Goal: Task Accomplishment & Management: Manage account settings

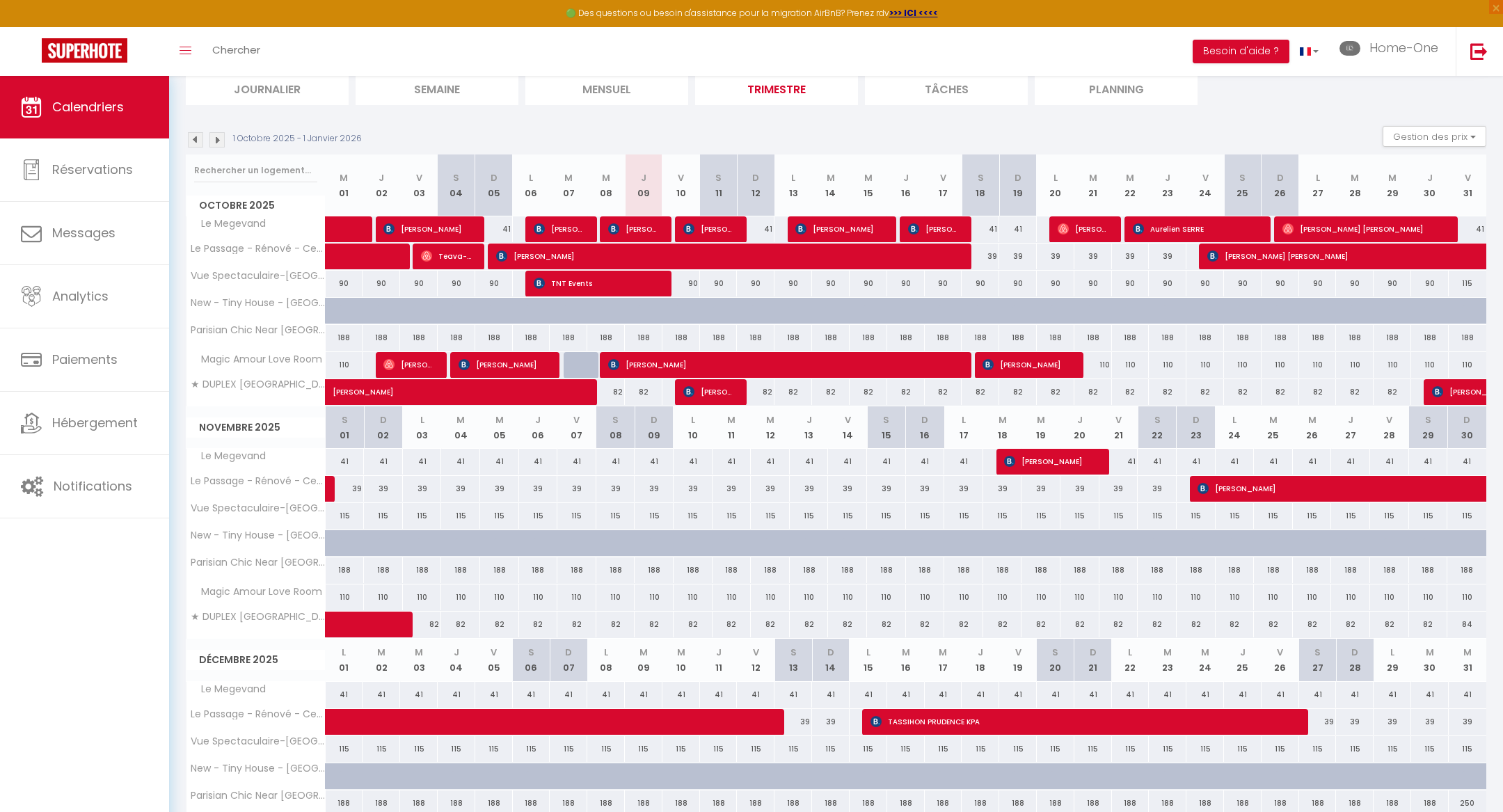
scroll to position [102, 0]
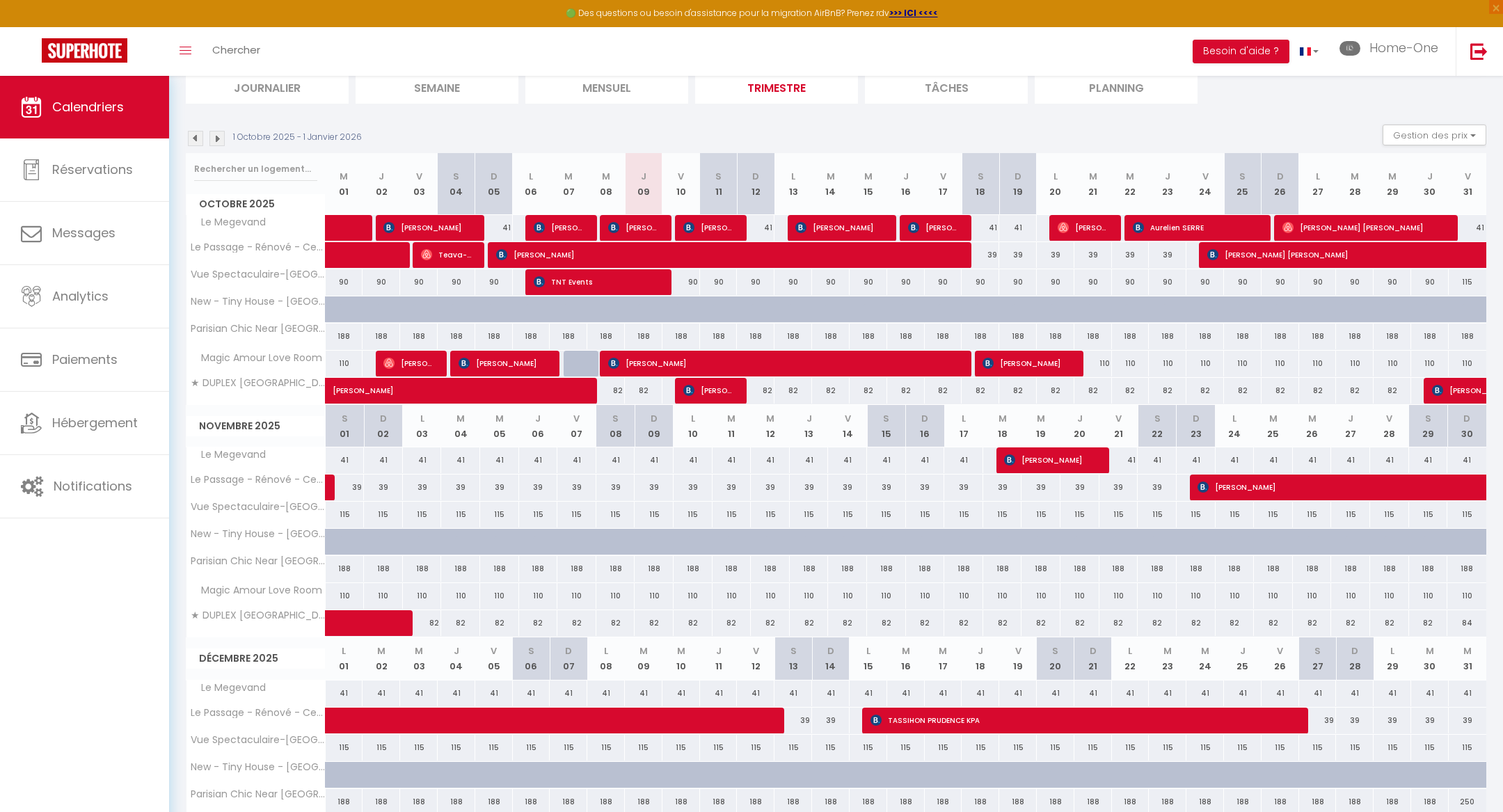
click at [191, 137] on img at bounding box center [196, 139] width 15 height 15
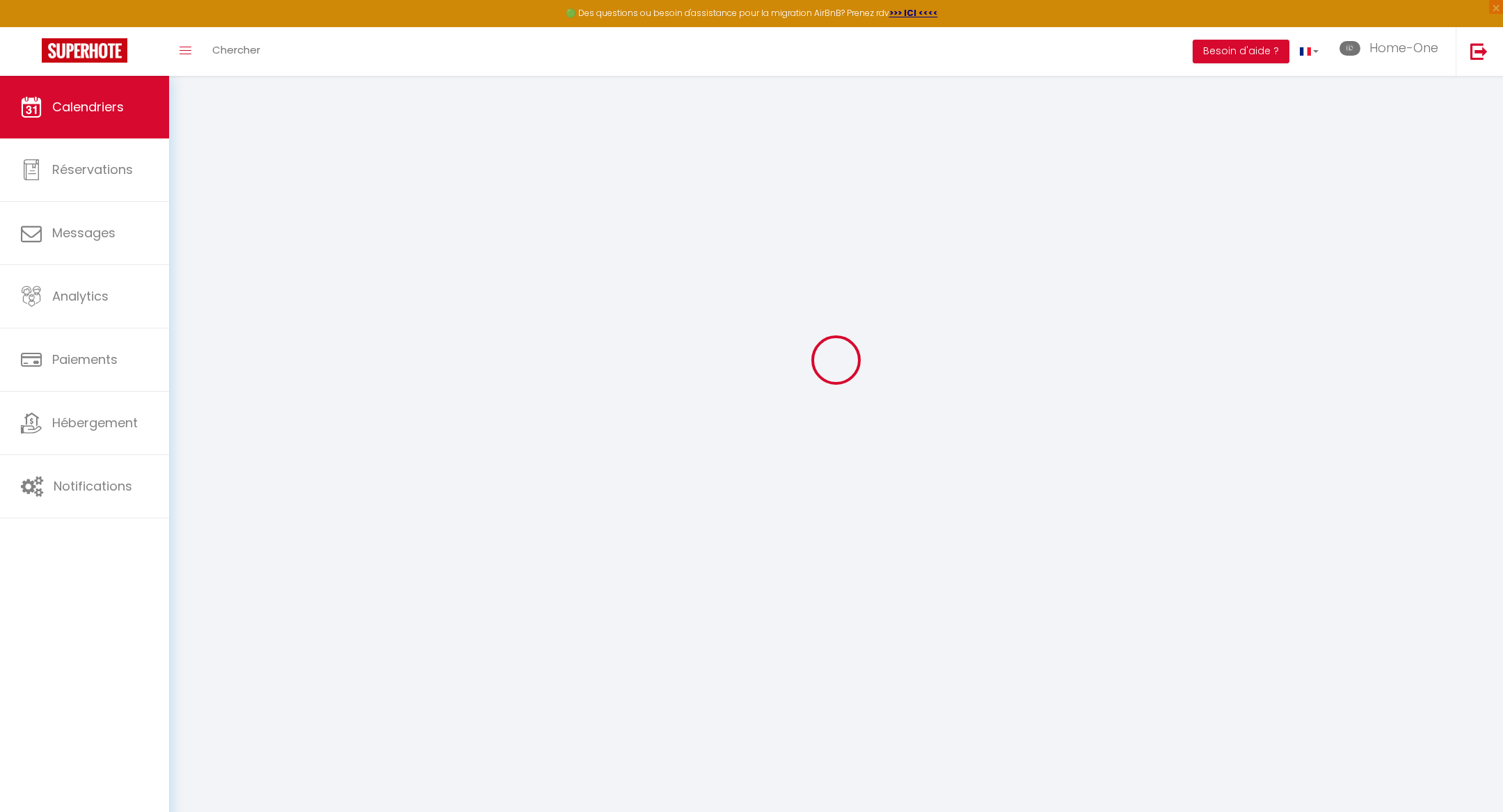
scroll to position [75, 0]
select select "2025"
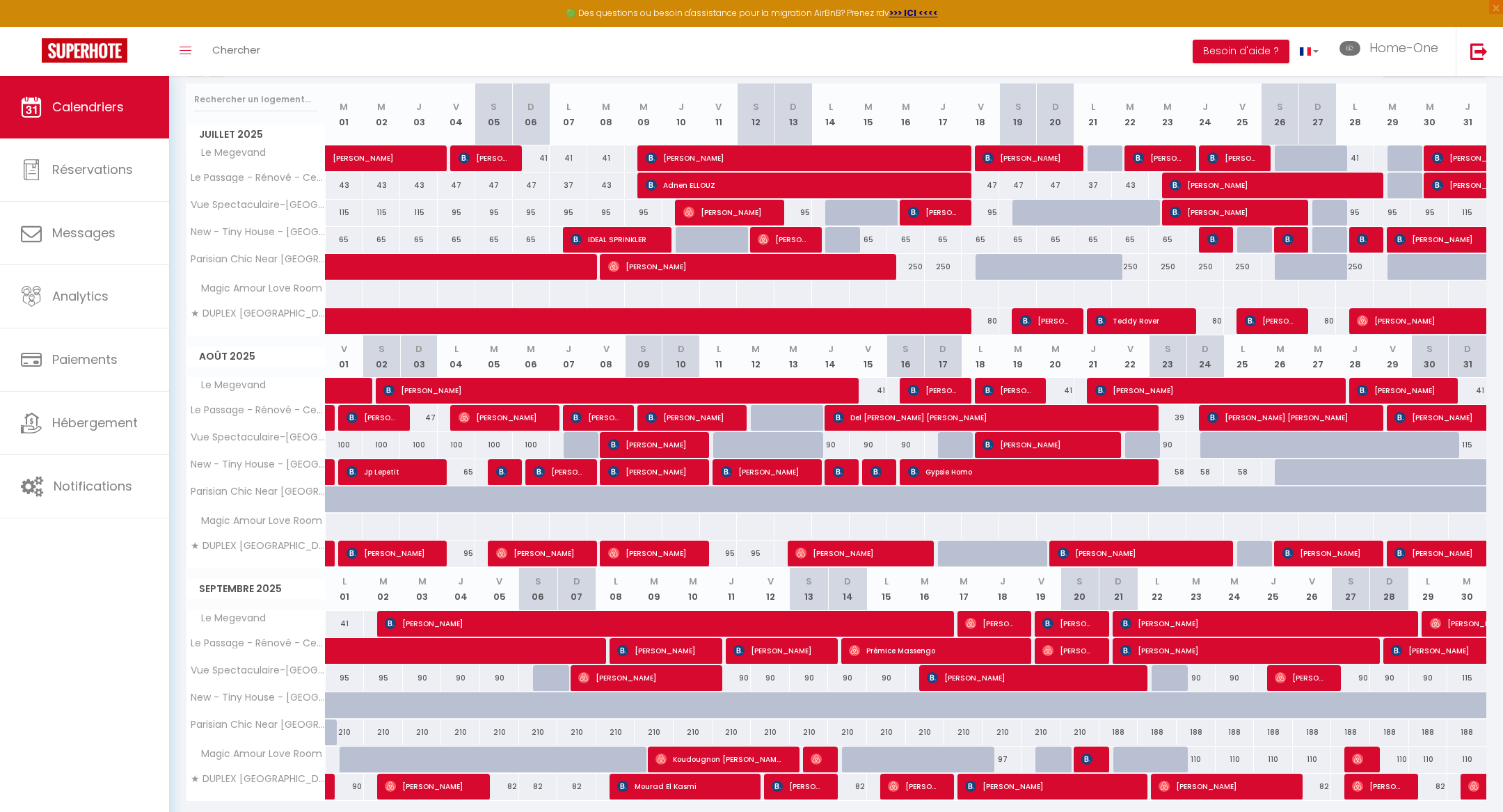
scroll to position [213, 0]
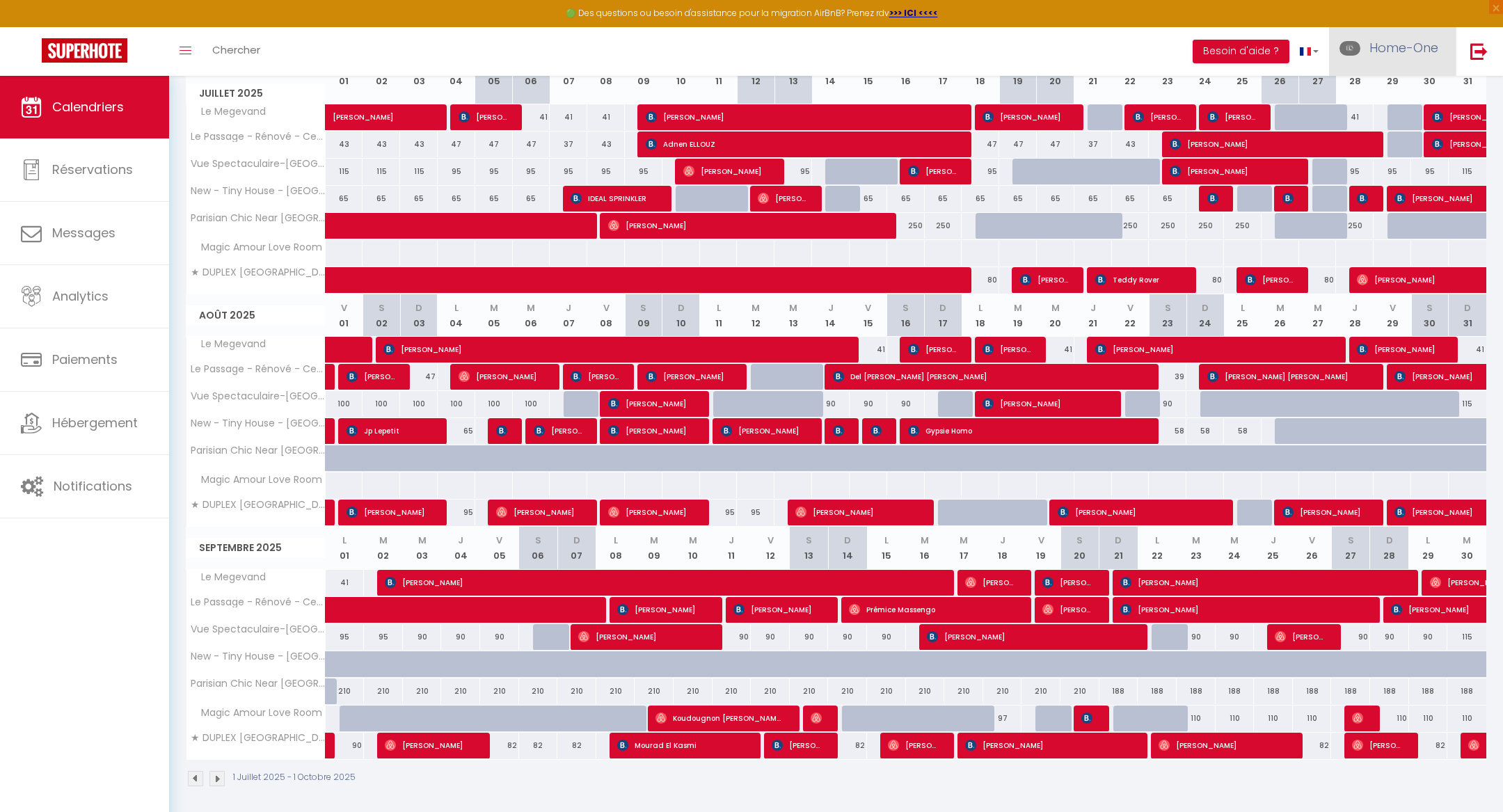
click at [1394, 58] on link "Home-One" at bounding box center [1393, 51] width 127 height 49
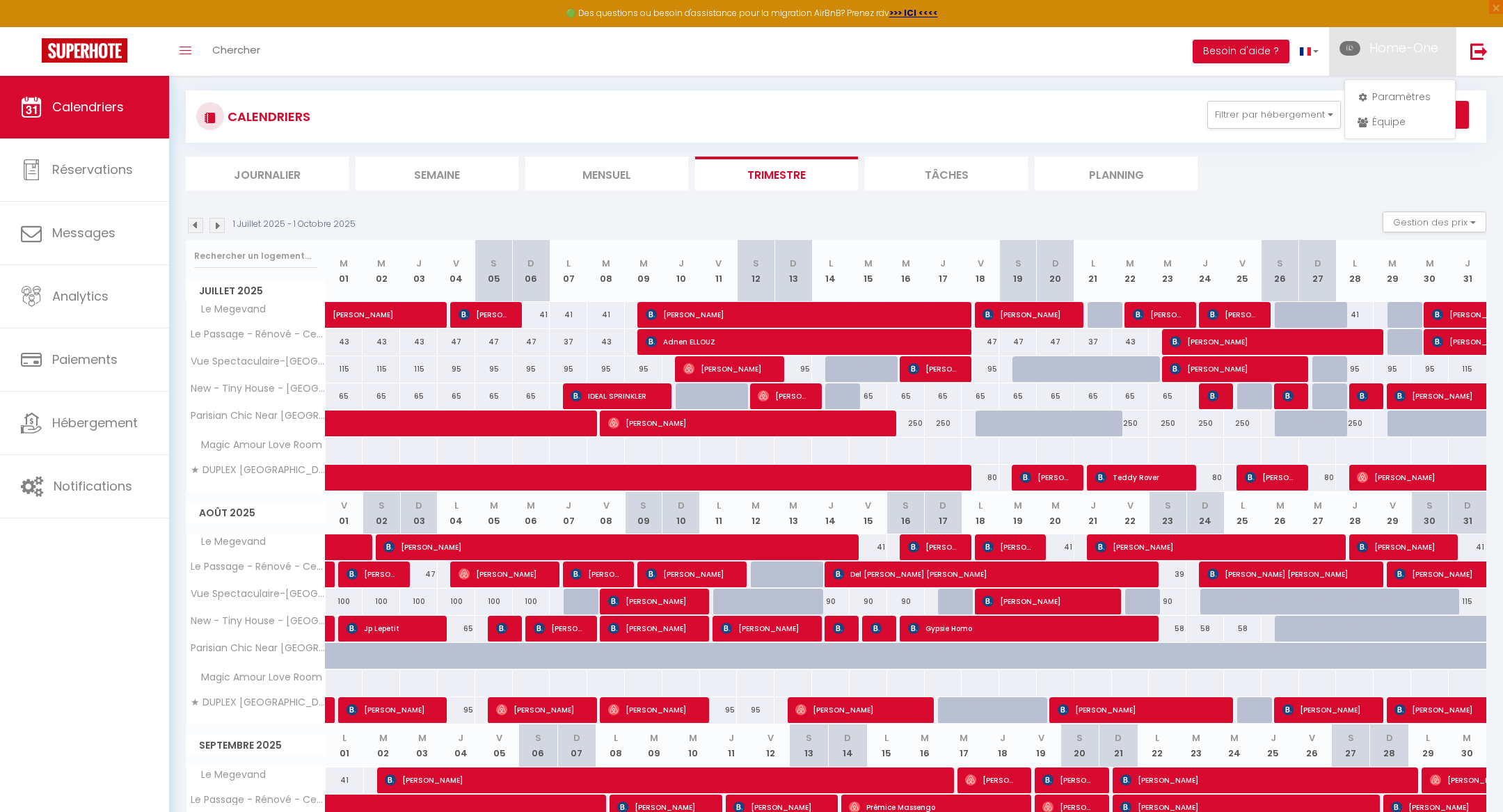
scroll to position [0, 0]
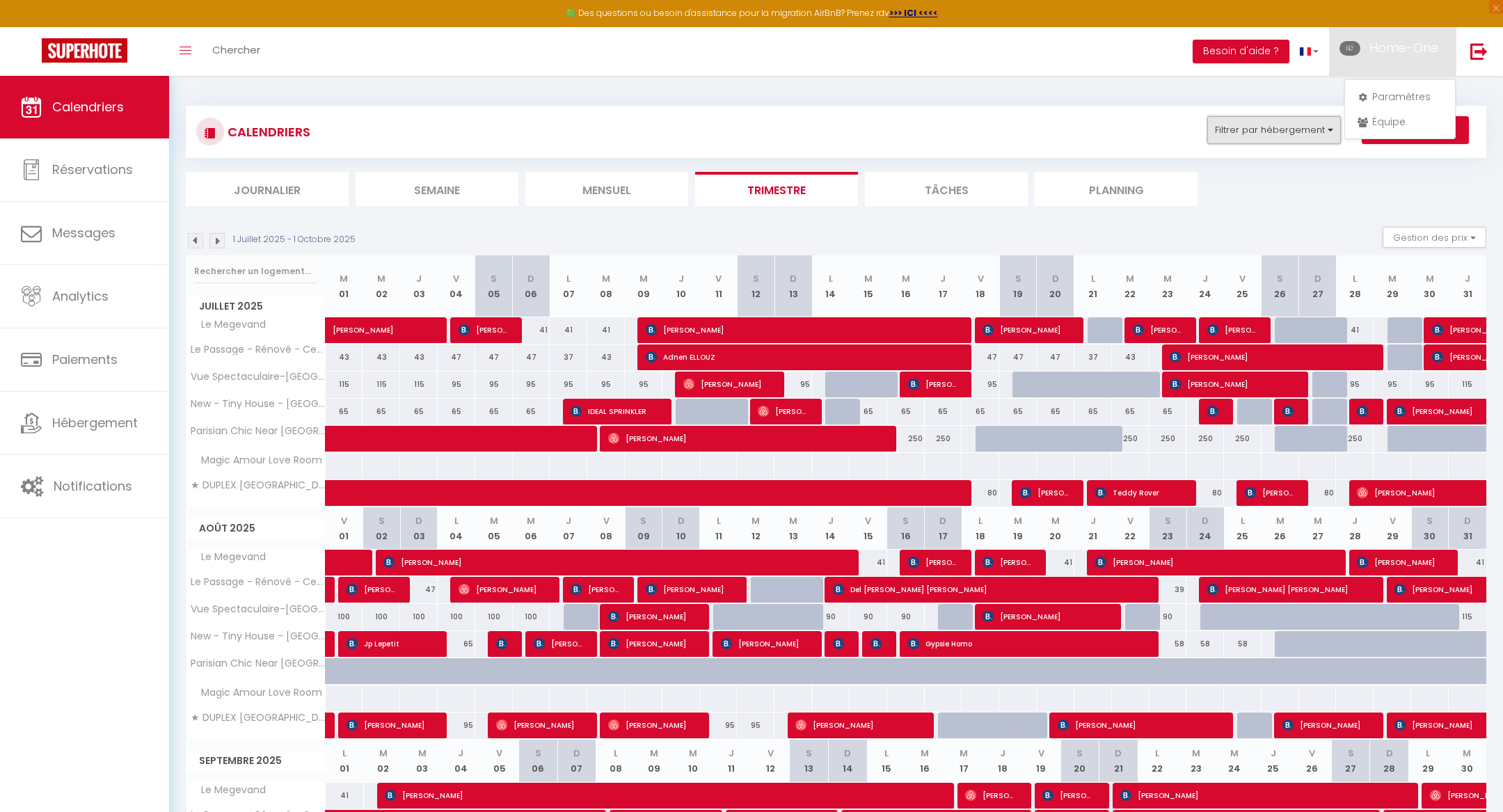
click at [1307, 123] on button "Filtrer par hébergement" at bounding box center [1274, 130] width 134 height 28
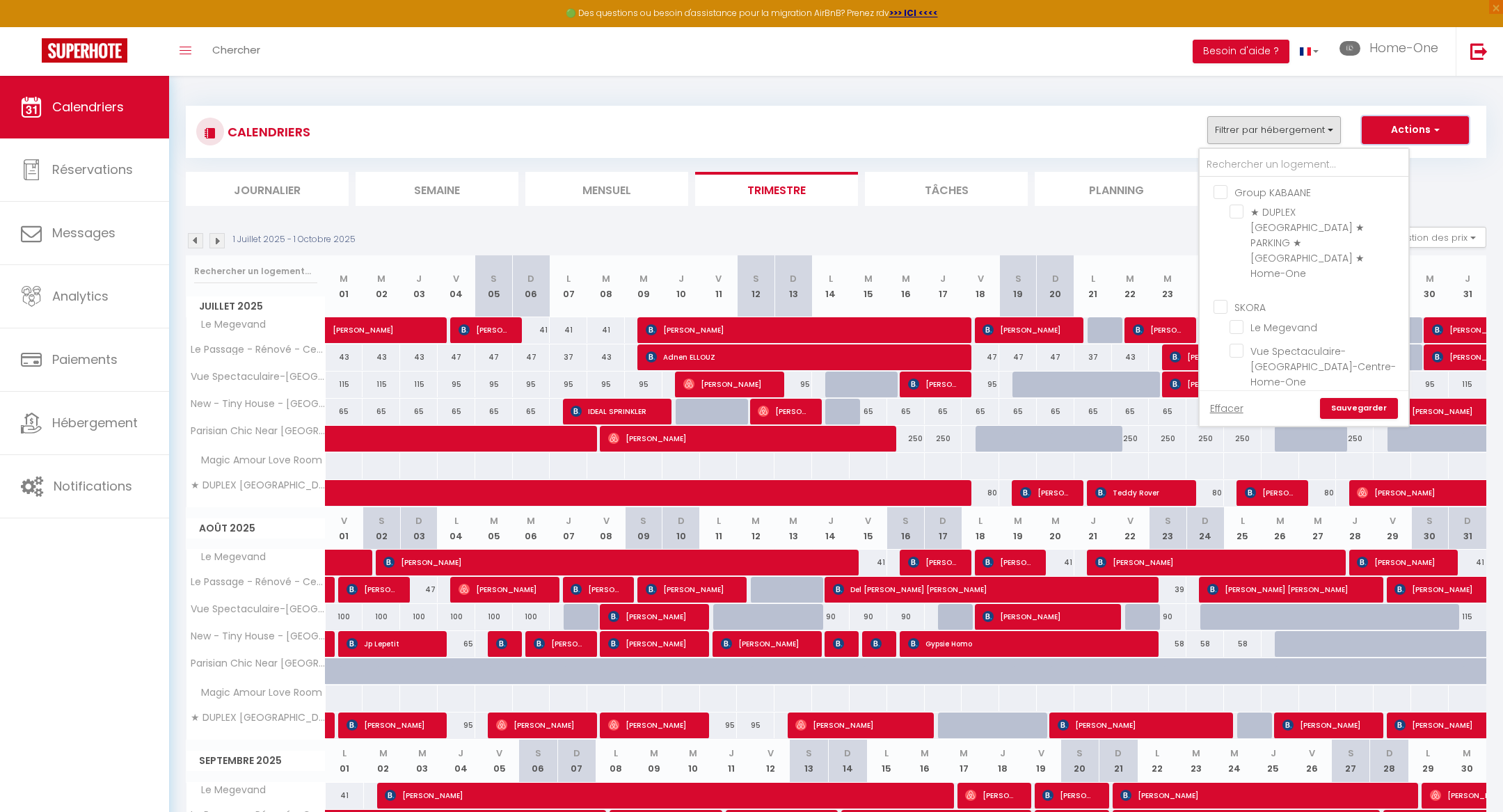
click at [1385, 130] on button "Actions" at bounding box center [1415, 130] width 107 height 28
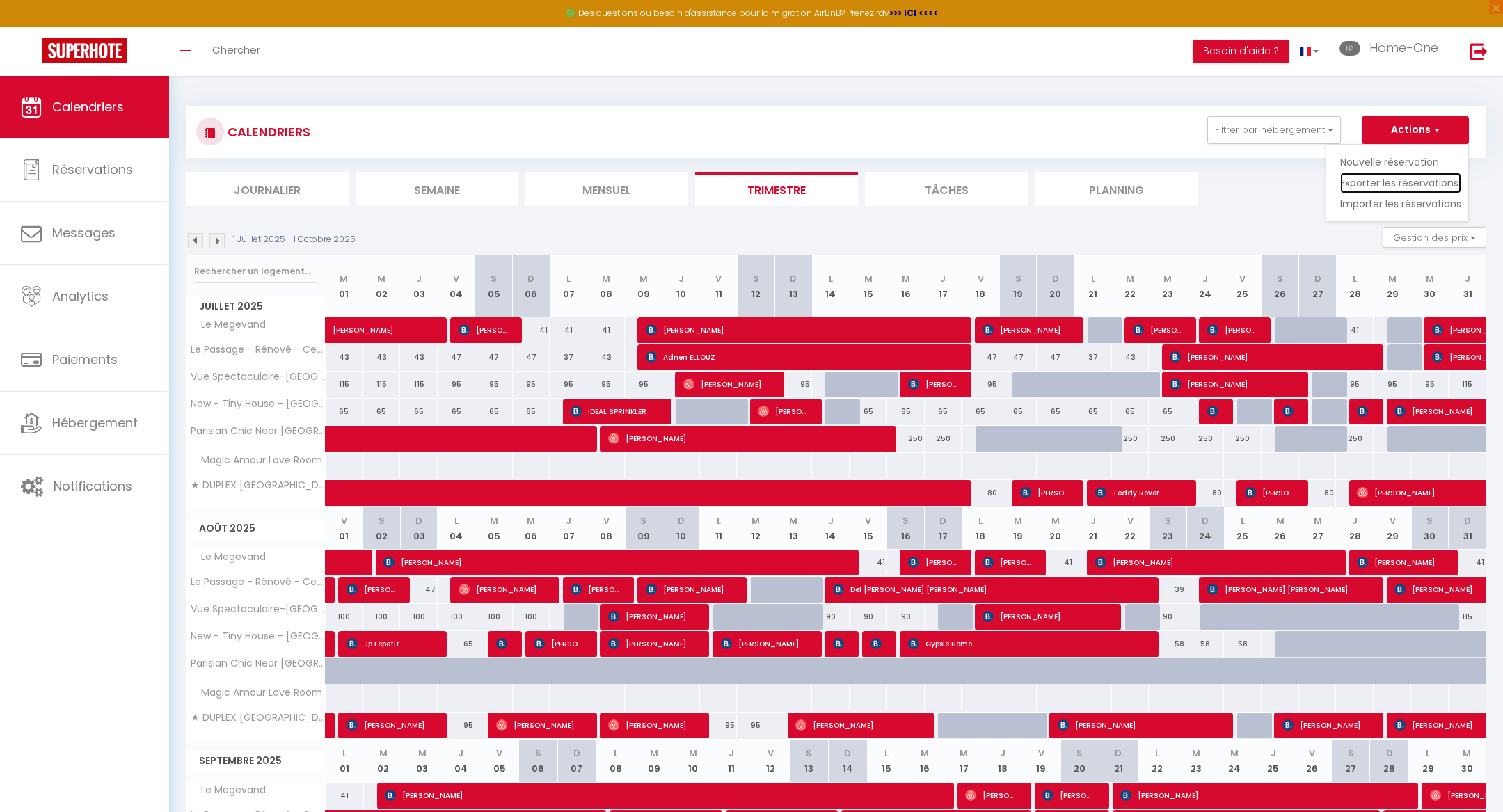
click at [1376, 180] on link "Exporter les réservations" at bounding box center [1401, 183] width 121 height 21
type input "[EMAIL_ADDRESS][DOMAIN_NAME]"
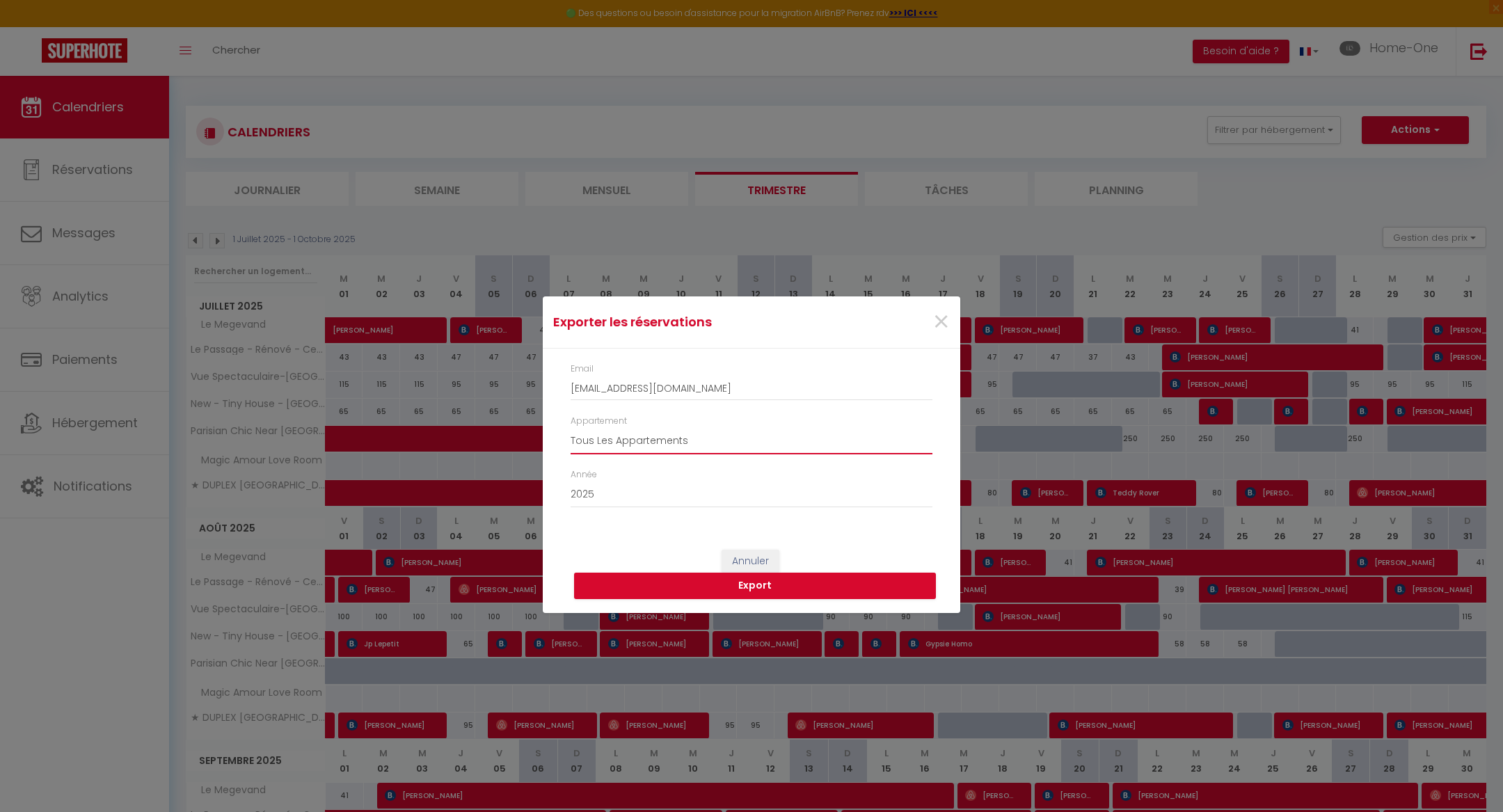
click at [664, 435] on select "Tous Les Appartements ★ DUPLEX [GEOGRAPHIC_DATA] ★ PARKING ★ [GEOGRAPHIC_DATA] …" at bounding box center [752, 441] width 362 height 27
select select "76292"
click at [571, 428] on select "Tous Les Appartements ★ DUPLEX [GEOGRAPHIC_DATA] ★ PARKING ★ [GEOGRAPHIC_DATA] …" at bounding box center [752, 441] width 362 height 27
click at [722, 583] on button "Export" at bounding box center [755, 586] width 362 height 27
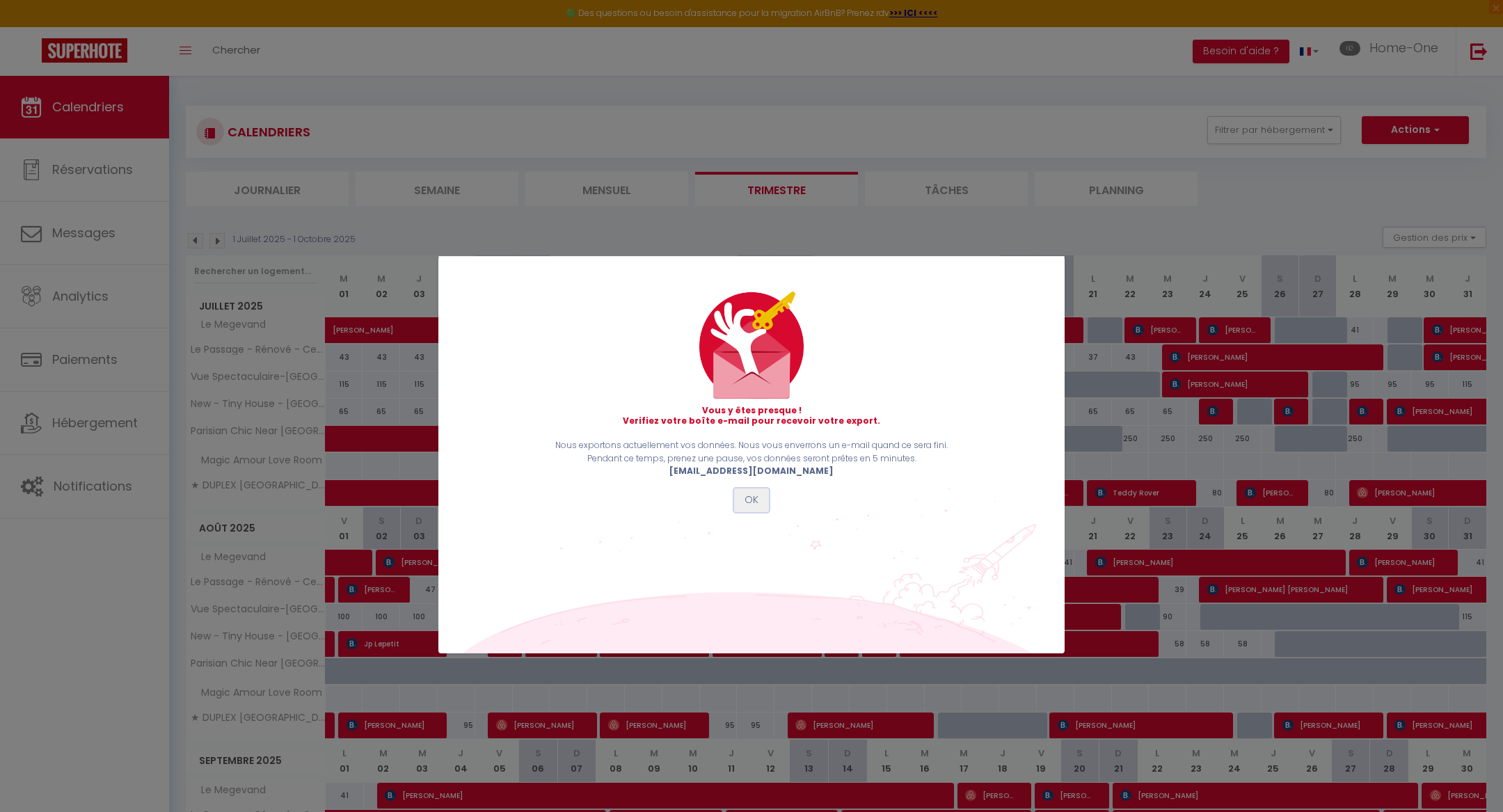
click at [740, 505] on button "OK" at bounding box center [751, 500] width 34 height 24
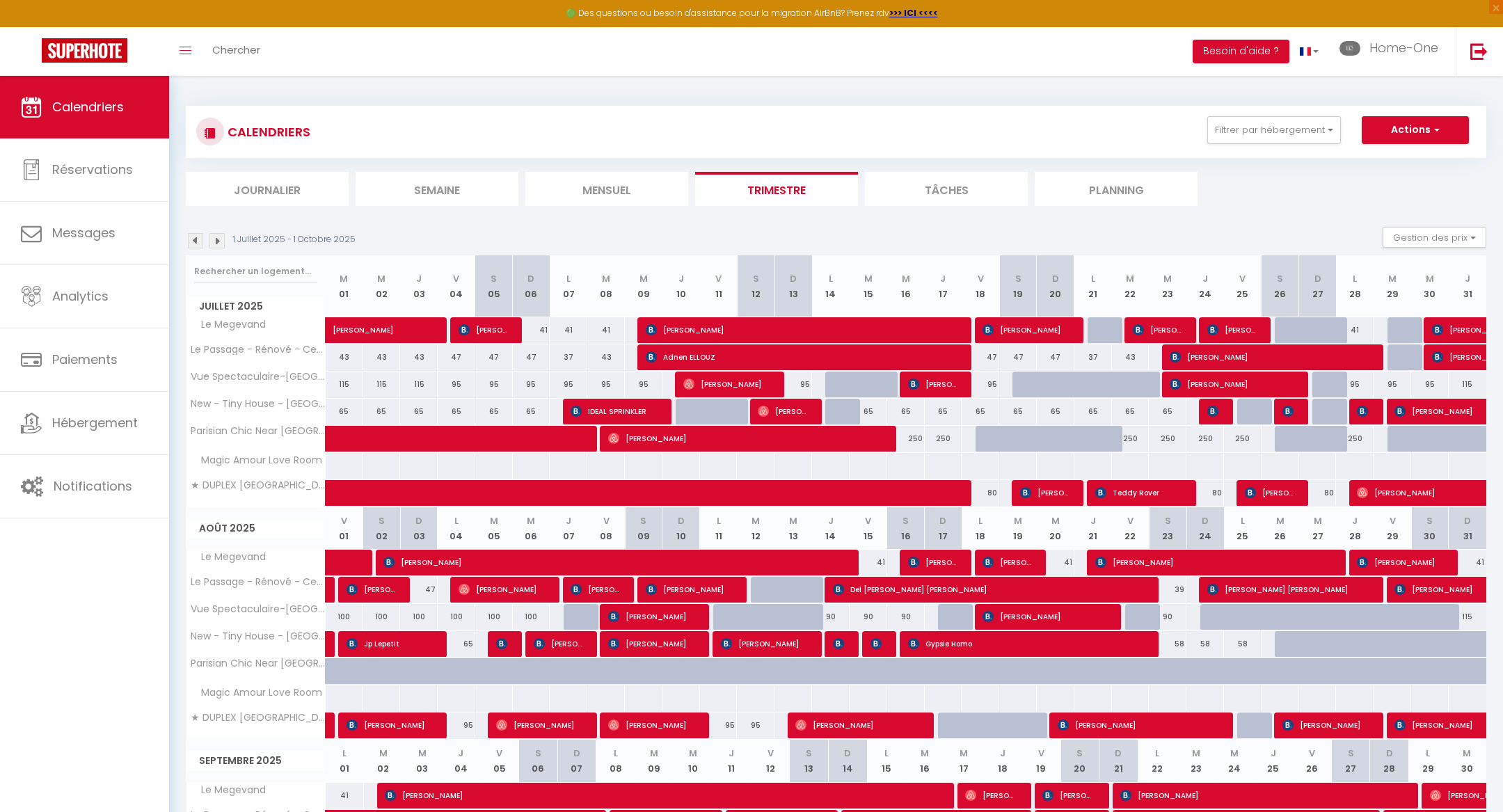
click at [219, 240] on img at bounding box center [217, 241] width 15 height 15
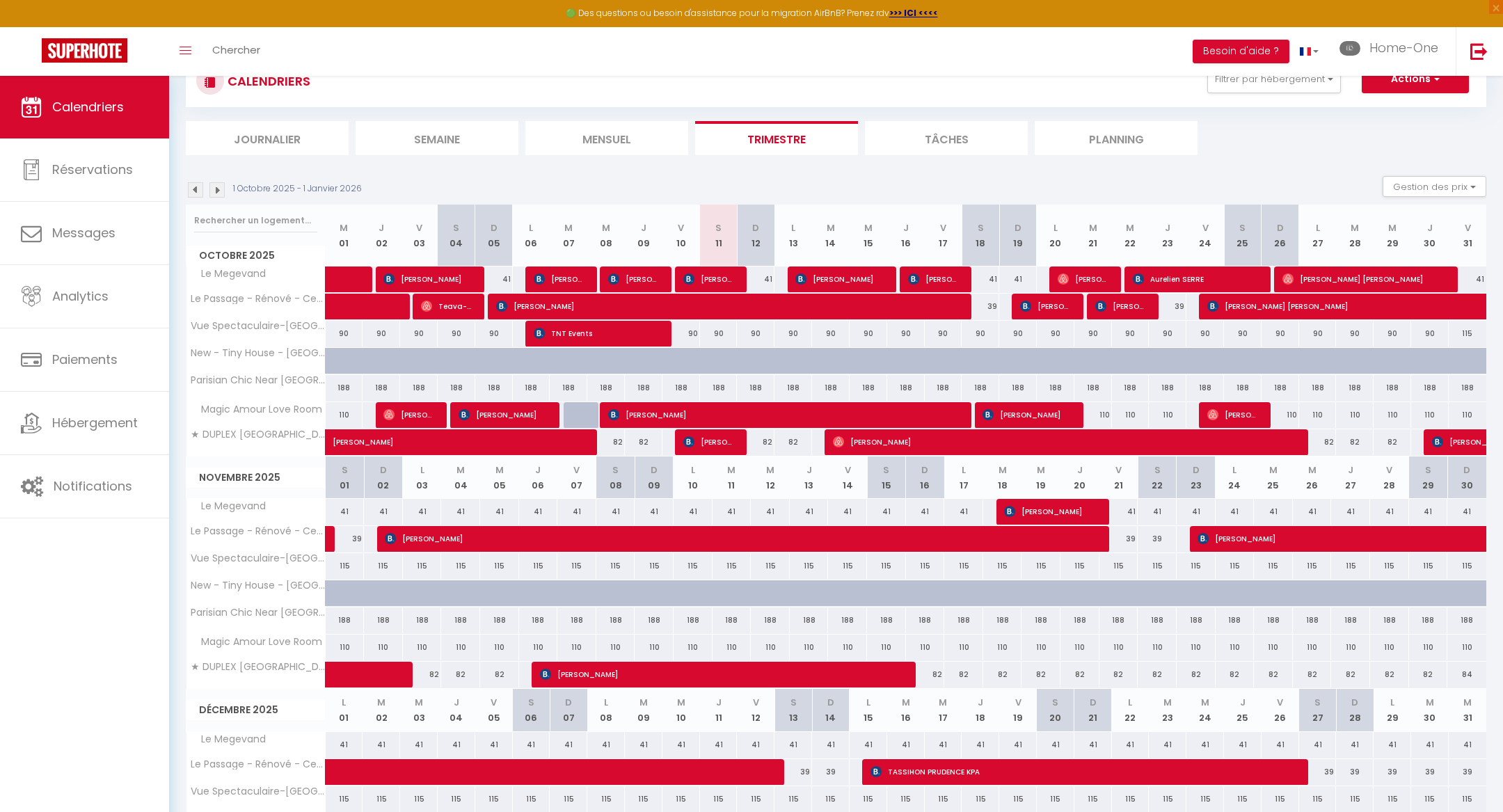
scroll to position [75, 0]
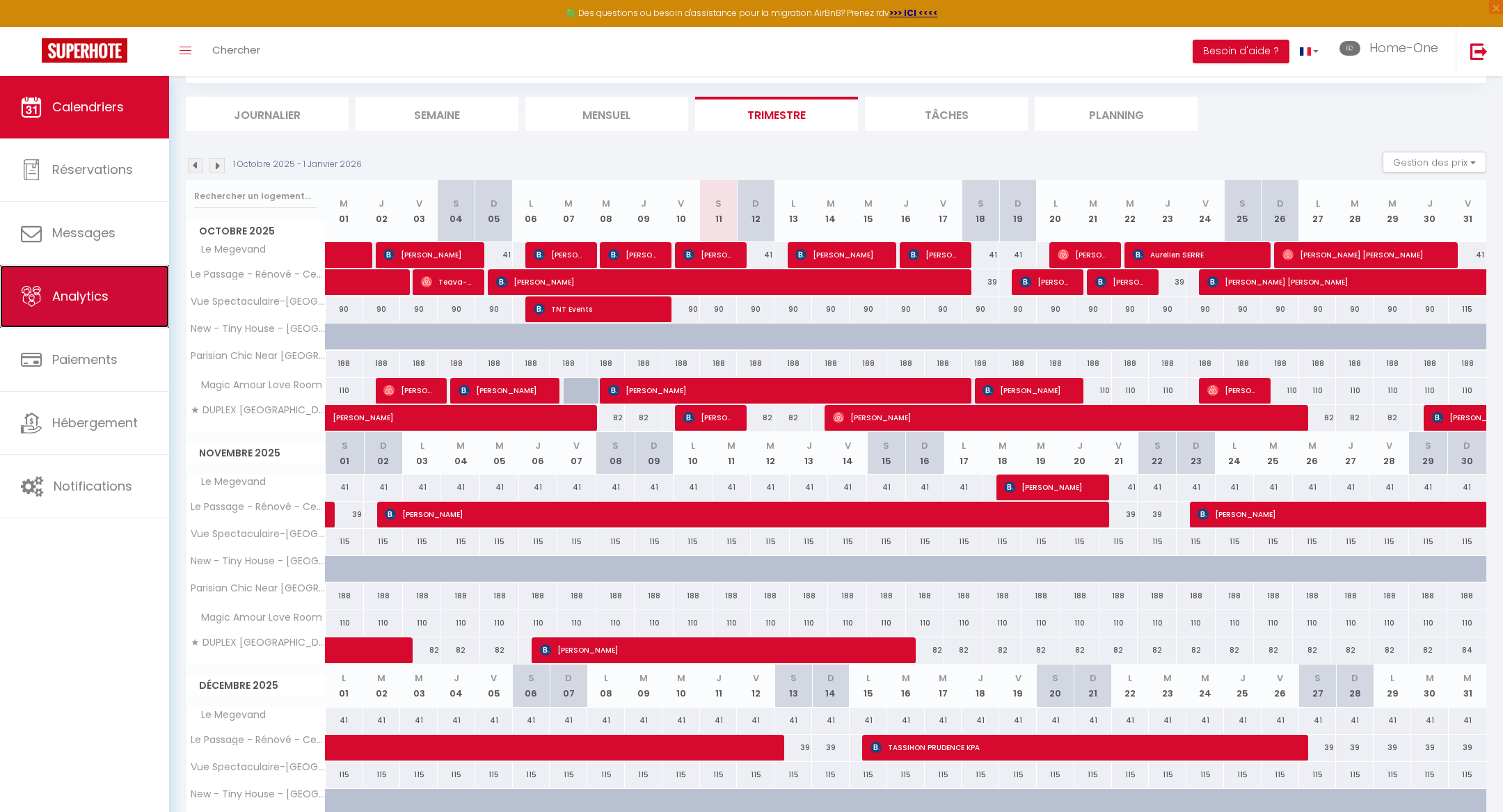
click at [112, 307] on link "Analytics" at bounding box center [84, 296] width 169 height 63
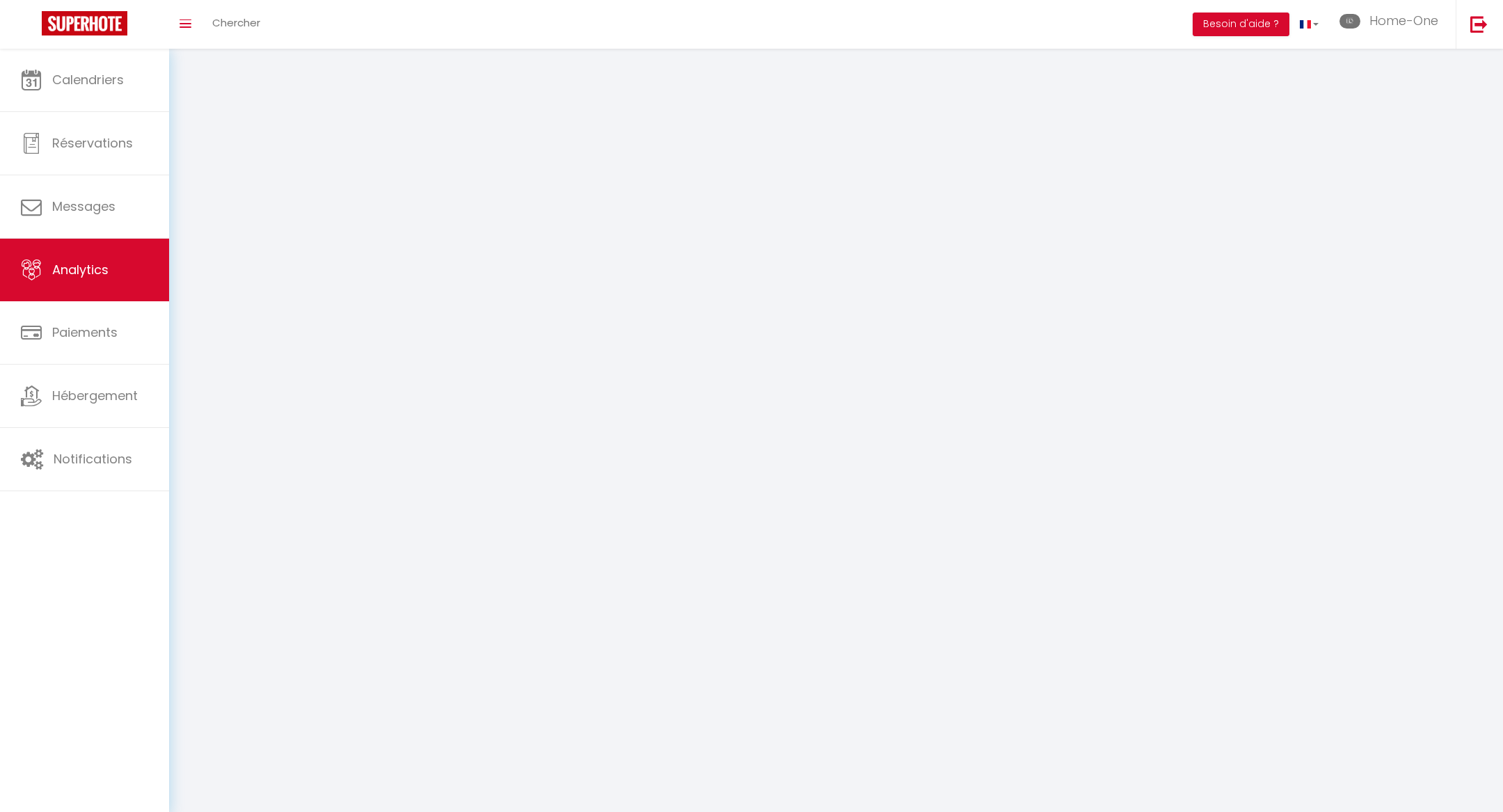
select select "2025"
select select "10"
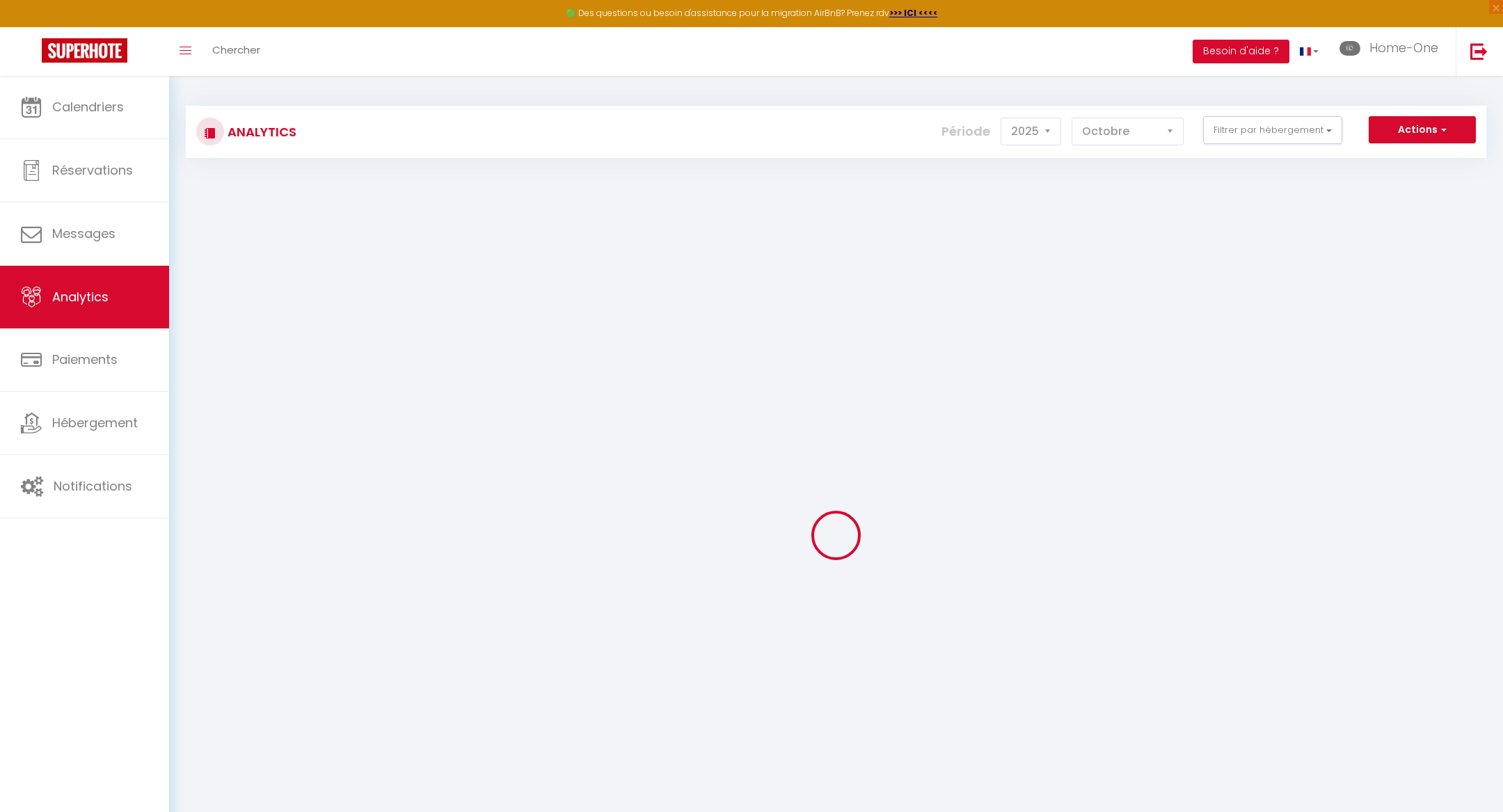
checkbox KABAANE "false"
checkbox Home-One "false"
checkbox input "false"
checkbox Megevand "false"
checkbox Verrière-Centre-Home-One "false"
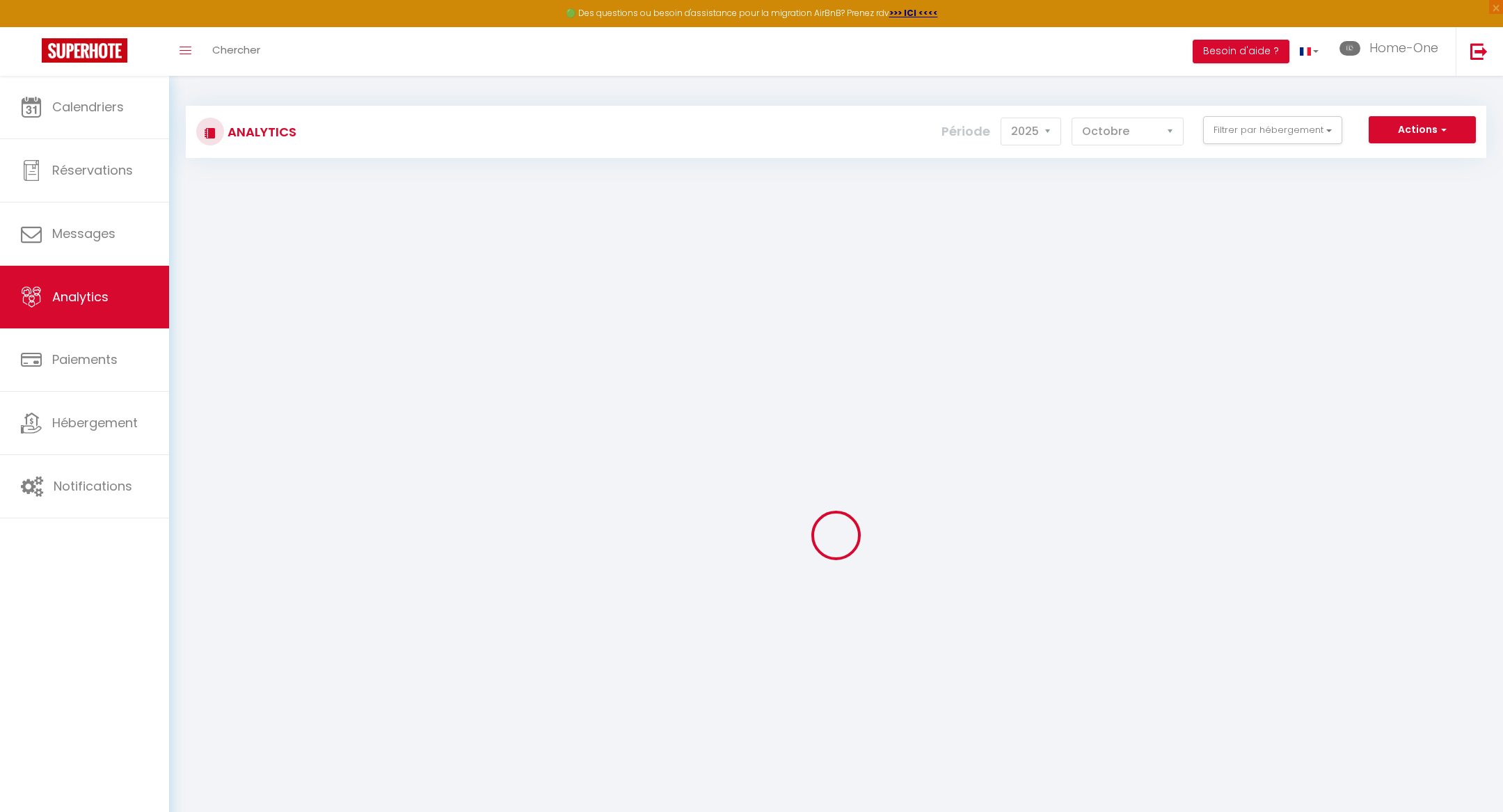
checkbox input "false"
checkbox Centre "false"
checkbox input "false"
checkbox Besançon "false"
checkbox input "false"
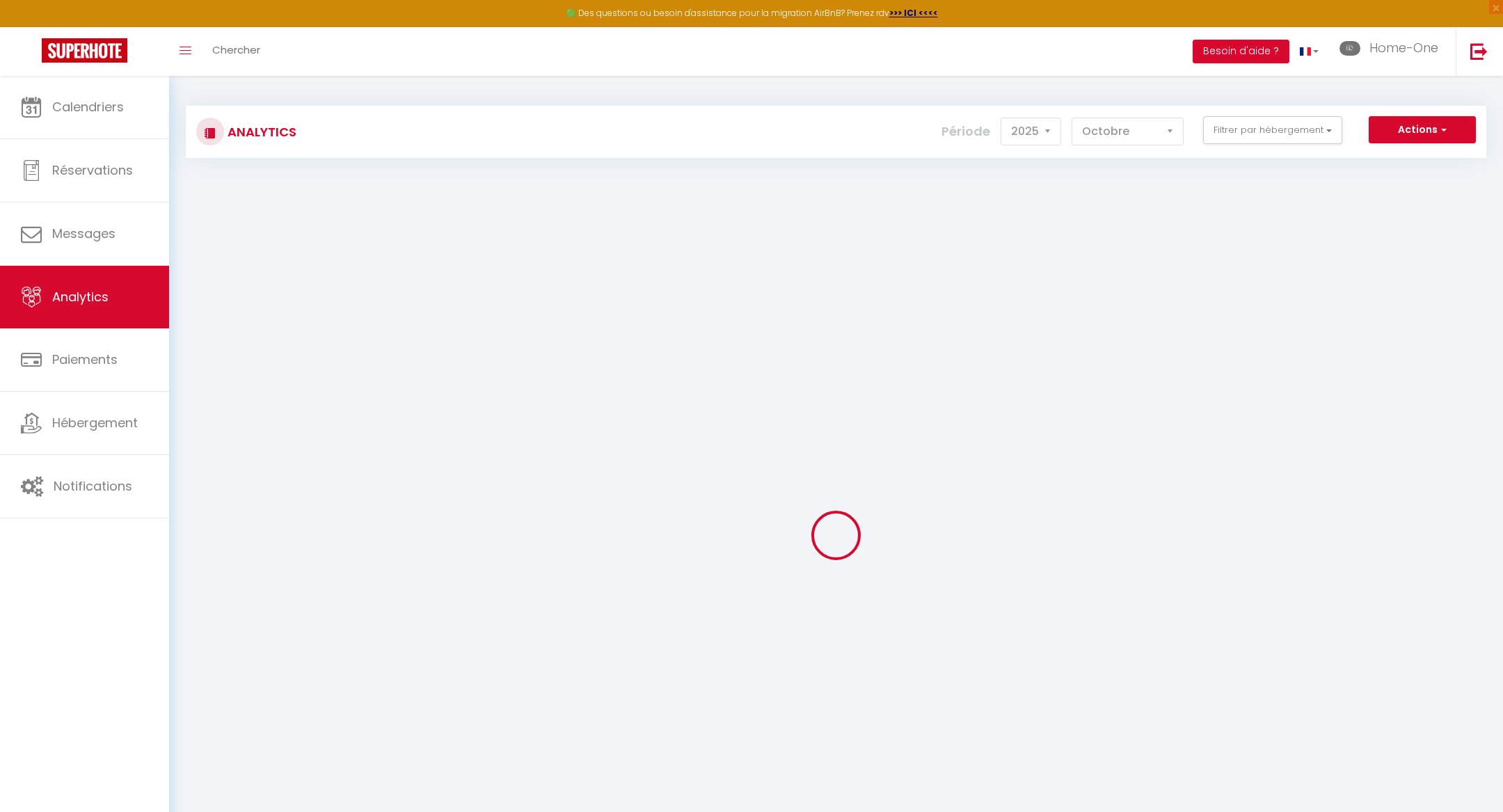
checkbox Room "false"
checkbox Louvre "false"
checkbox input "false"
checkbox Verrière-Centre-Home-One "false"
checkbox Centre "false"
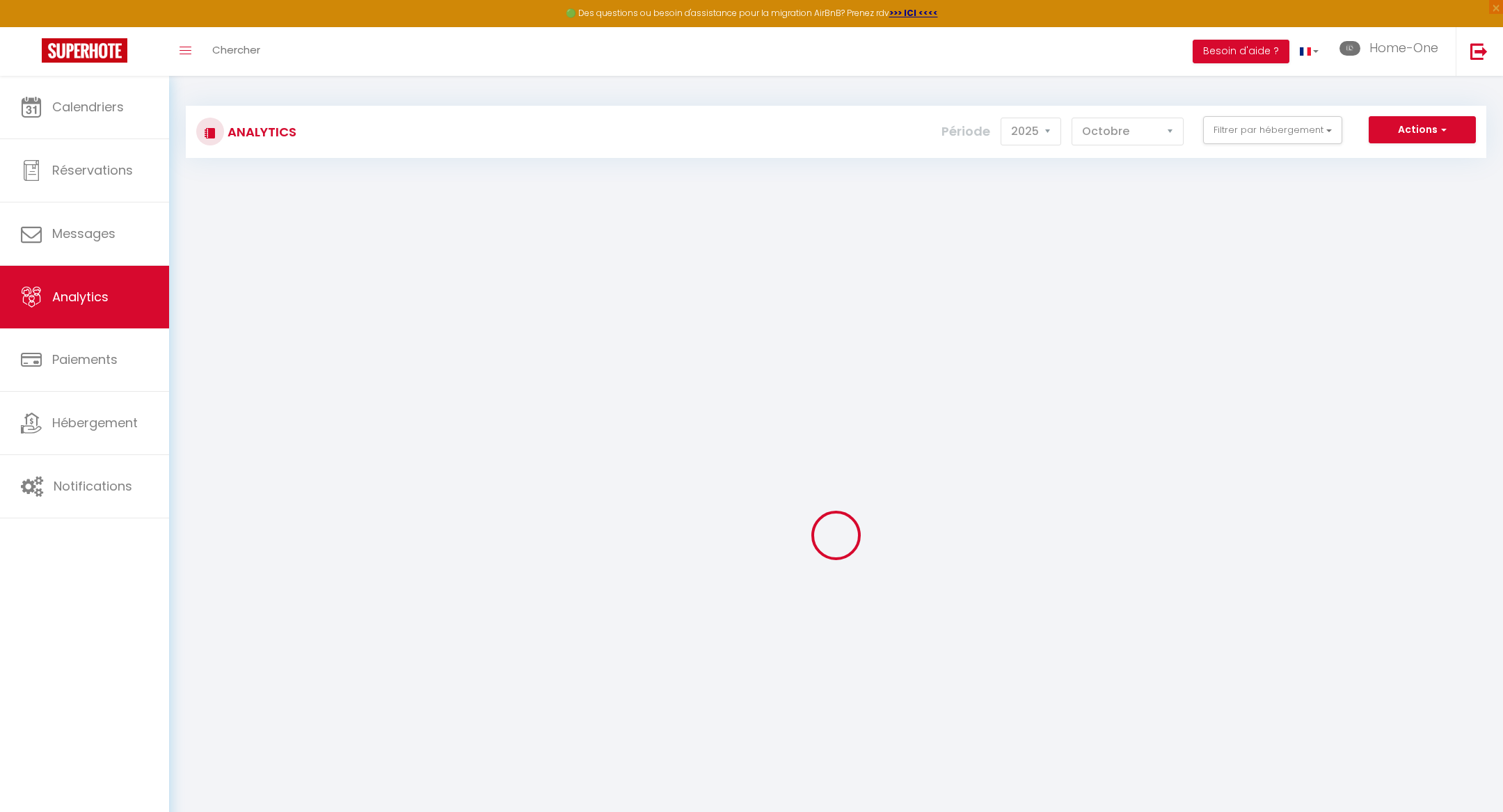
checkbox Besançon "false"
checkbox Megevand "false"
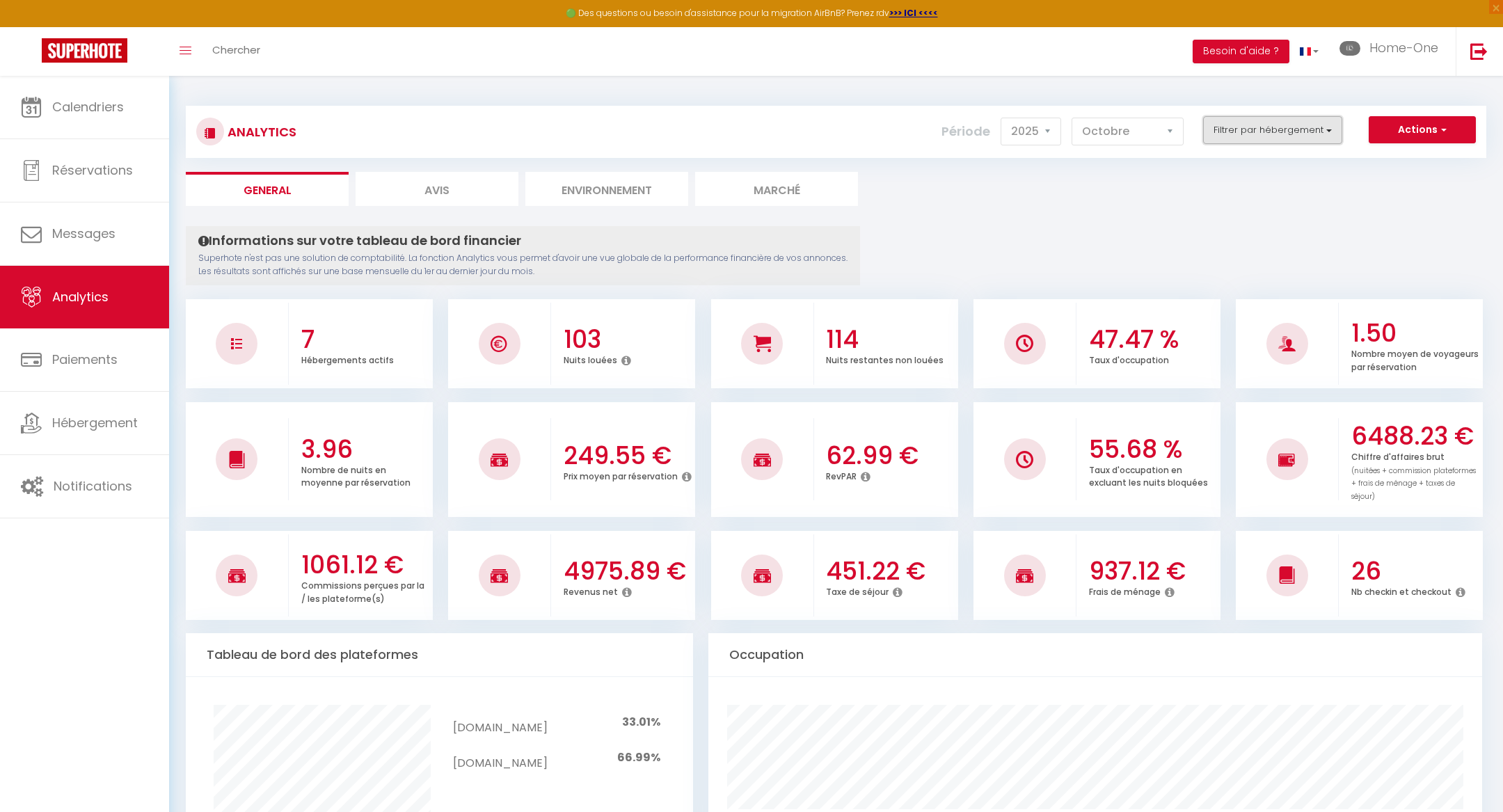
click at [1282, 135] on button "Filtrer par hébergement" at bounding box center [1273, 130] width 139 height 28
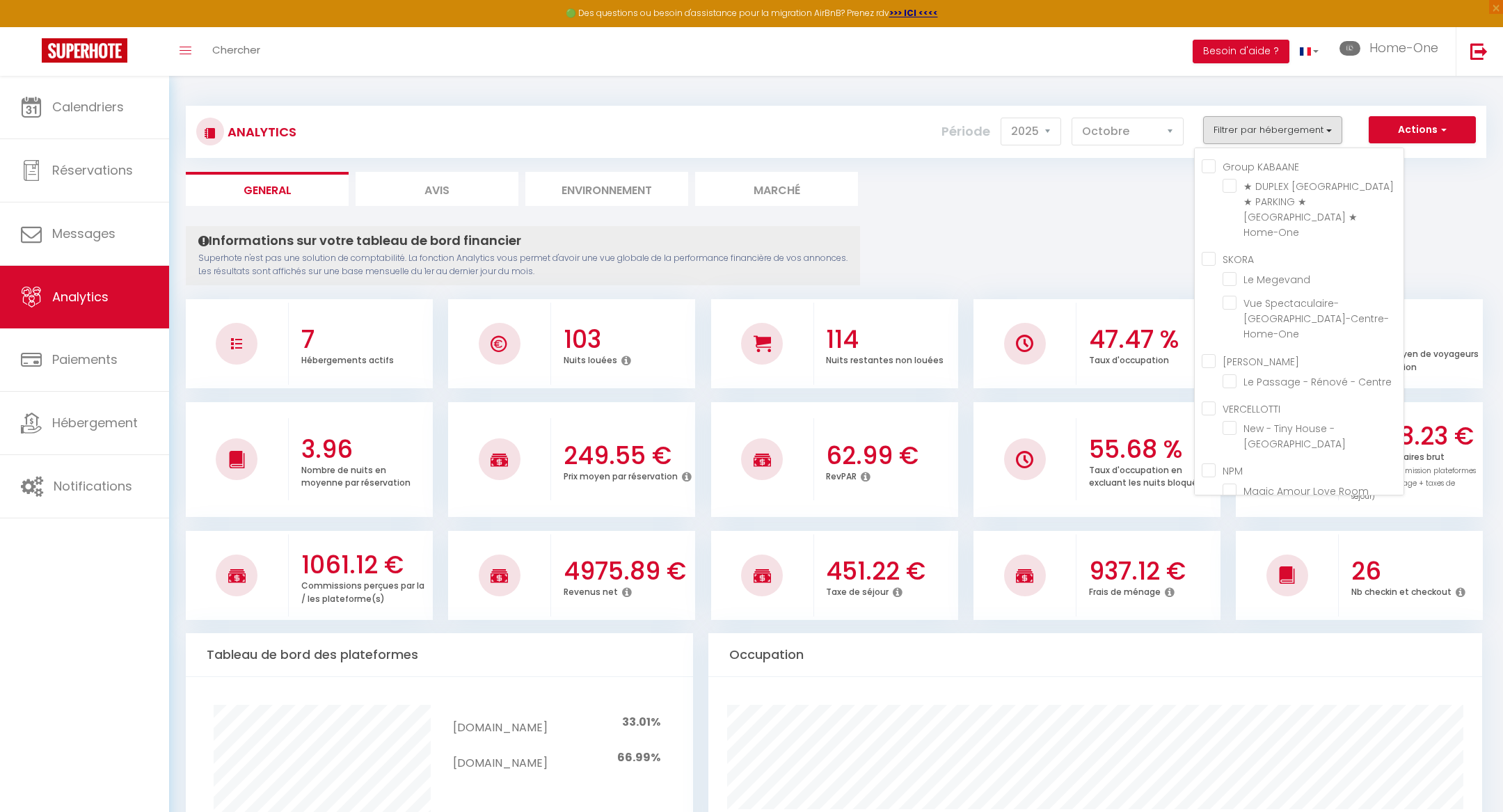
click at [1215, 163] on KABAANE "Group KABAANE" at bounding box center [1302, 165] width 202 height 14
checkbox KABAANE "true"
checkbox Home-One "true"
checkbox Megevand "false"
checkbox Verrière-Centre-Home-One "false"
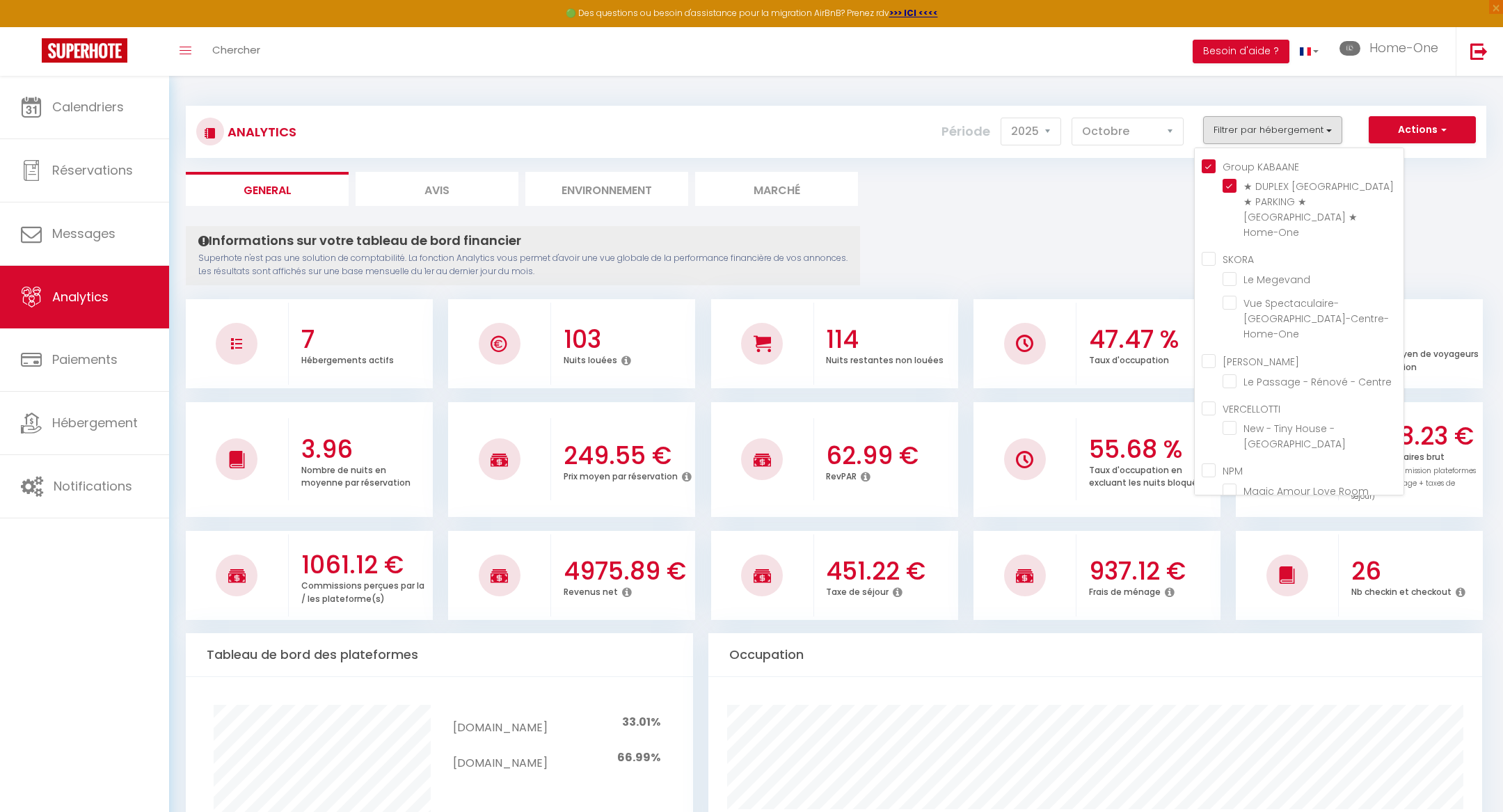
checkbox Centre "false"
checkbox Besançon "false"
checkbox Room "false"
checkbox Louvre "false"
checkbox Verrière-Centre-Home-One "false"
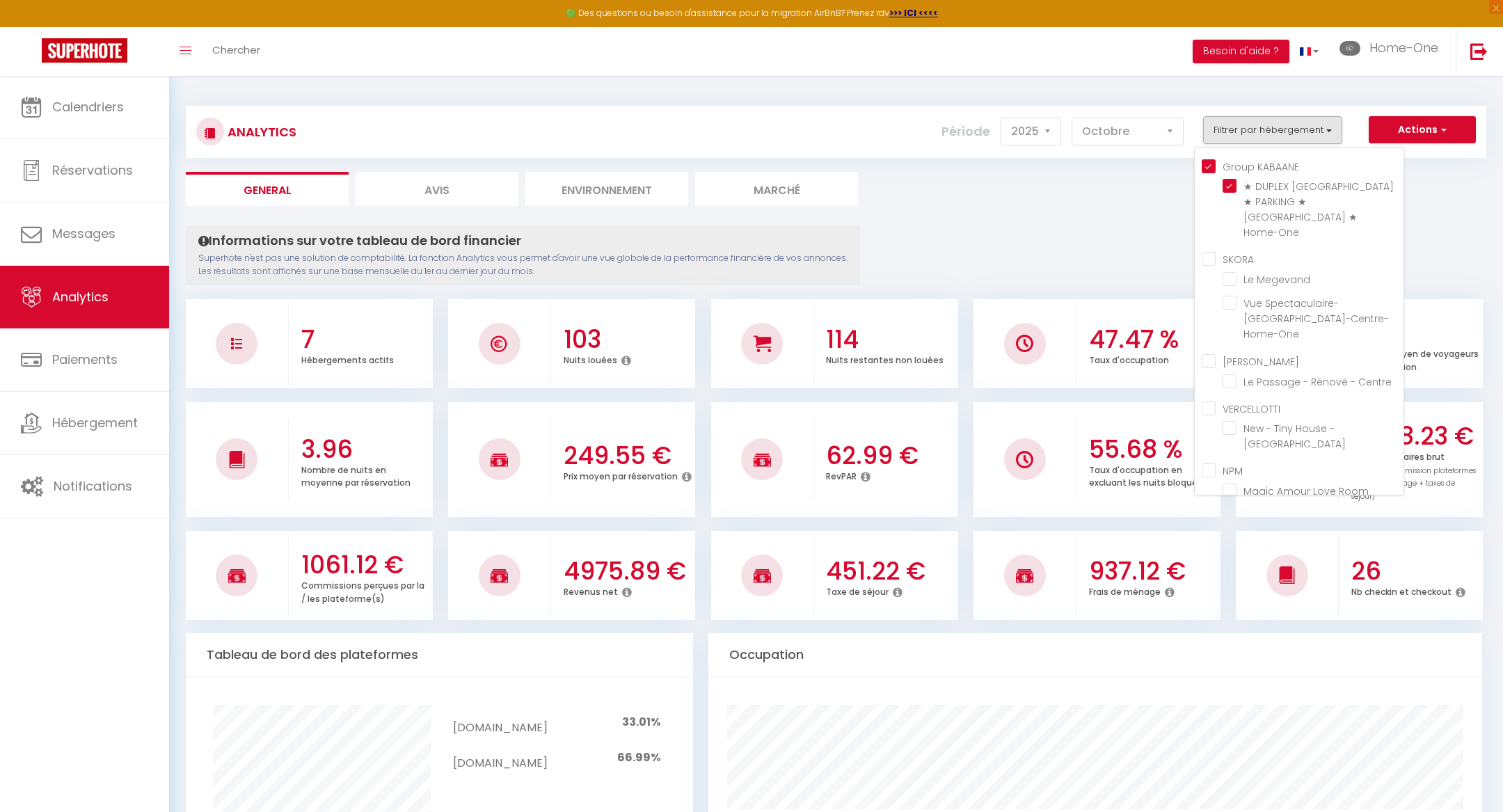
checkbox Centre "false"
checkbox Besançon "false"
checkbox Megevand "false"
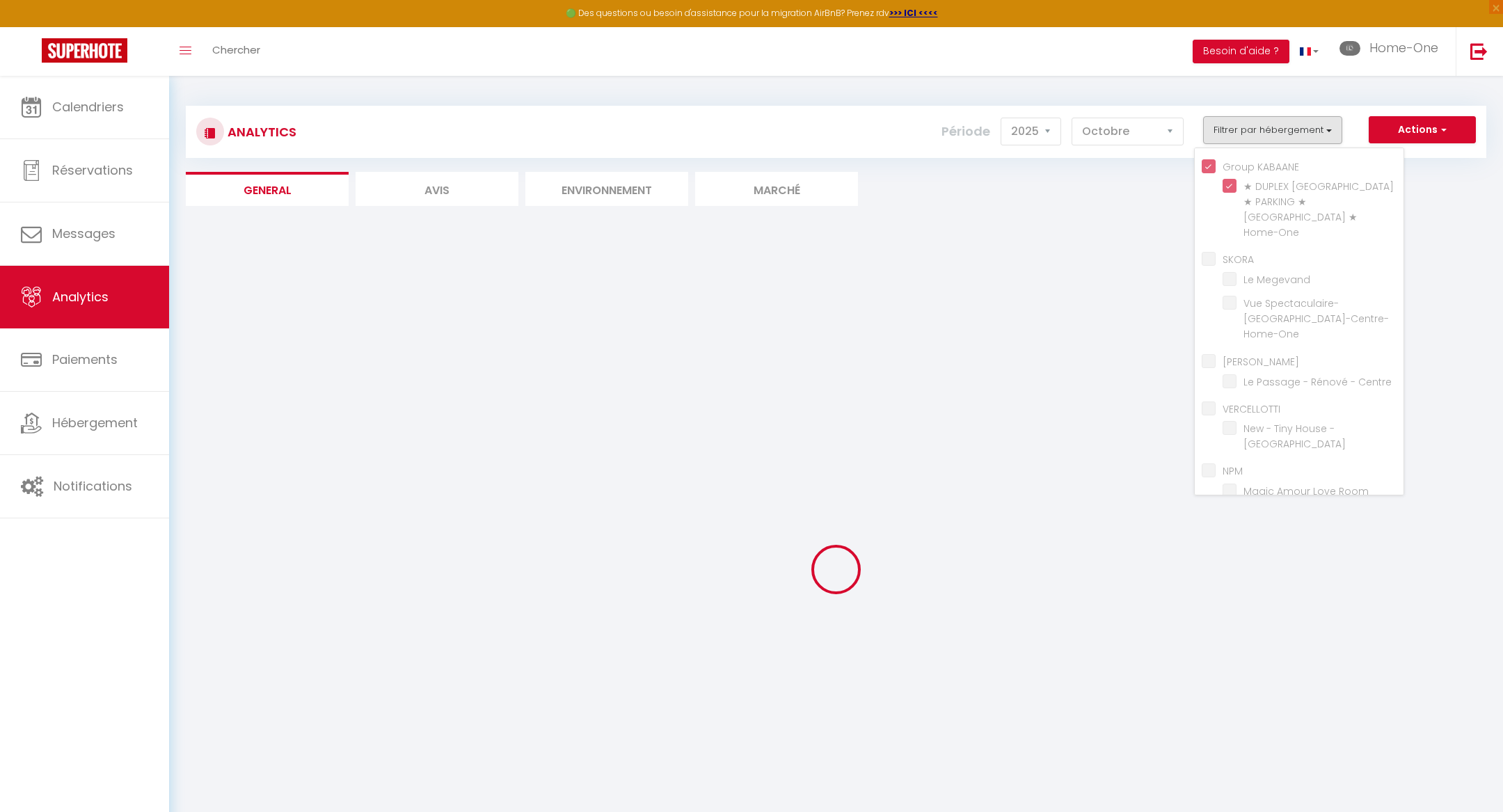
checkbox Megevand "false"
checkbox Verrière-Centre-Home-One "false"
checkbox Centre "false"
checkbox Besançon "false"
checkbox Room "false"
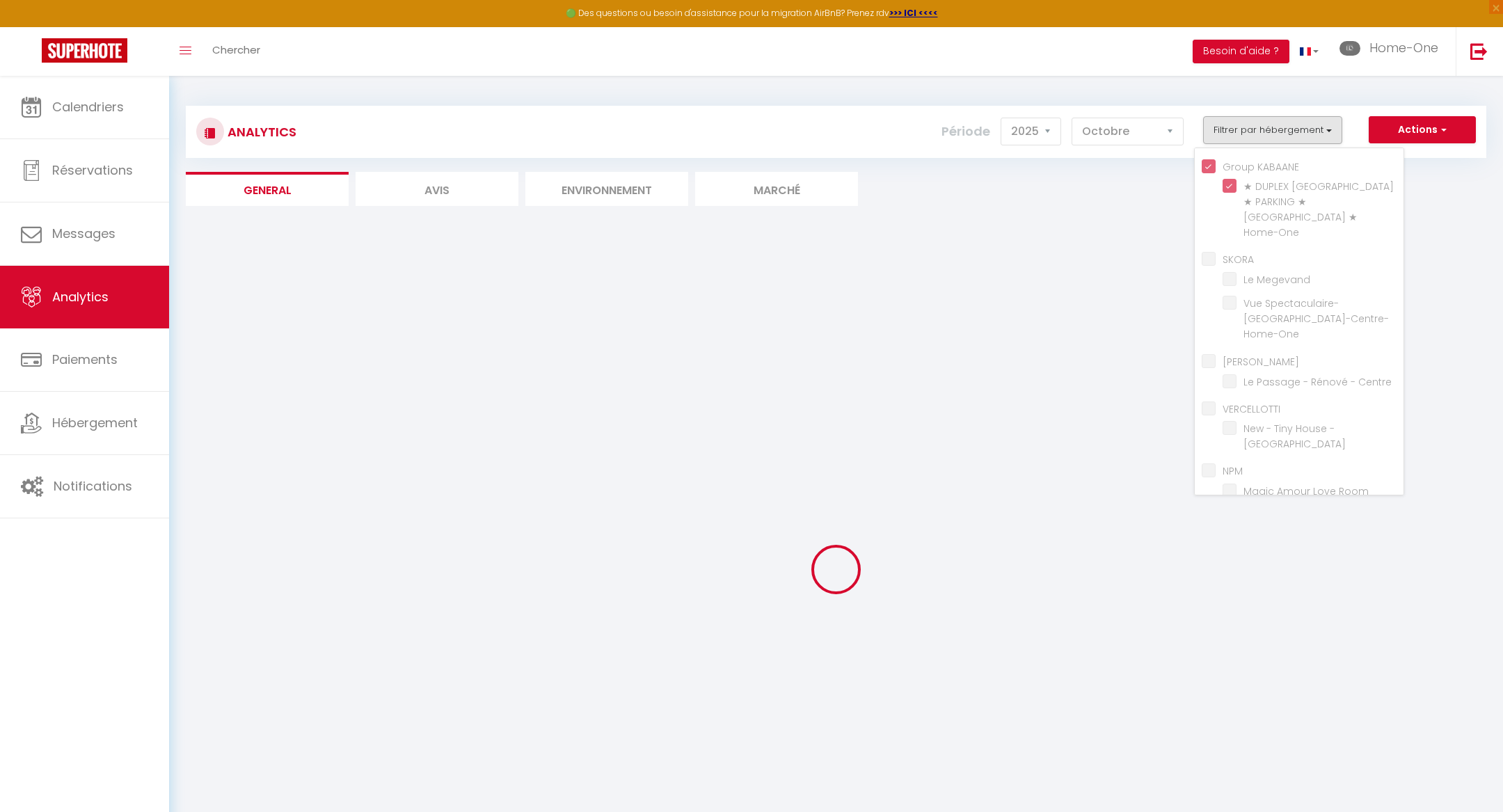
checkbox Louvre "false"
checkbox Verrière-Centre-Home-One "false"
checkbox Centre "false"
checkbox Besançon "false"
checkbox Megevand "false"
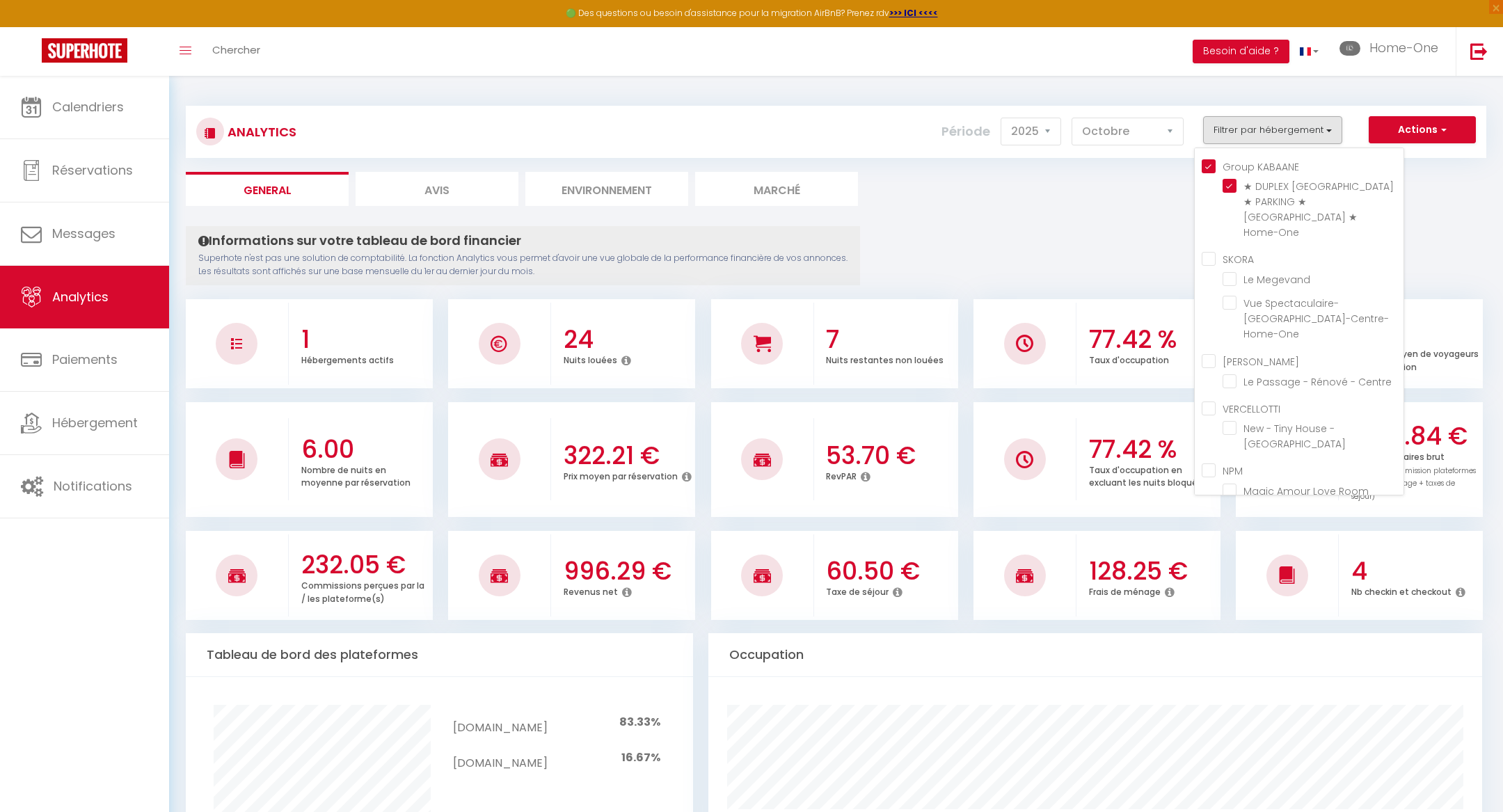
click at [1100, 205] on ul "General Avis Environnement Marché" at bounding box center [836, 189] width 1300 height 34
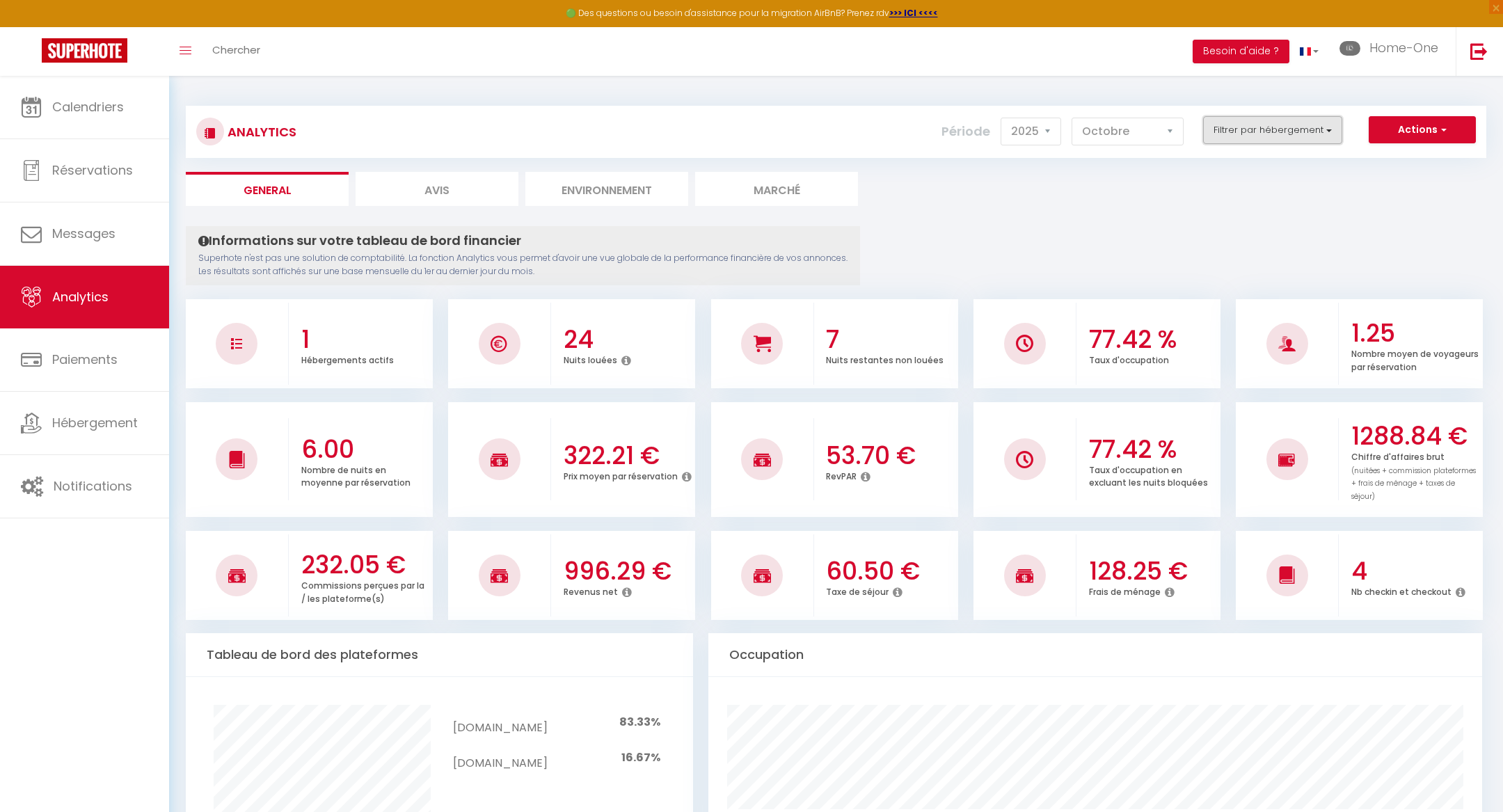
click at [1243, 141] on button "Filtrer par hébergement" at bounding box center [1273, 130] width 139 height 28
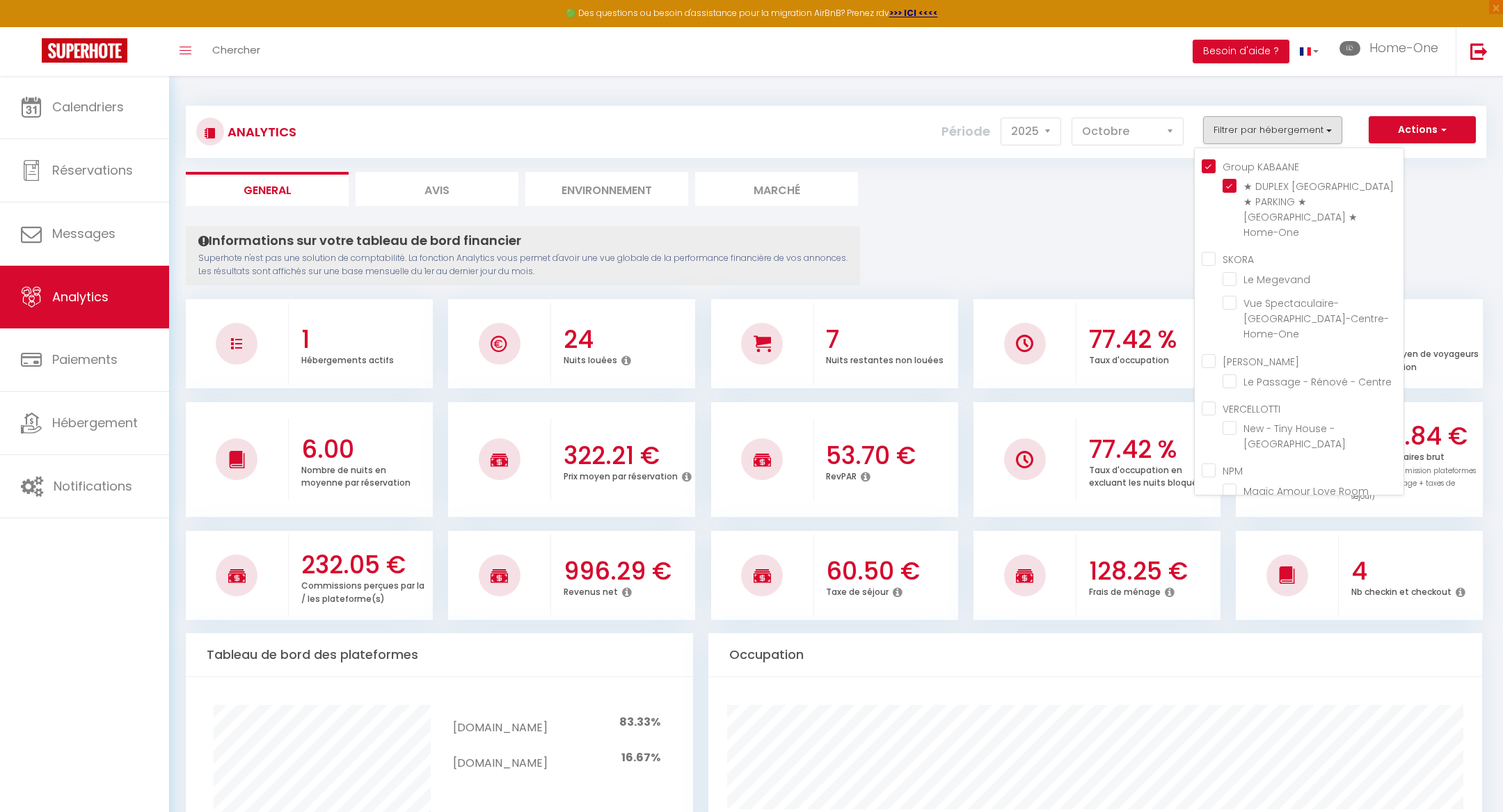
click at [1210, 251] on input "SKORA" at bounding box center [1302, 258] width 202 height 14
checkbox input "true"
checkbox Megevand "true"
checkbox Verrière-Centre-Home-One "true"
checkbox Centre "false"
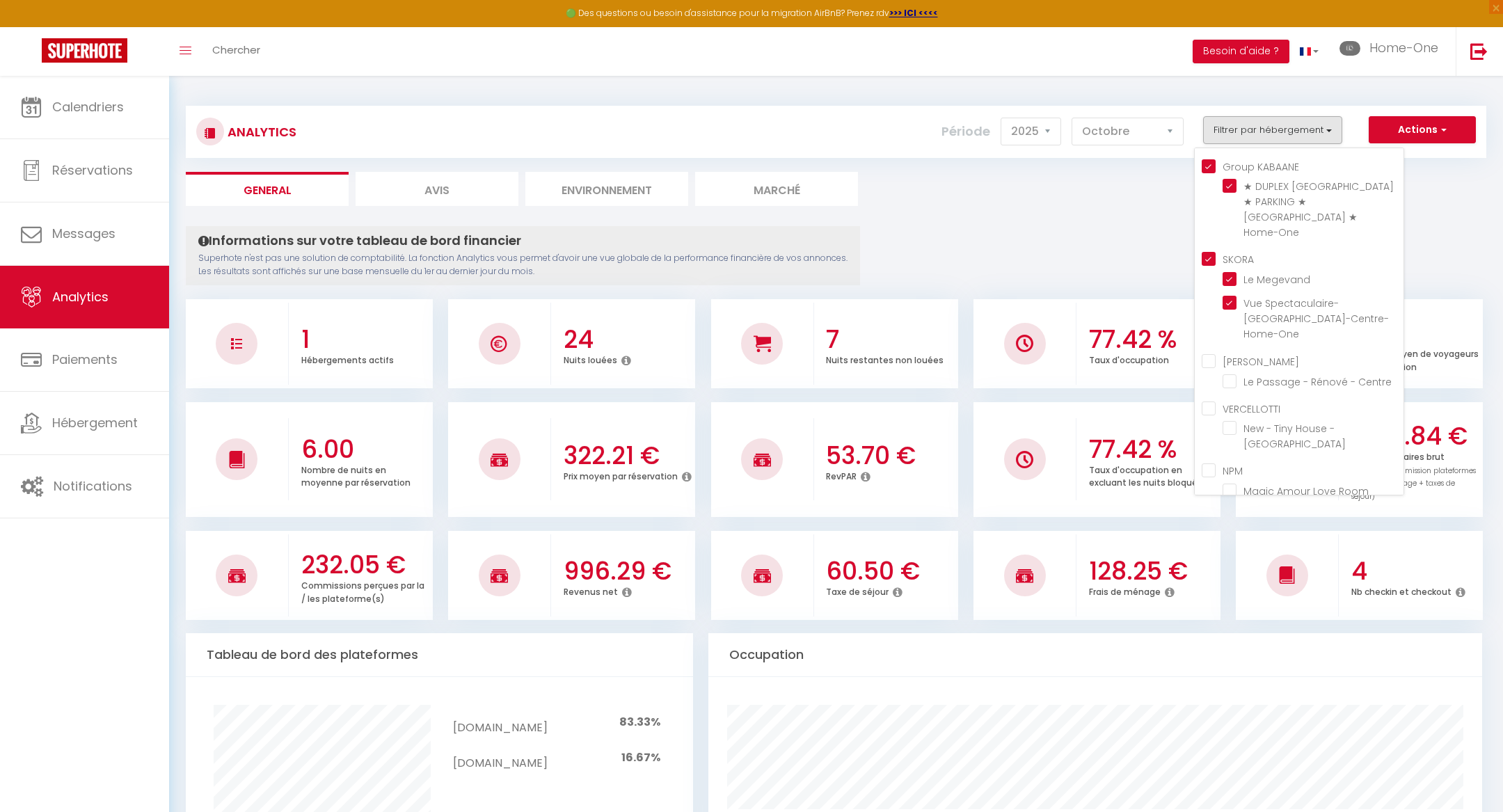
checkbox Besançon "false"
checkbox Room "false"
checkbox Louvre "false"
checkbox Verrière-Centre-Home-One "true"
checkbox Centre "false"
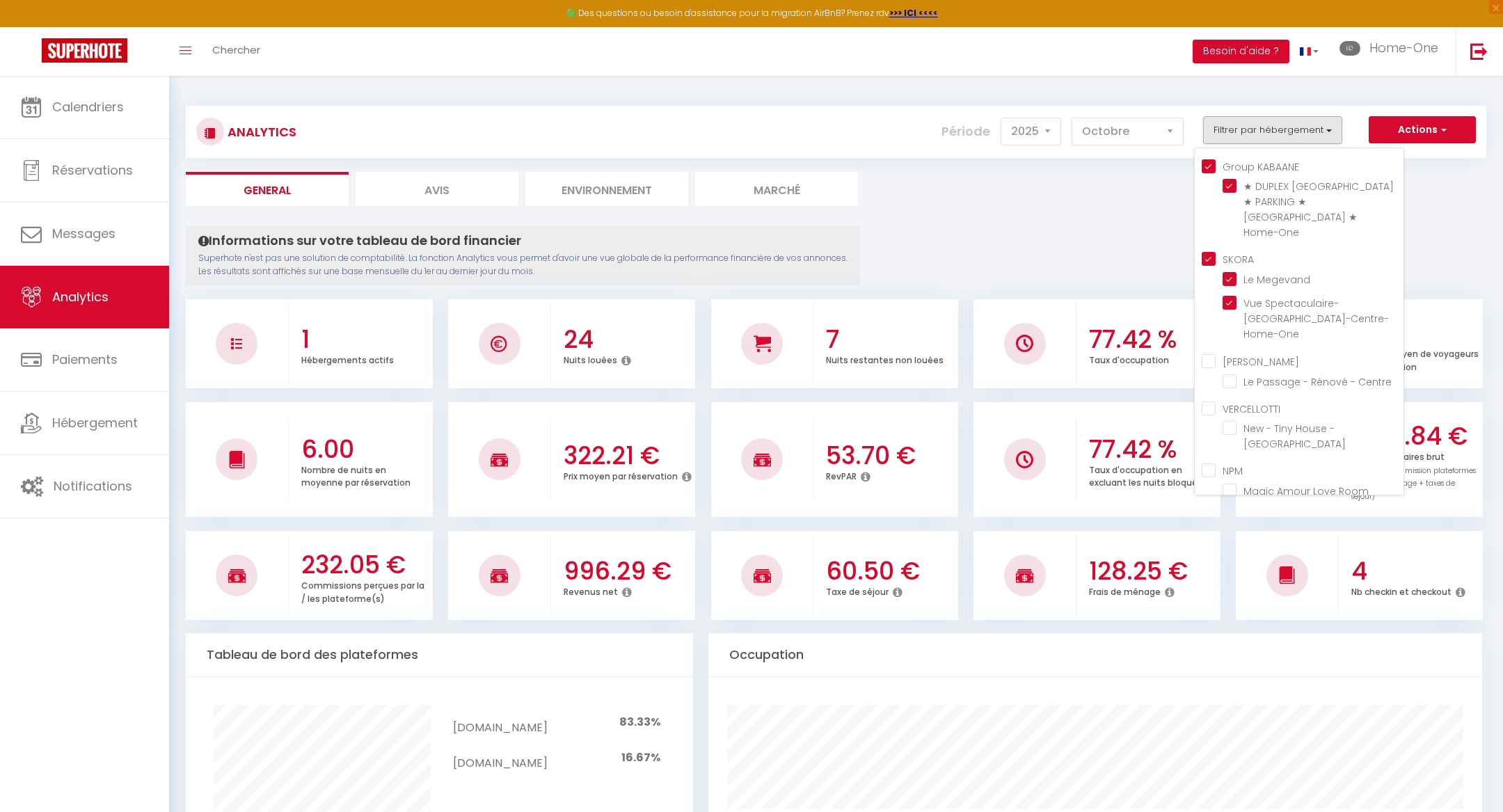
checkbox Besançon "false"
checkbox Megevand "true"
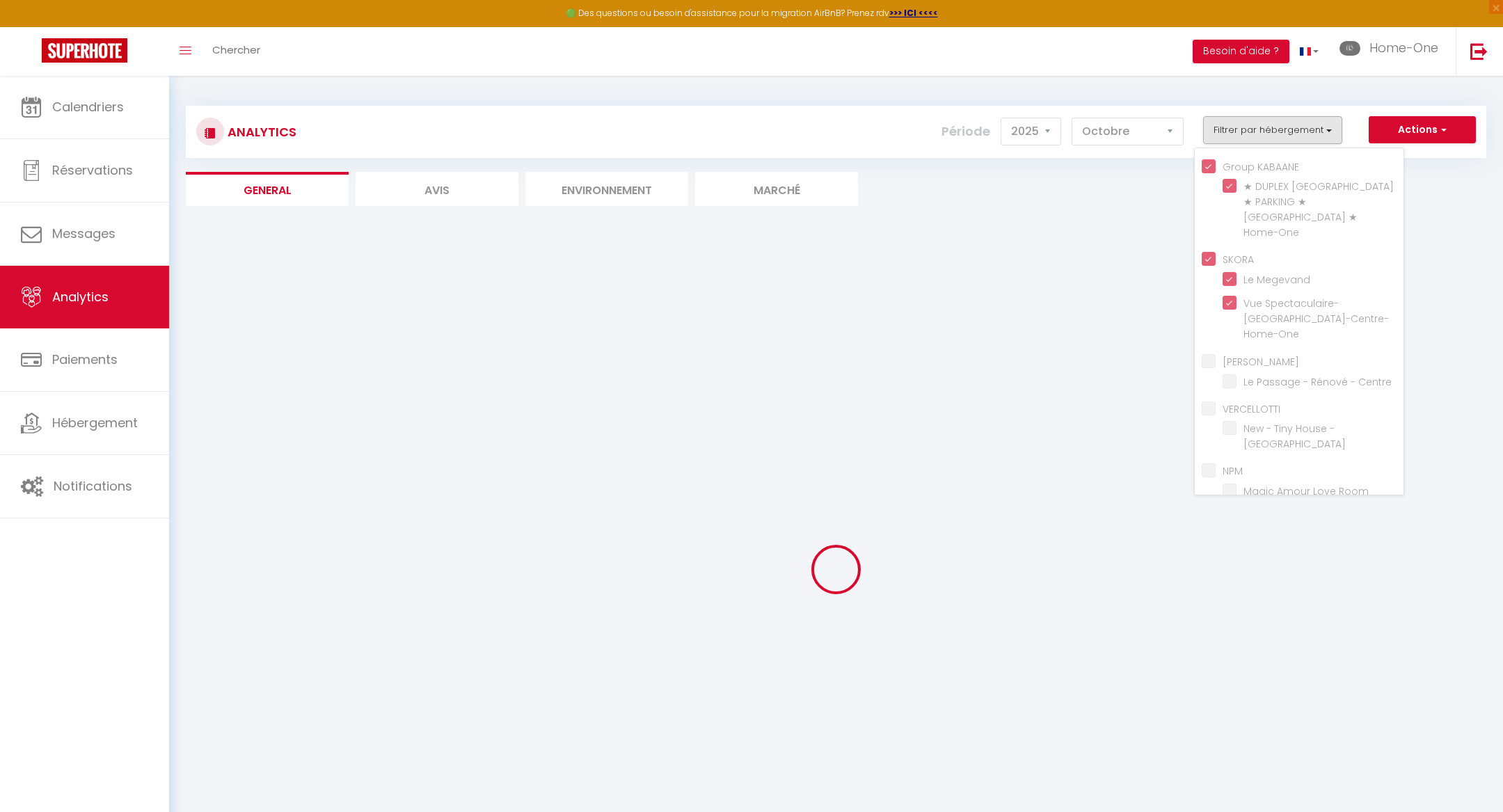
checkbox Centre "false"
checkbox Besançon "false"
checkbox Room "false"
checkbox Louvre "false"
checkbox Centre "false"
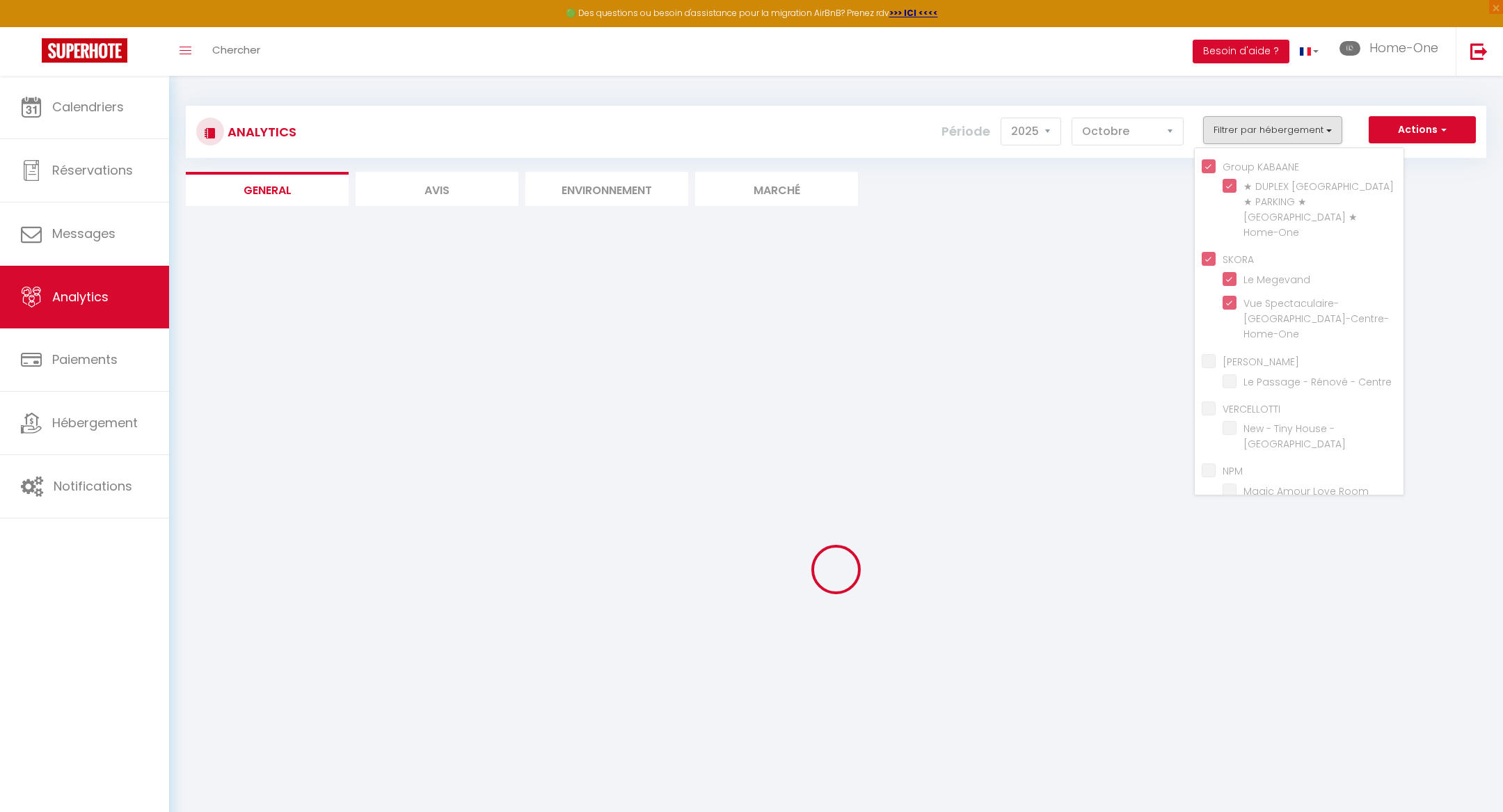
checkbox Besançon "false"
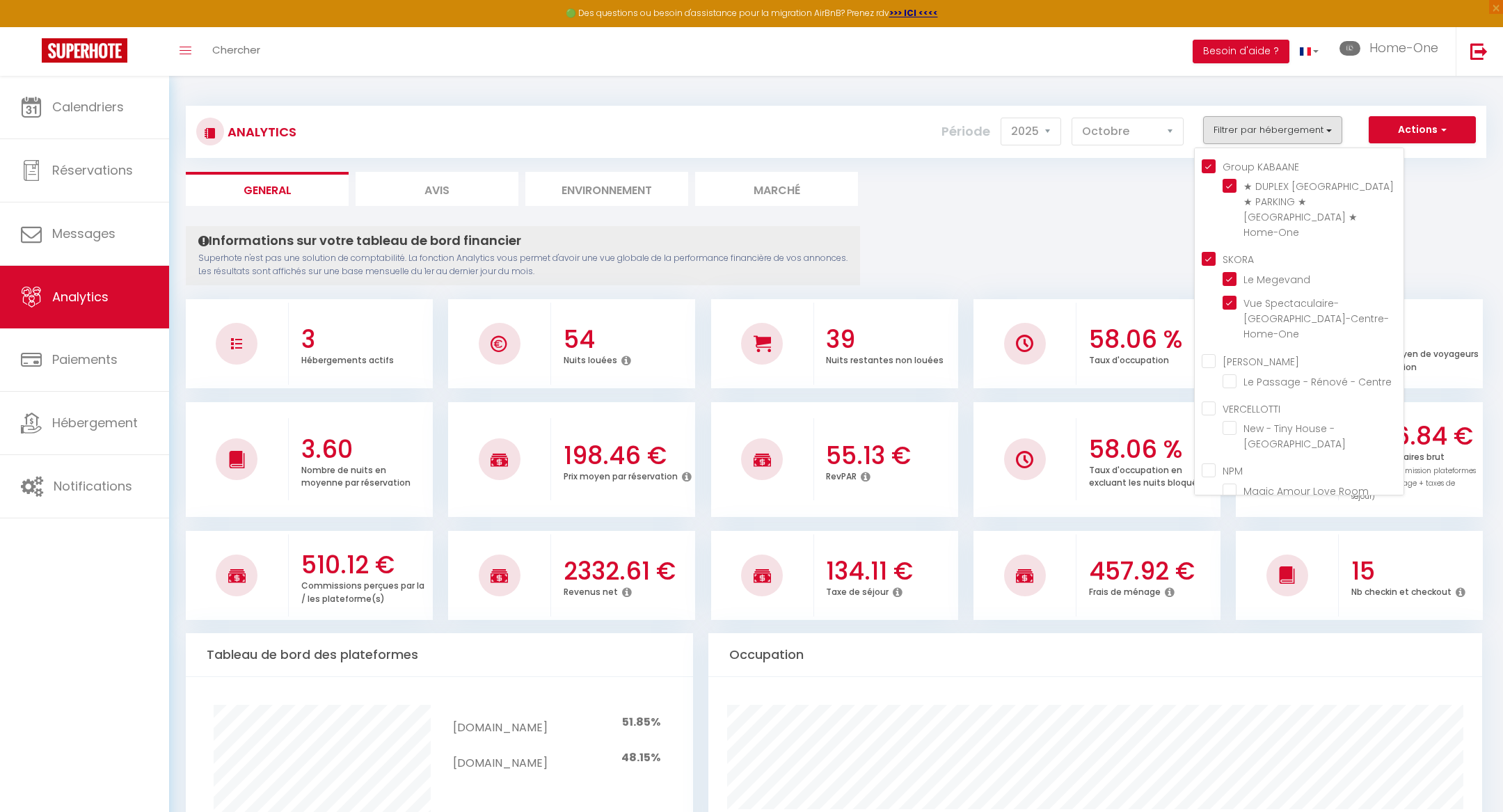
click at [1211, 169] on KABAANE "Group KABAANE" at bounding box center [1302, 165] width 202 height 14
checkbox KABAANE "false"
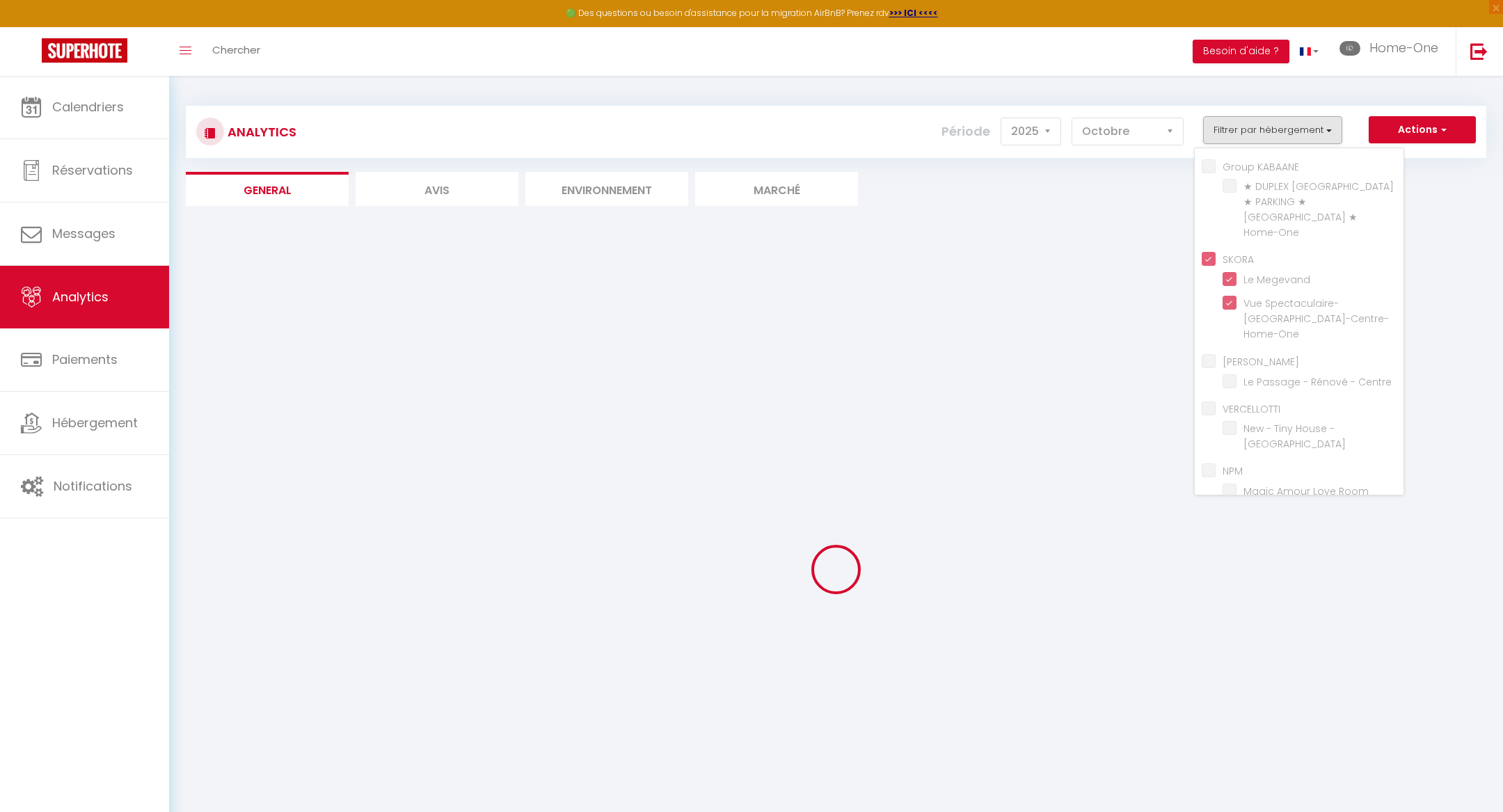
checkbox Home-One "false"
checkbox Centre "false"
checkbox Besançon "false"
checkbox Room "false"
checkbox Louvre "false"
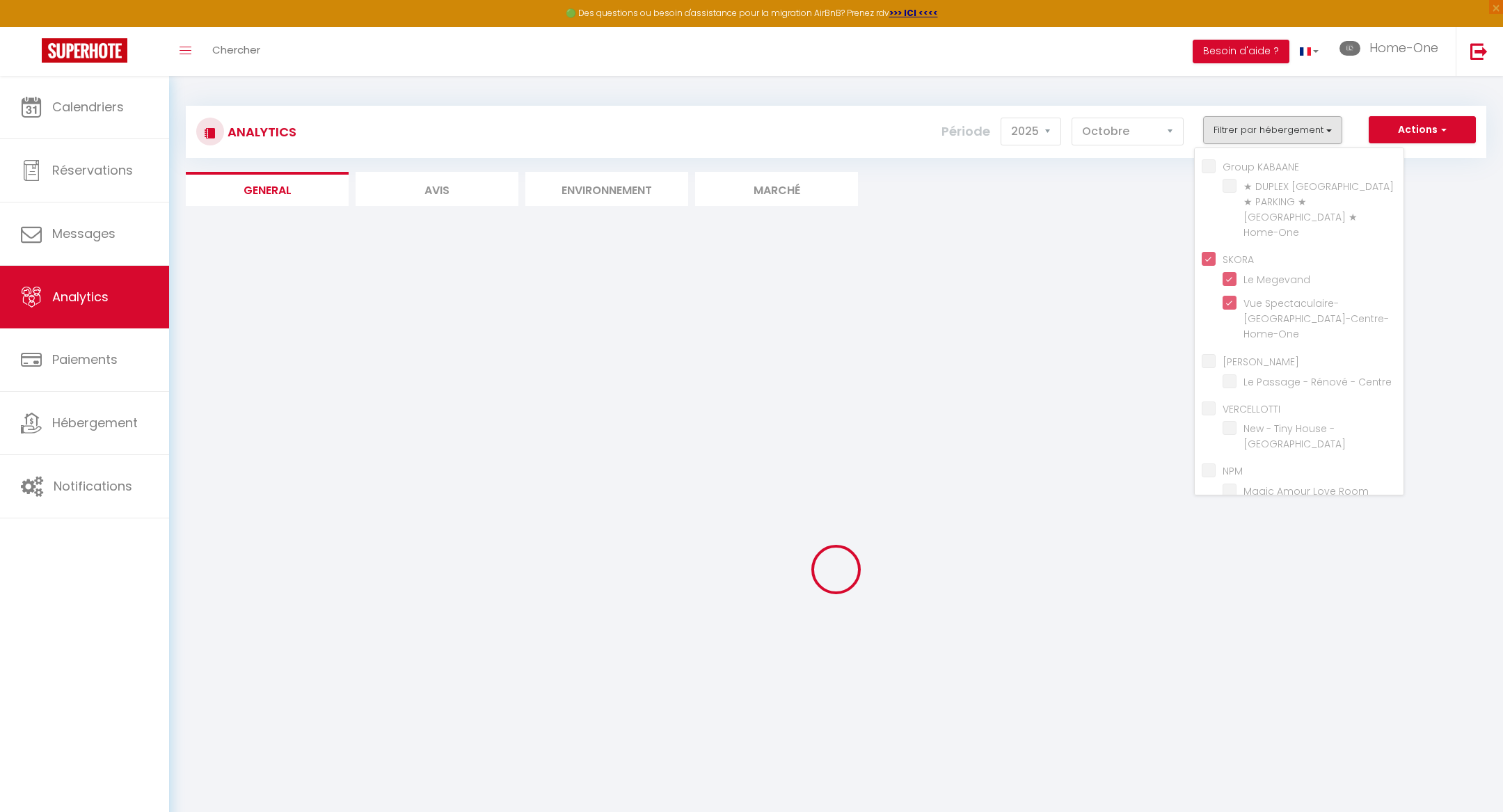
checkbox Centre "false"
checkbox Besançon "false"
checkbox Centre "false"
checkbox Besançon "false"
checkbox Room "false"
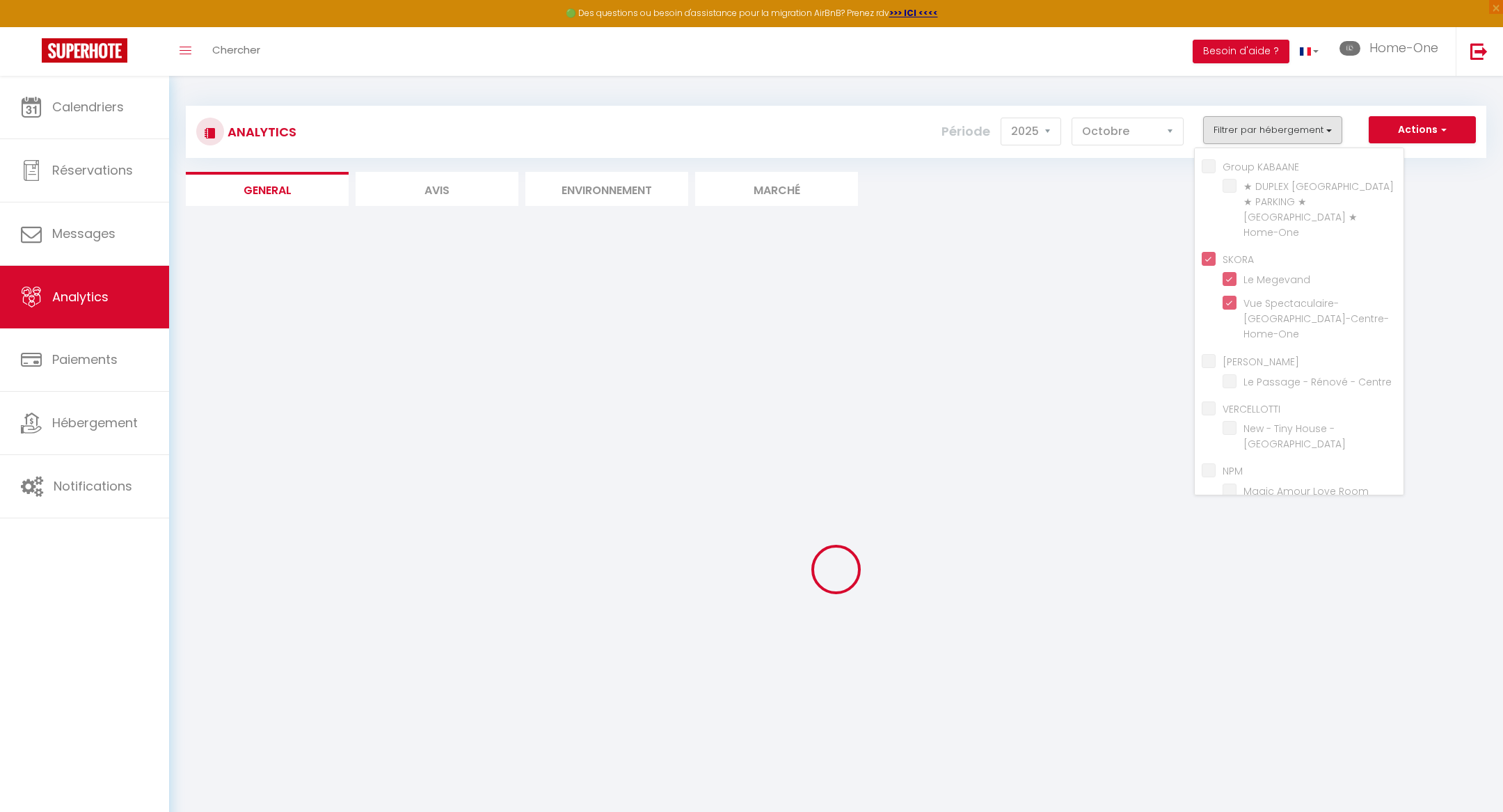
checkbox Louvre "false"
checkbox Centre "false"
checkbox Besançon "false"
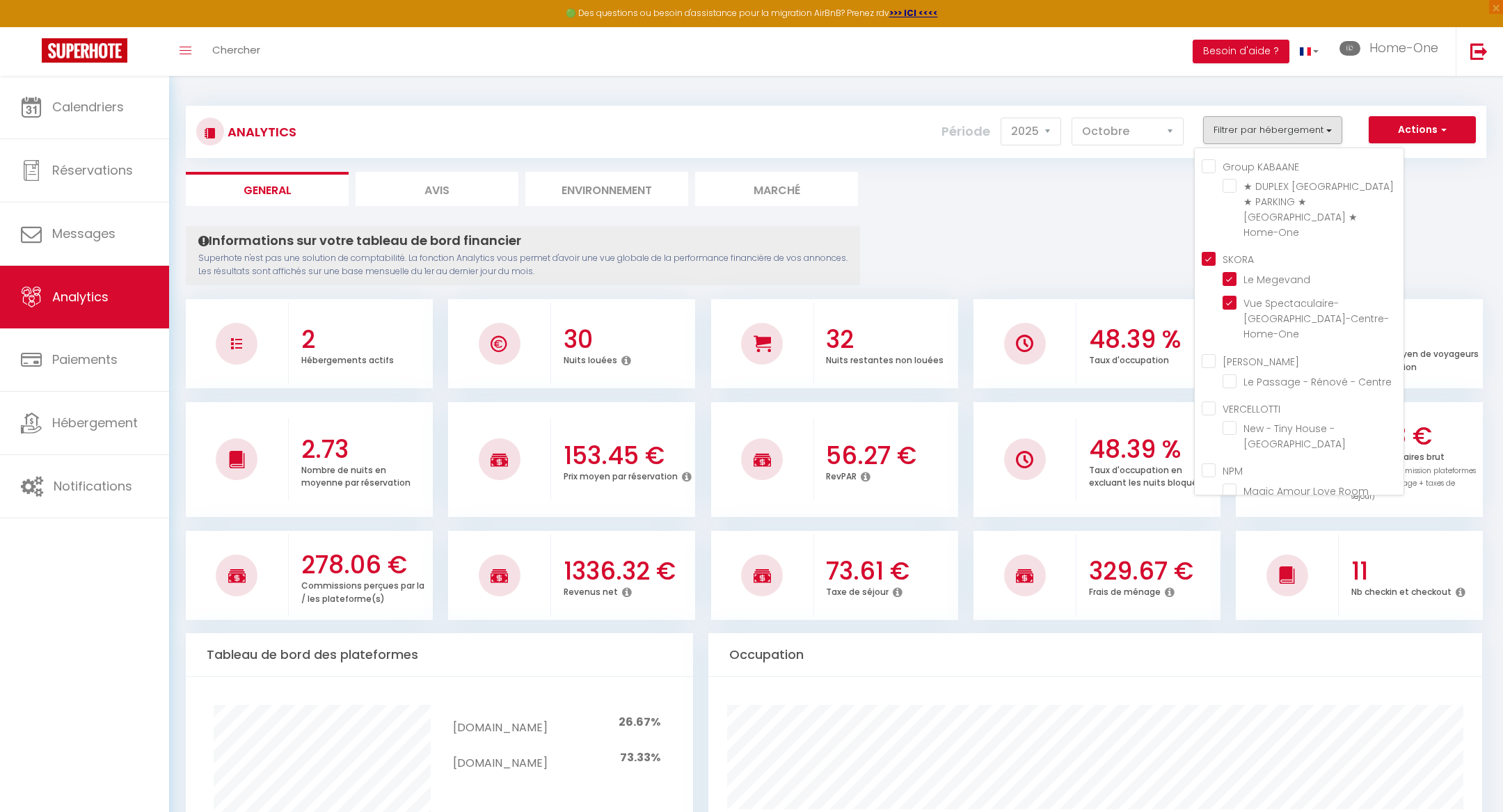
click at [1168, 192] on ul "General Avis Environnement Marché" at bounding box center [836, 189] width 1300 height 34
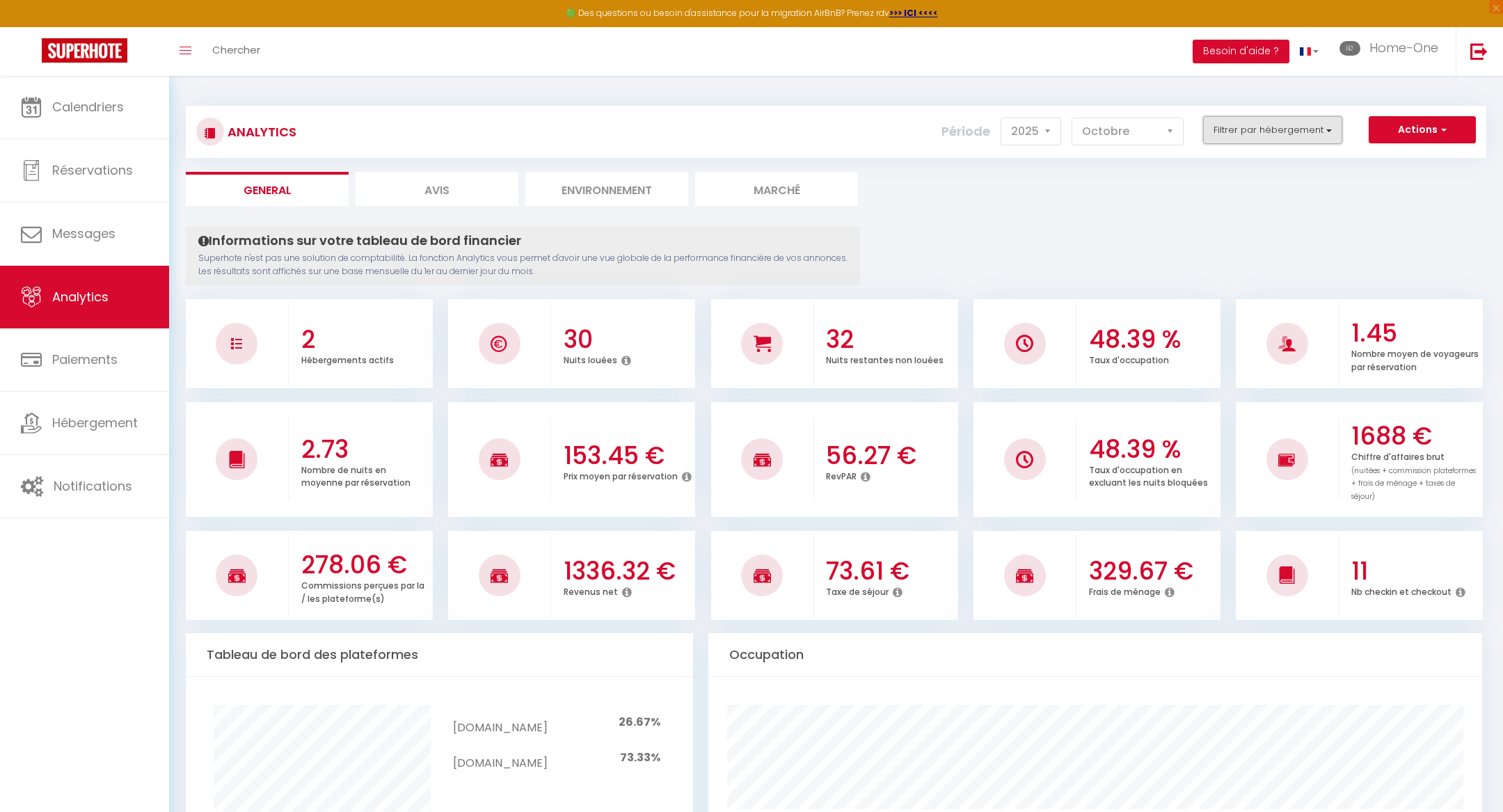
click at [1277, 138] on button "Filtrer par hébergement" at bounding box center [1273, 130] width 139 height 28
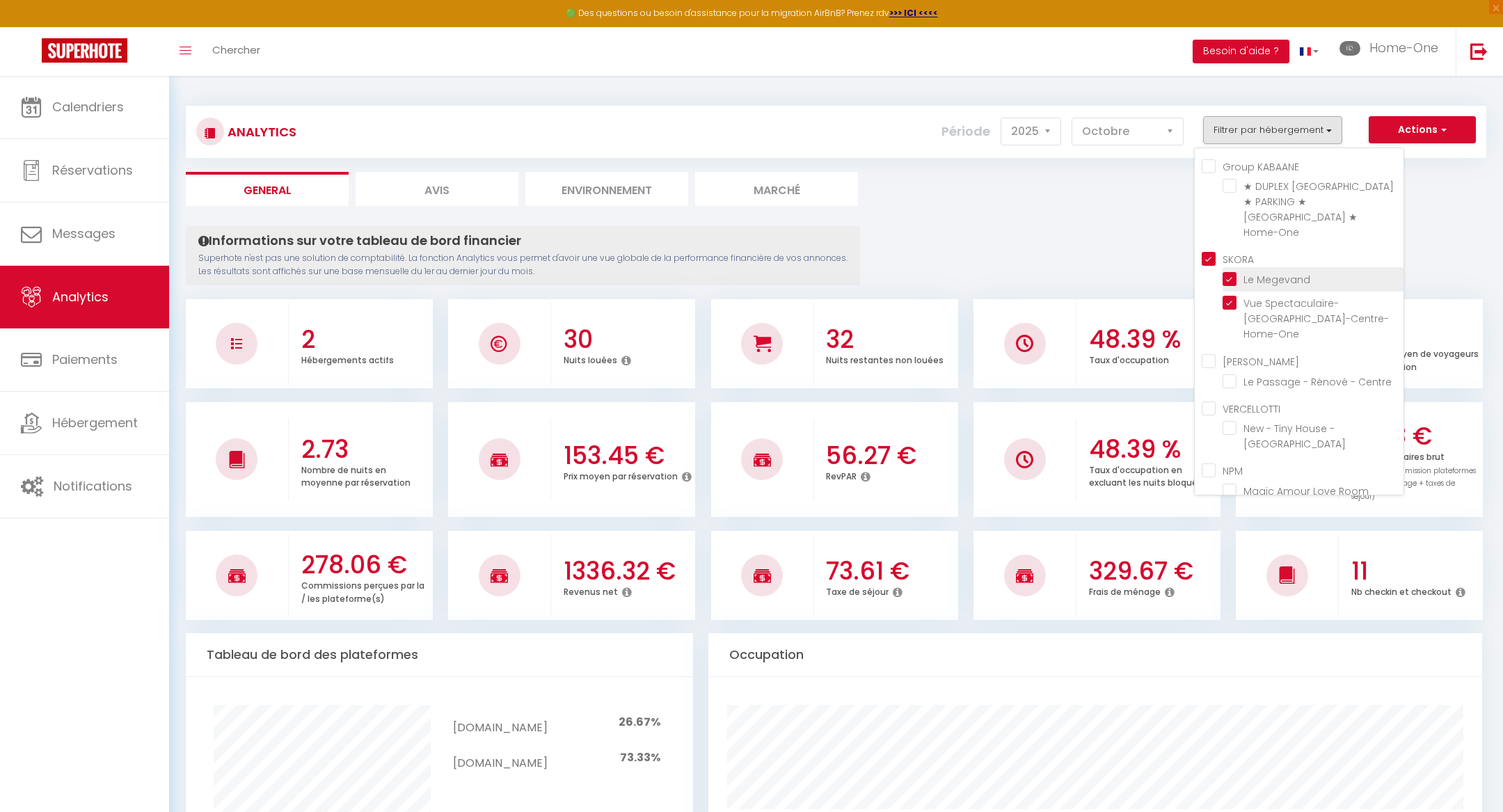
click at [1230, 272] on Megevand "checkbox" at bounding box center [1313, 279] width 181 height 14
checkbox Megevand "false"
checkbox input "false"
checkbox Centre "false"
checkbox Besançon "false"
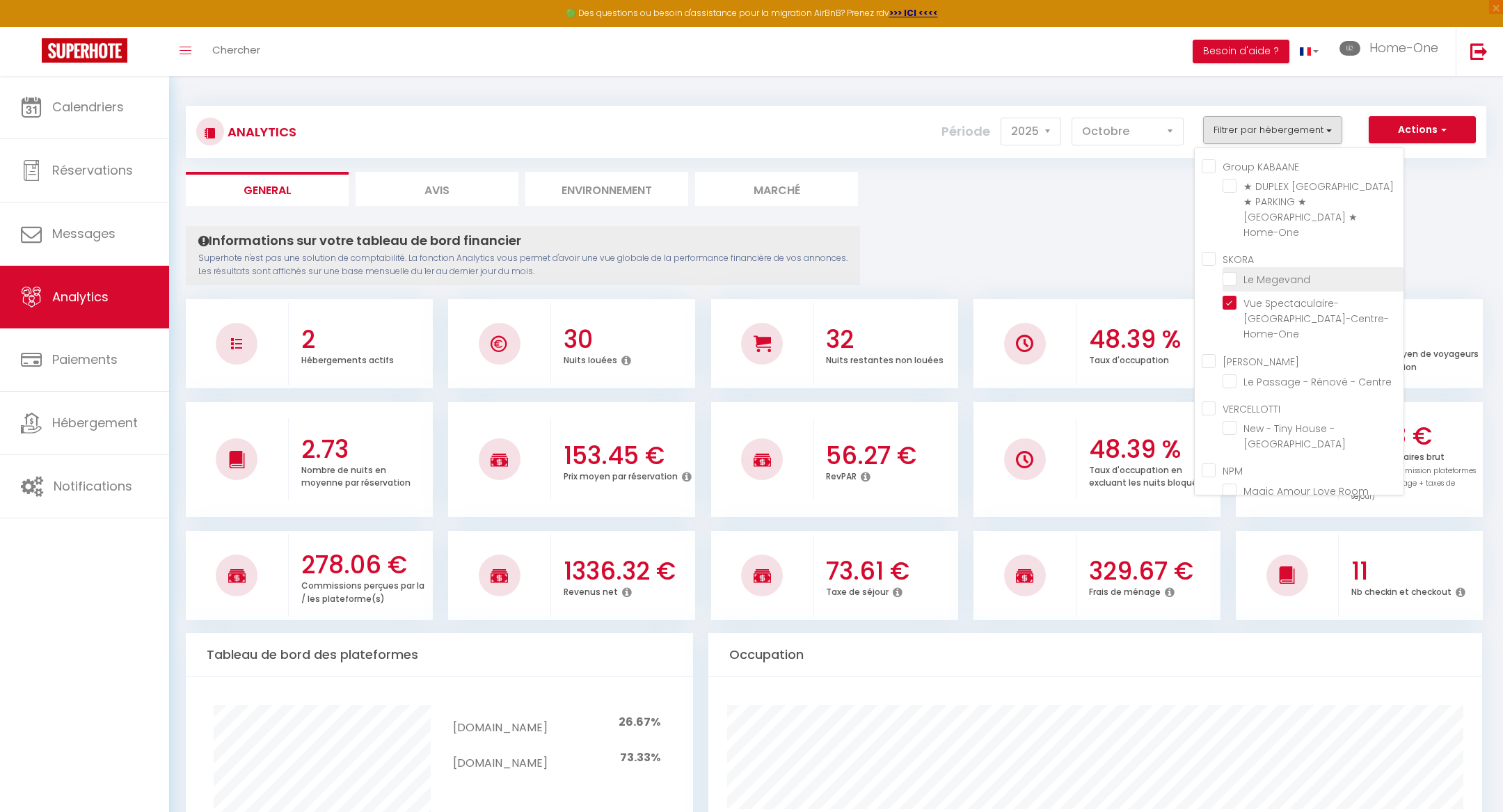
checkbox Room "false"
checkbox Louvre "false"
checkbox Centre "false"
checkbox Besançon "false"
checkbox Megevand "false"
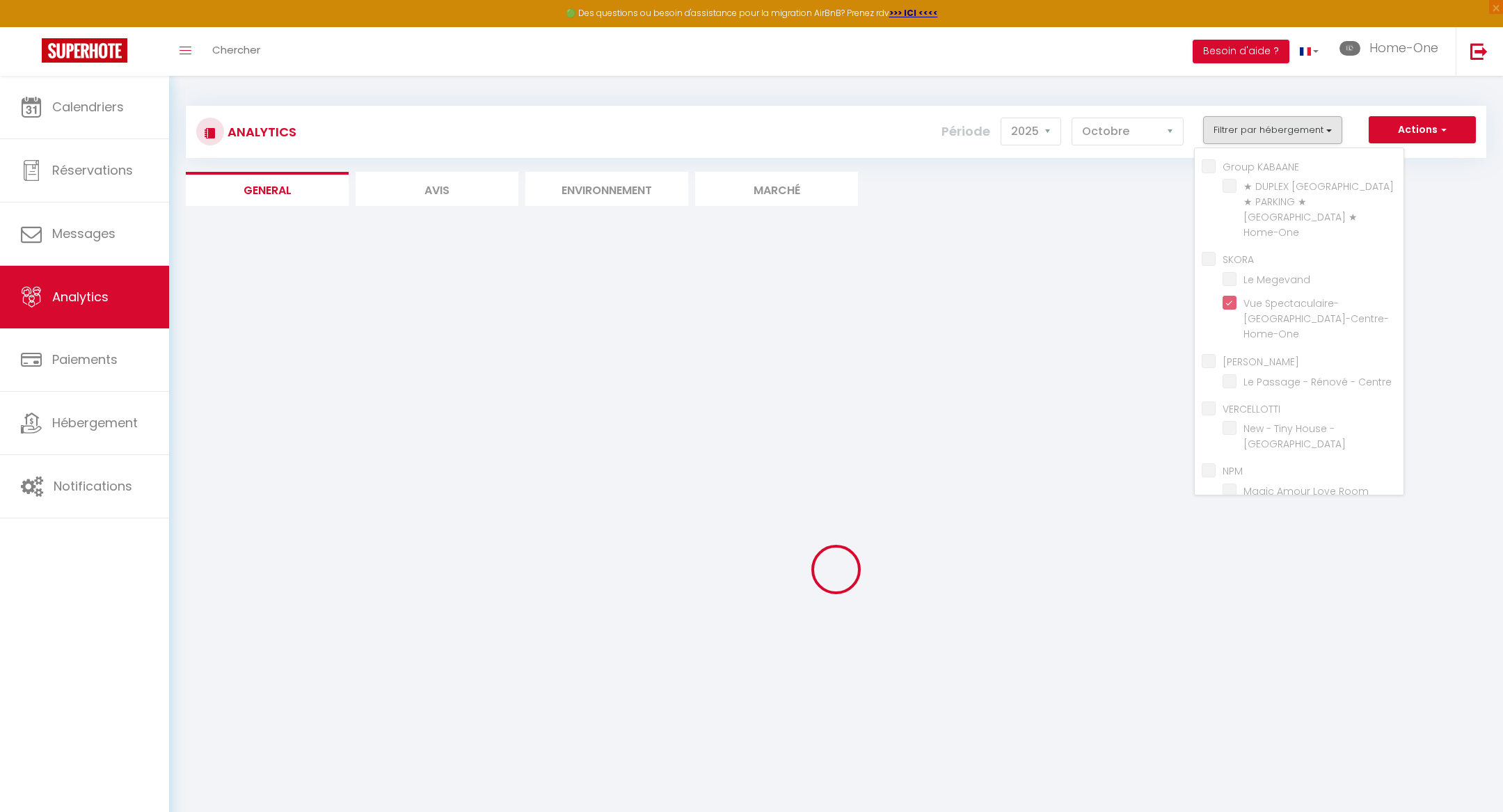
checkbox Centre "false"
checkbox Besançon "false"
checkbox Room "false"
checkbox Louvre "false"
checkbox Centre "false"
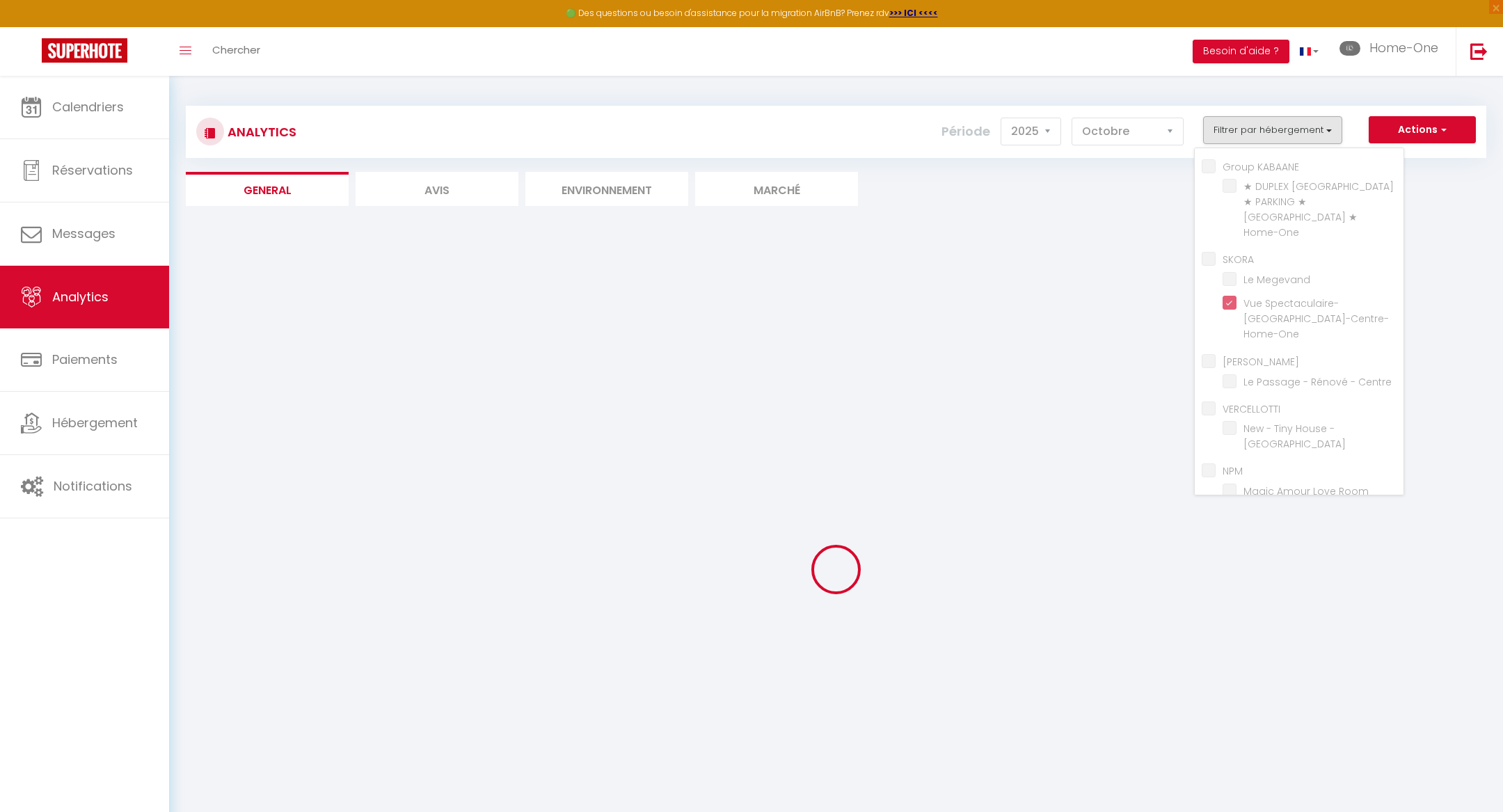
checkbox Besançon "false"
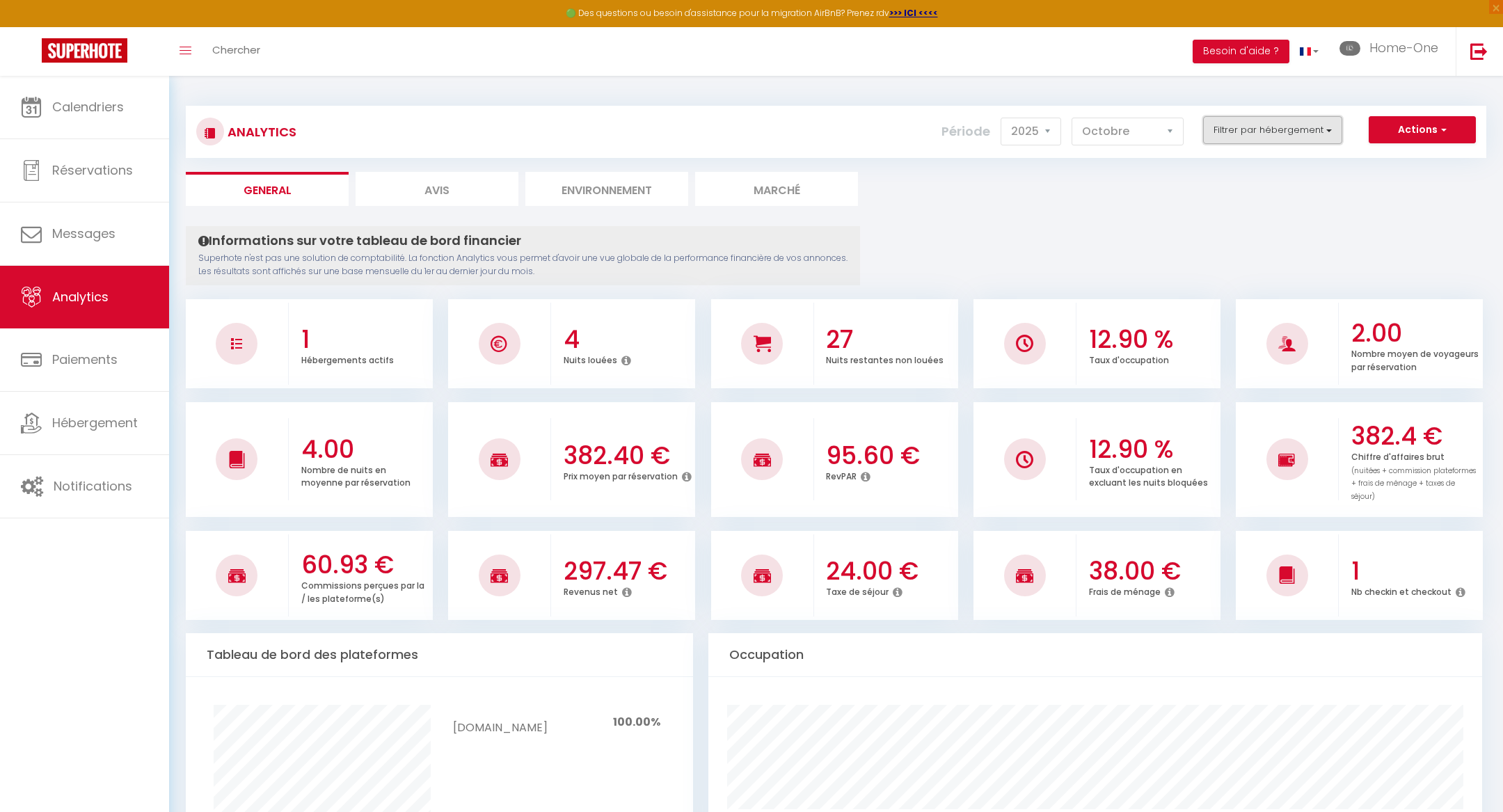
click at [1288, 138] on button "Filtrer par hébergement" at bounding box center [1273, 130] width 139 height 28
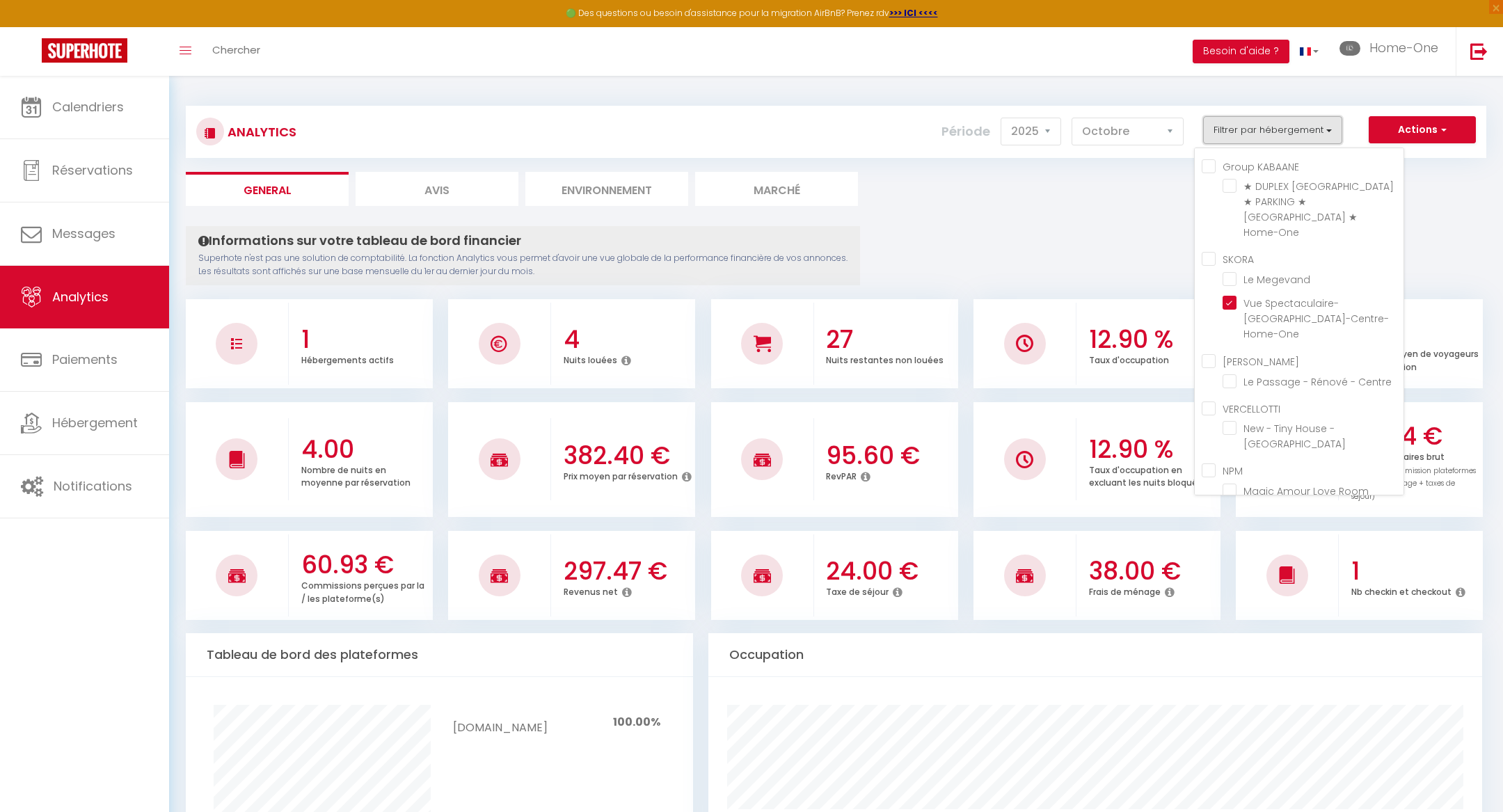
scroll to position [38, 0]
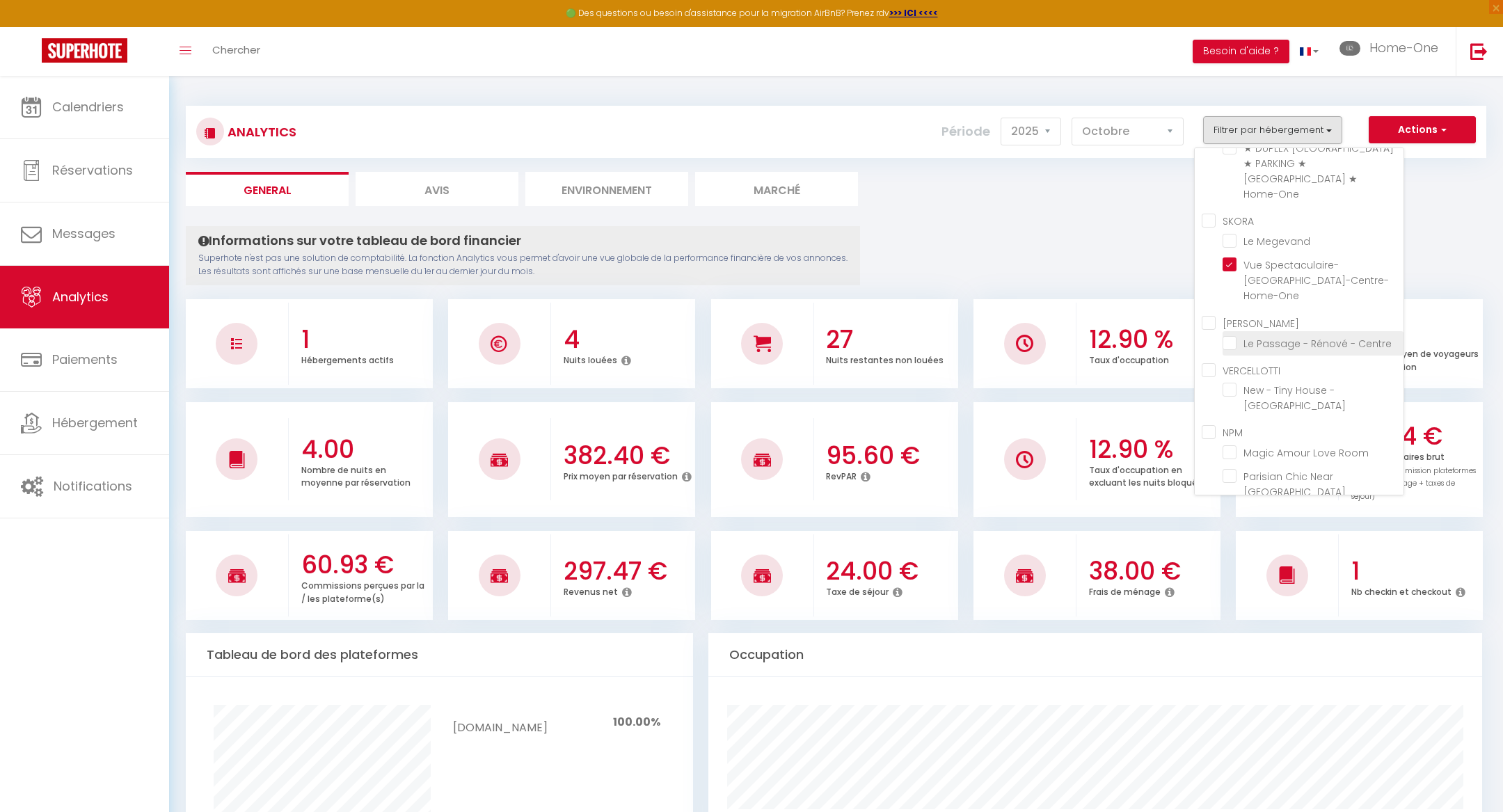
click at [1232, 336] on Centre "checkbox" at bounding box center [1313, 343] width 181 height 14
checkbox Centre "true"
checkbox input "true"
checkbox Besançon "false"
checkbox Room "false"
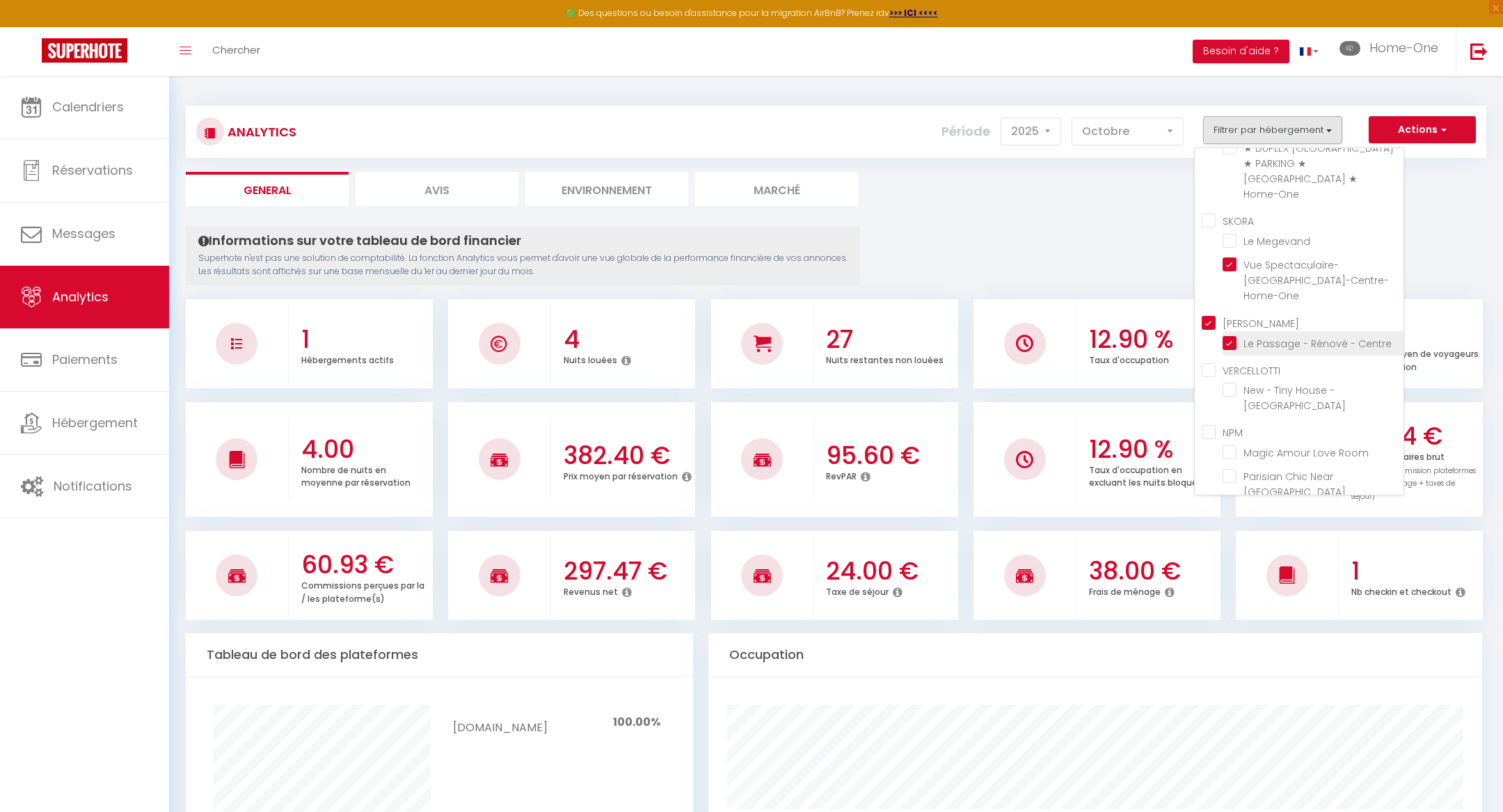
checkbox Louvre "false"
checkbox Centre "true"
checkbox Besançon "false"
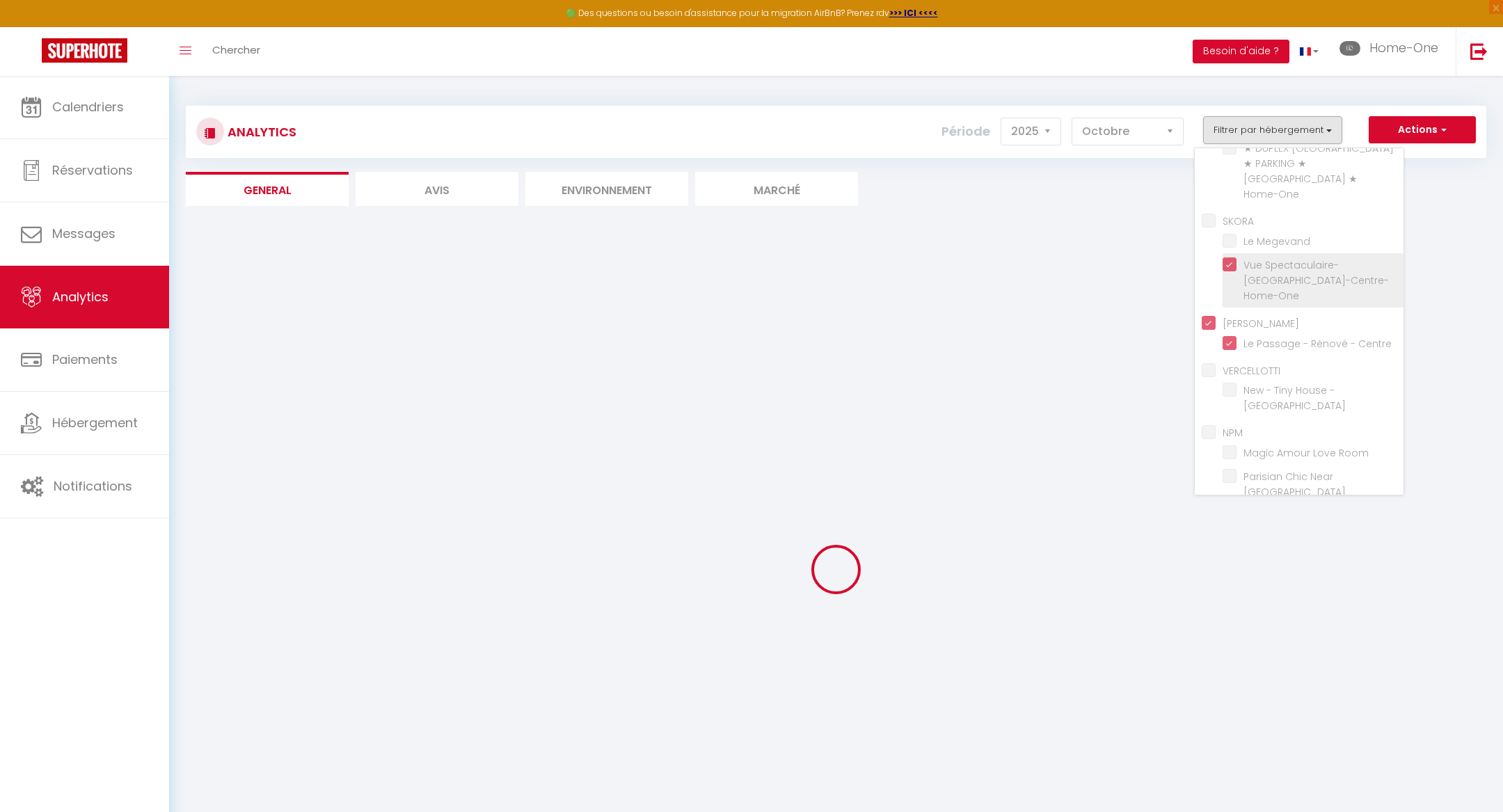
checkbox Besançon "false"
checkbox Room "false"
checkbox Louvre "false"
checkbox Besançon "false"
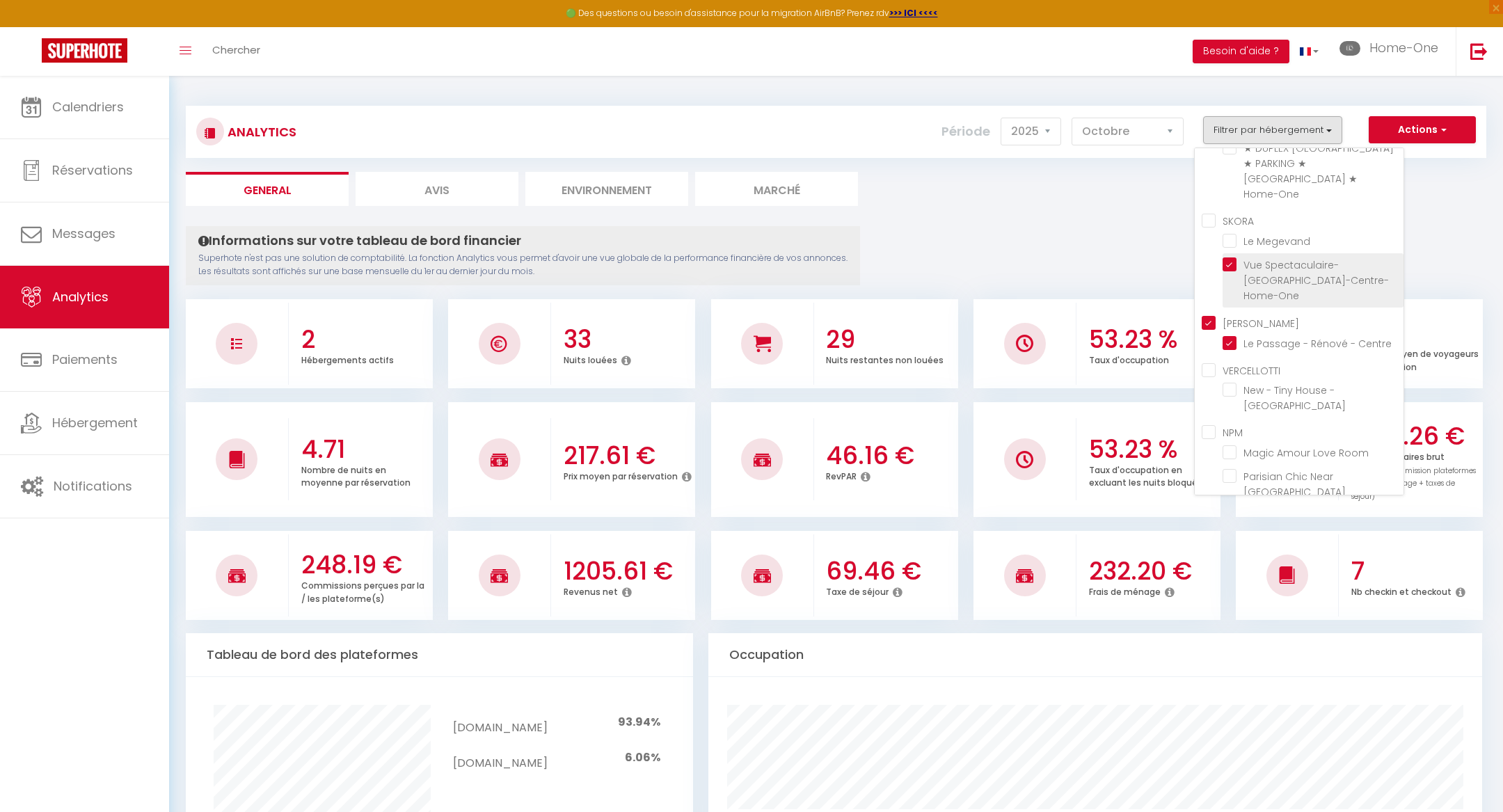
click at [1232, 258] on Verrière-Centre-Home-One "checkbox" at bounding box center [1313, 265] width 181 height 14
checkbox Verrière-Centre-Home-One "false"
checkbox Besançon "false"
checkbox Room "false"
checkbox Louvre "false"
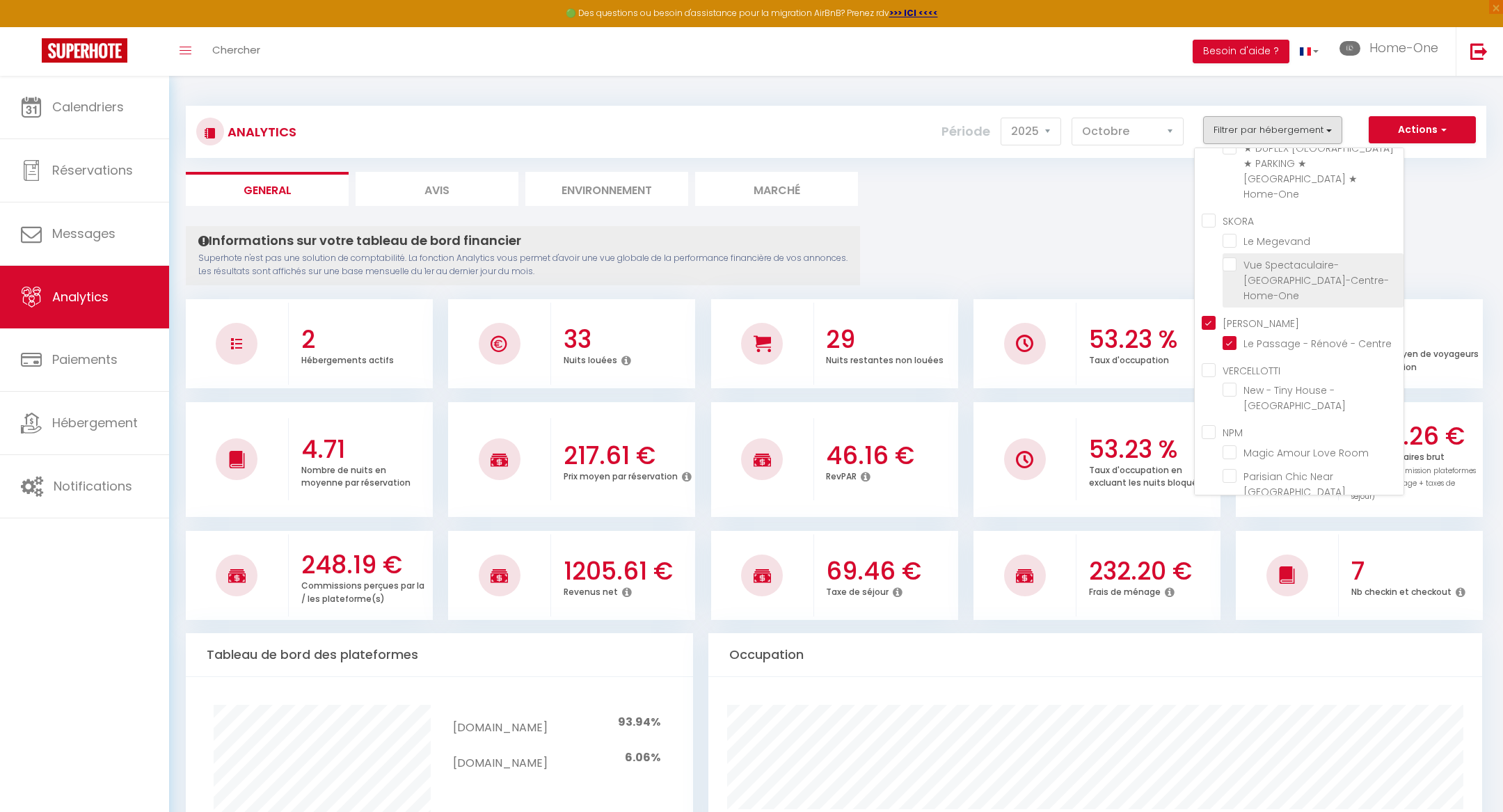
checkbox Verrière-Centre-Home-One "false"
checkbox Besançon "false"
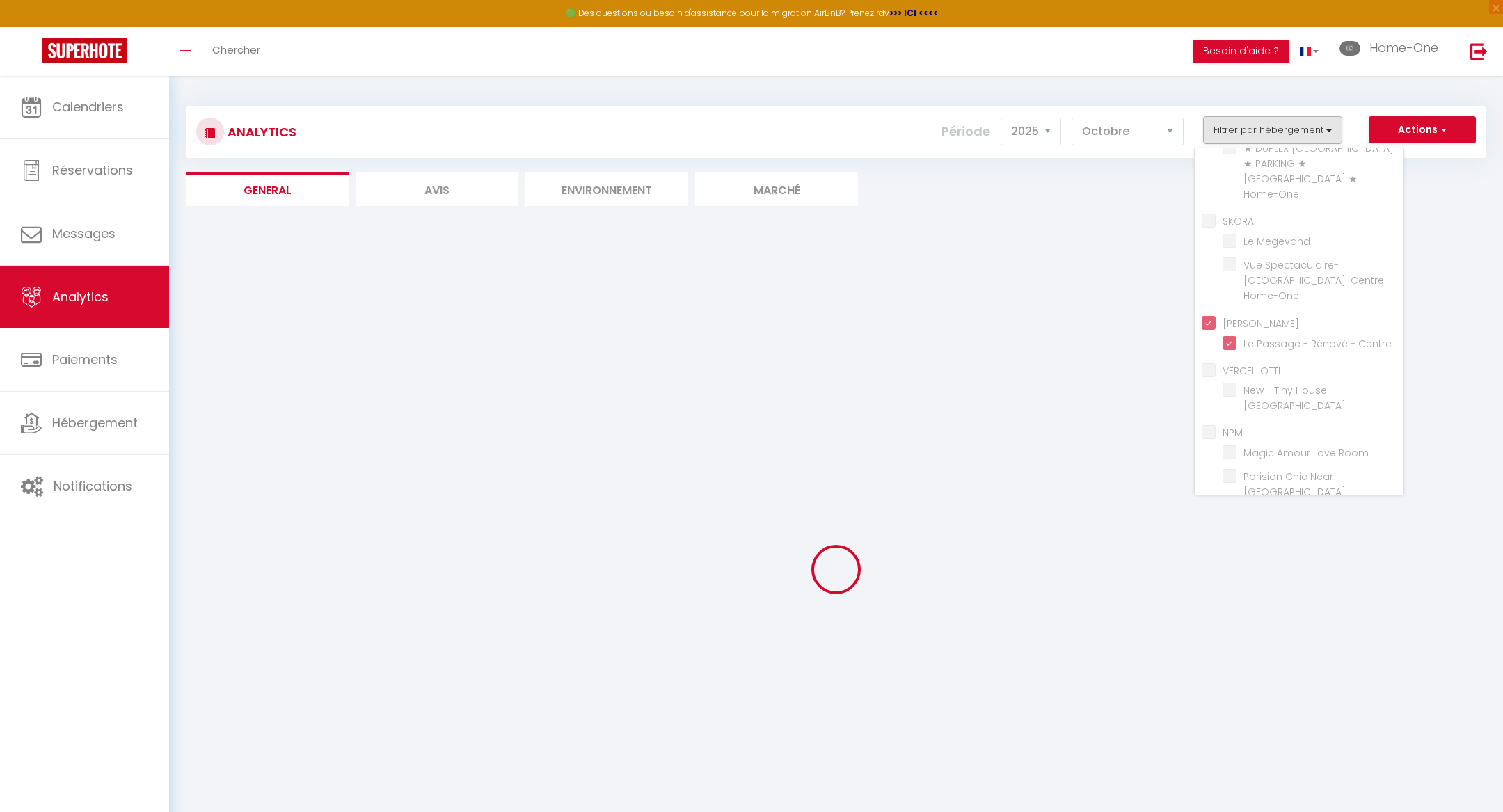
checkbox Besançon "false"
checkbox Room "false"
checkbox Louvre "false"
checkbox Besançon "false"
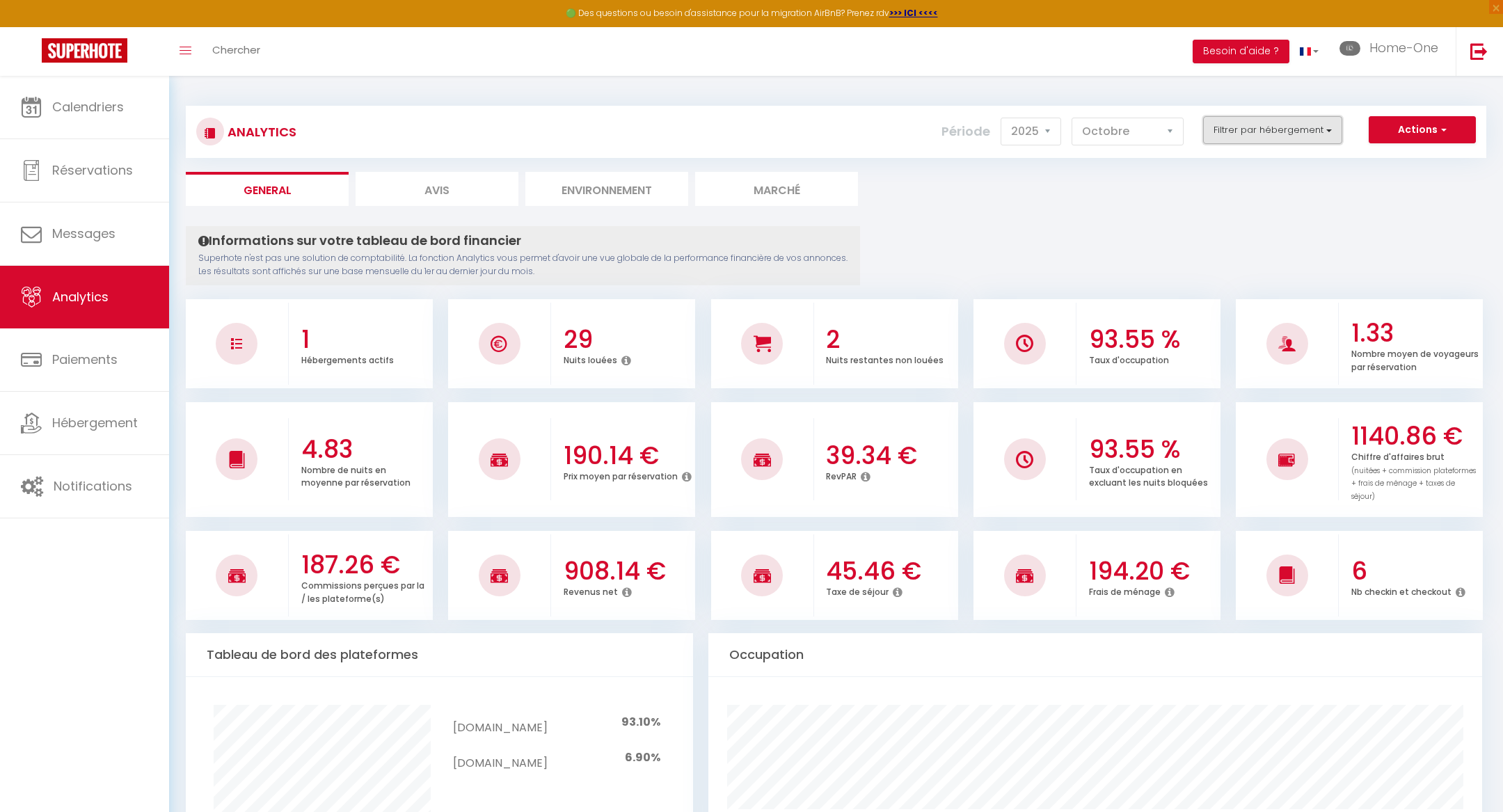
click at [1282, 134] on button "Filtrer par hébergement" at bounding box center [1273, 130] width 139 height 28
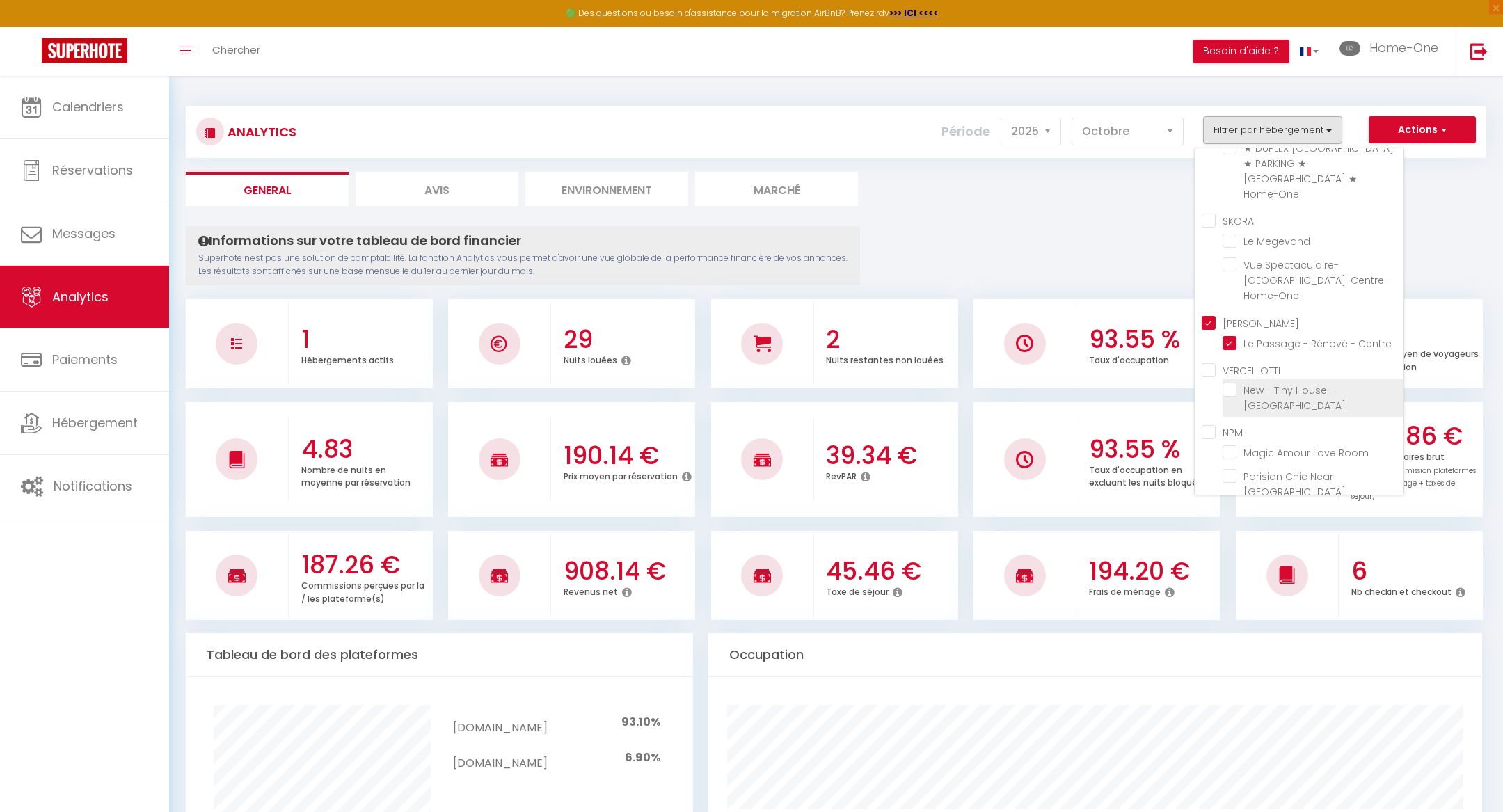
click at [1235, 383] on Besançon "checkbox" at bounding box center [1313, 390] width 181 height 14
checkbox Besançon "true"
checkbox input "true"
checkbox Room "false"
checkbox Louvre "false"
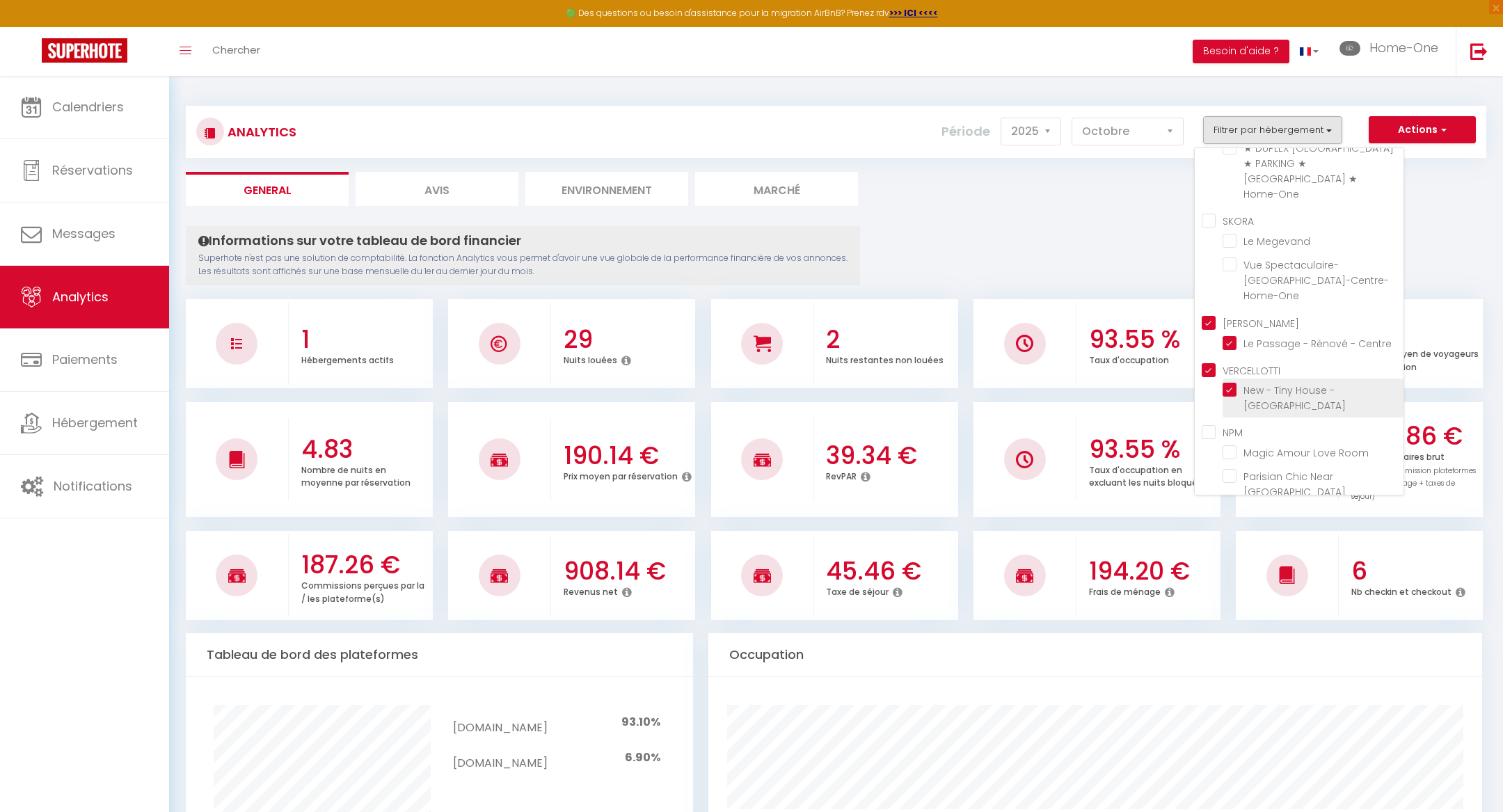
checkbox Besançon "true"
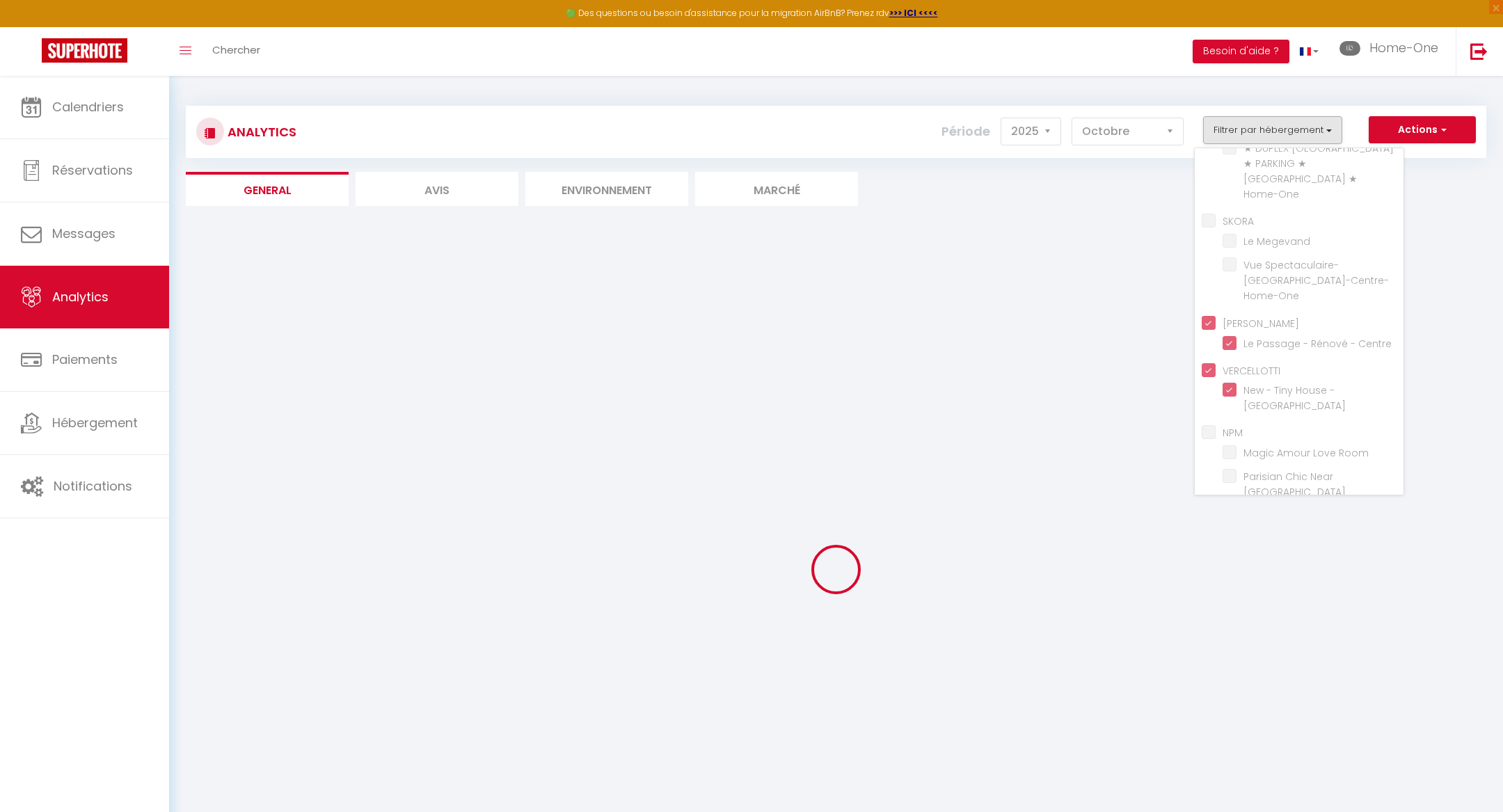
checkbox Room "false"
checkbox Louvre "false"
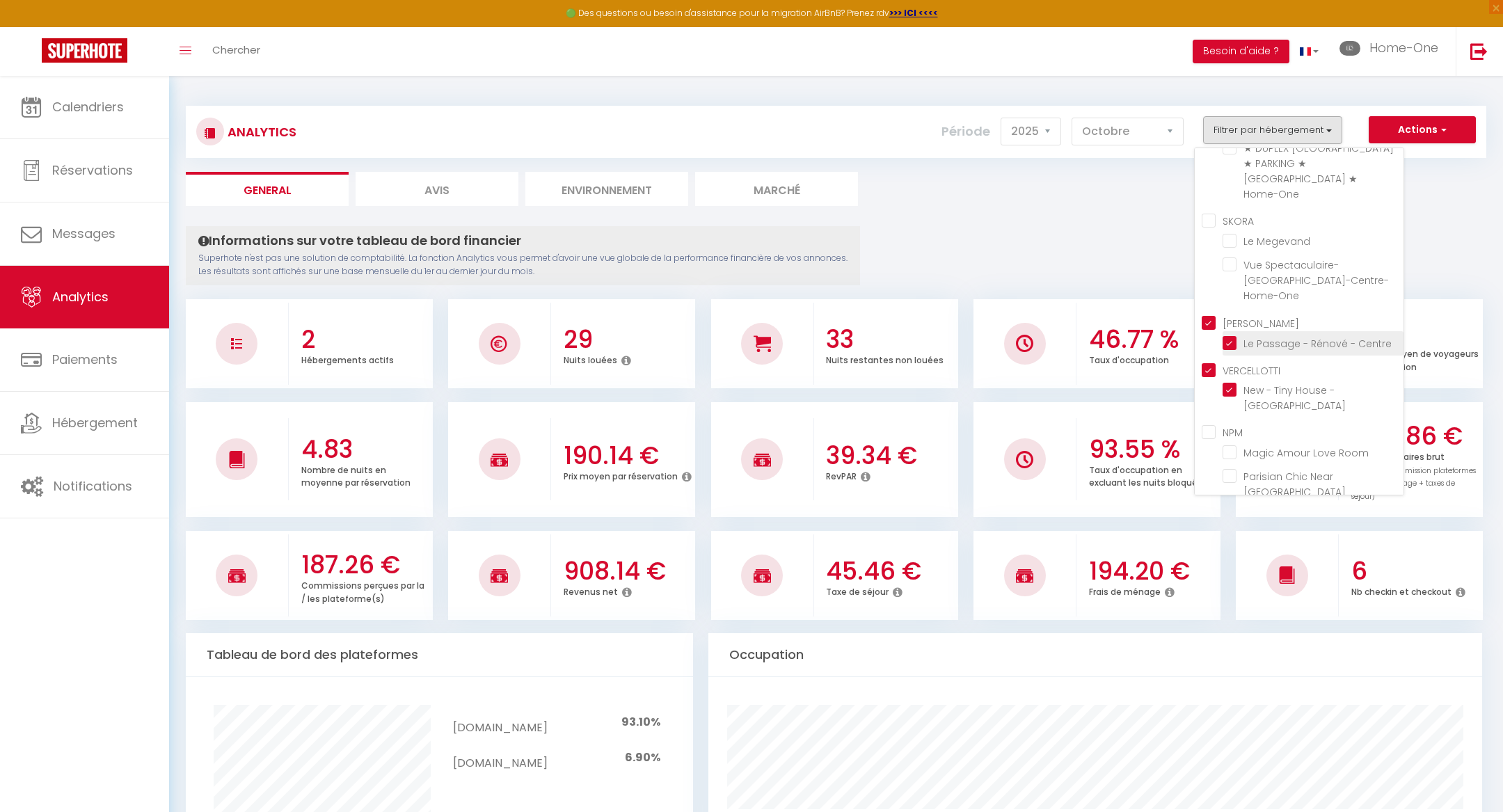
click at [1238, 336] on Centre "checkbox" at bounding box center [1313, 343] width 181 height 14
checkbox Centre "false"
checkbox input "false"
checkbox Room "false"
checkbox Louvre "false"
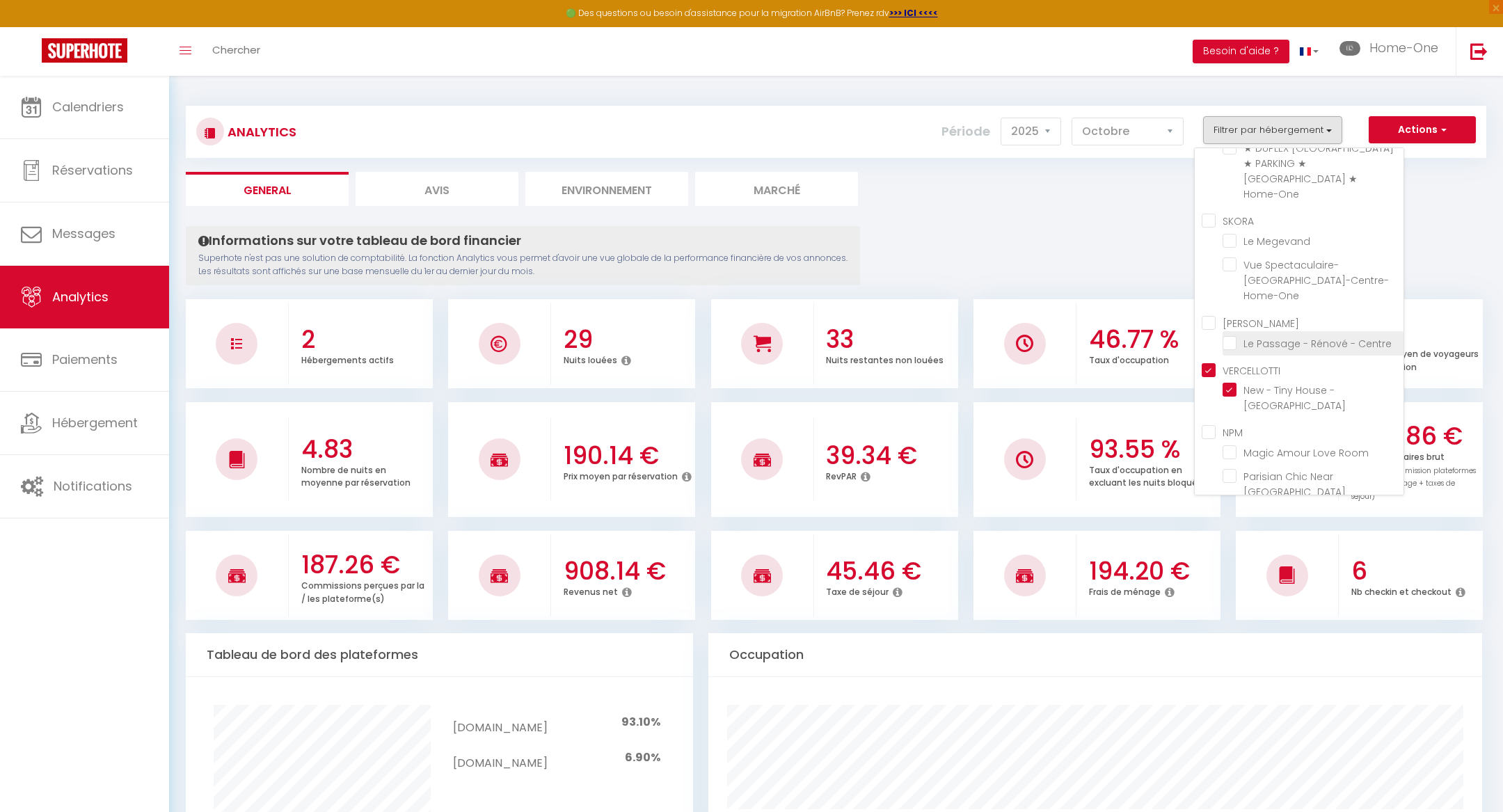
checkbox Centre "false"
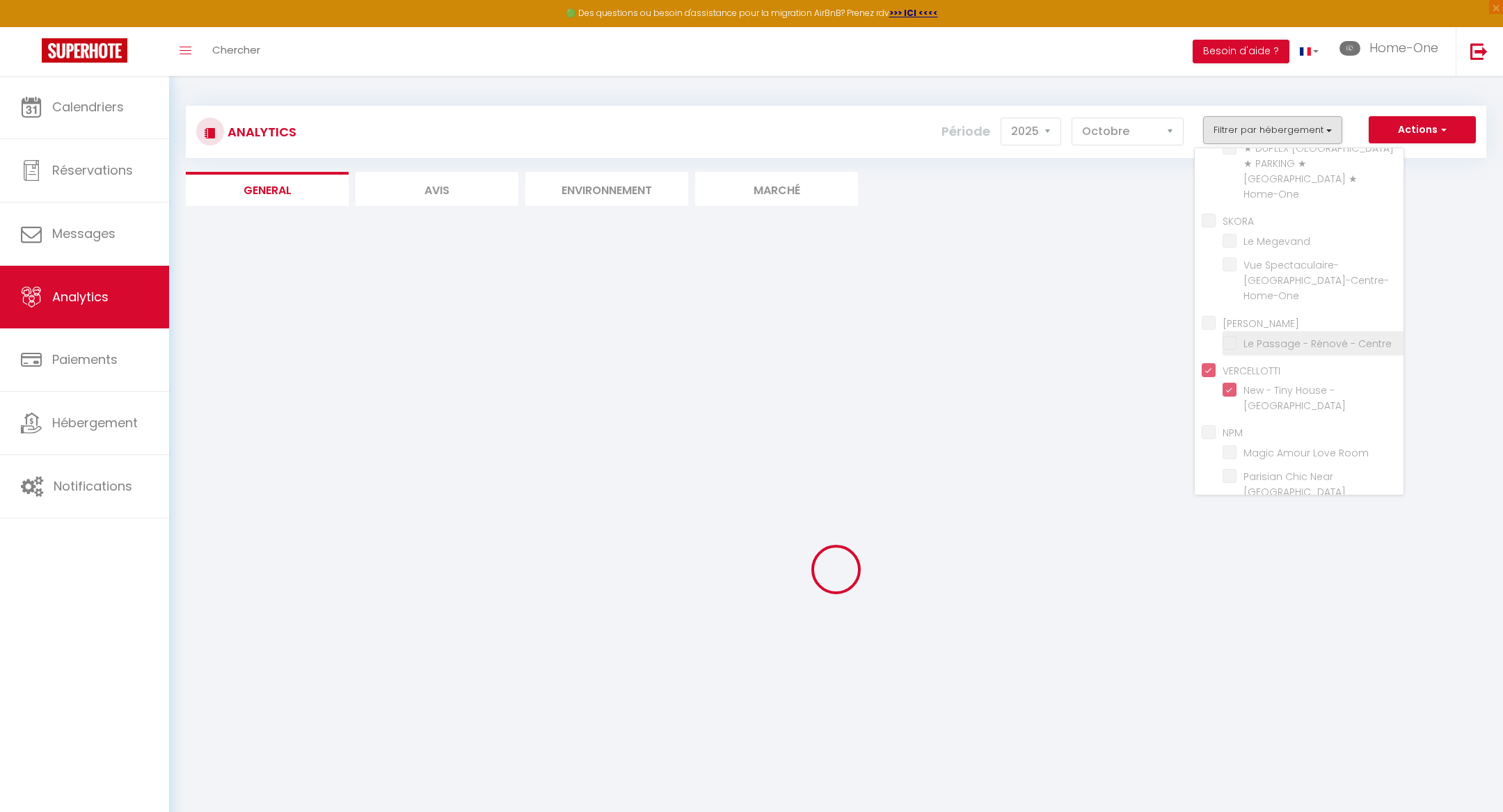
checkbox Room "false"
checkbox Louvre "false"
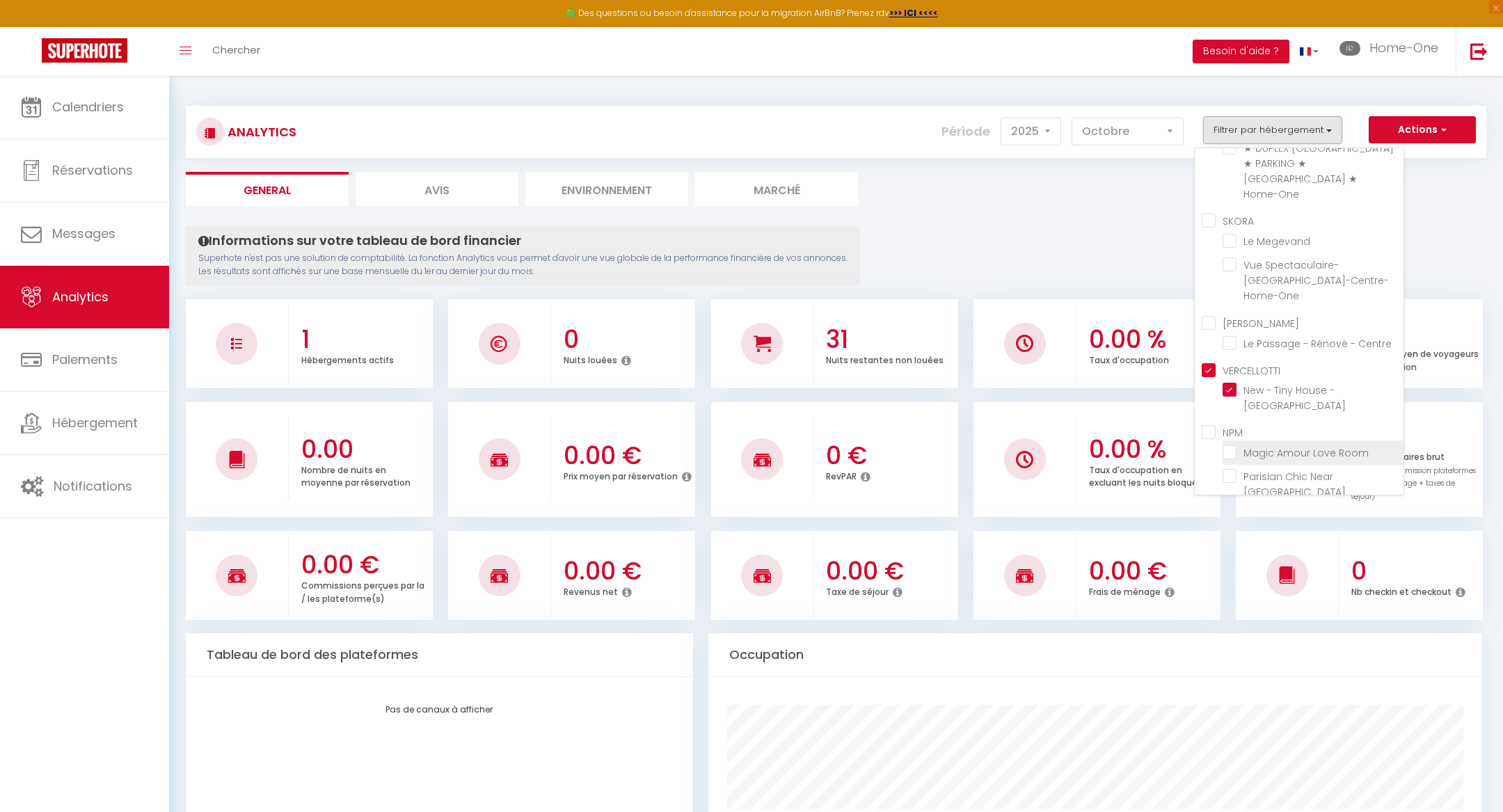
click at [1234, 445] on Room "checkbox" at bounding box center [1313, 452] width 181 height 14
checkbox Room "true"
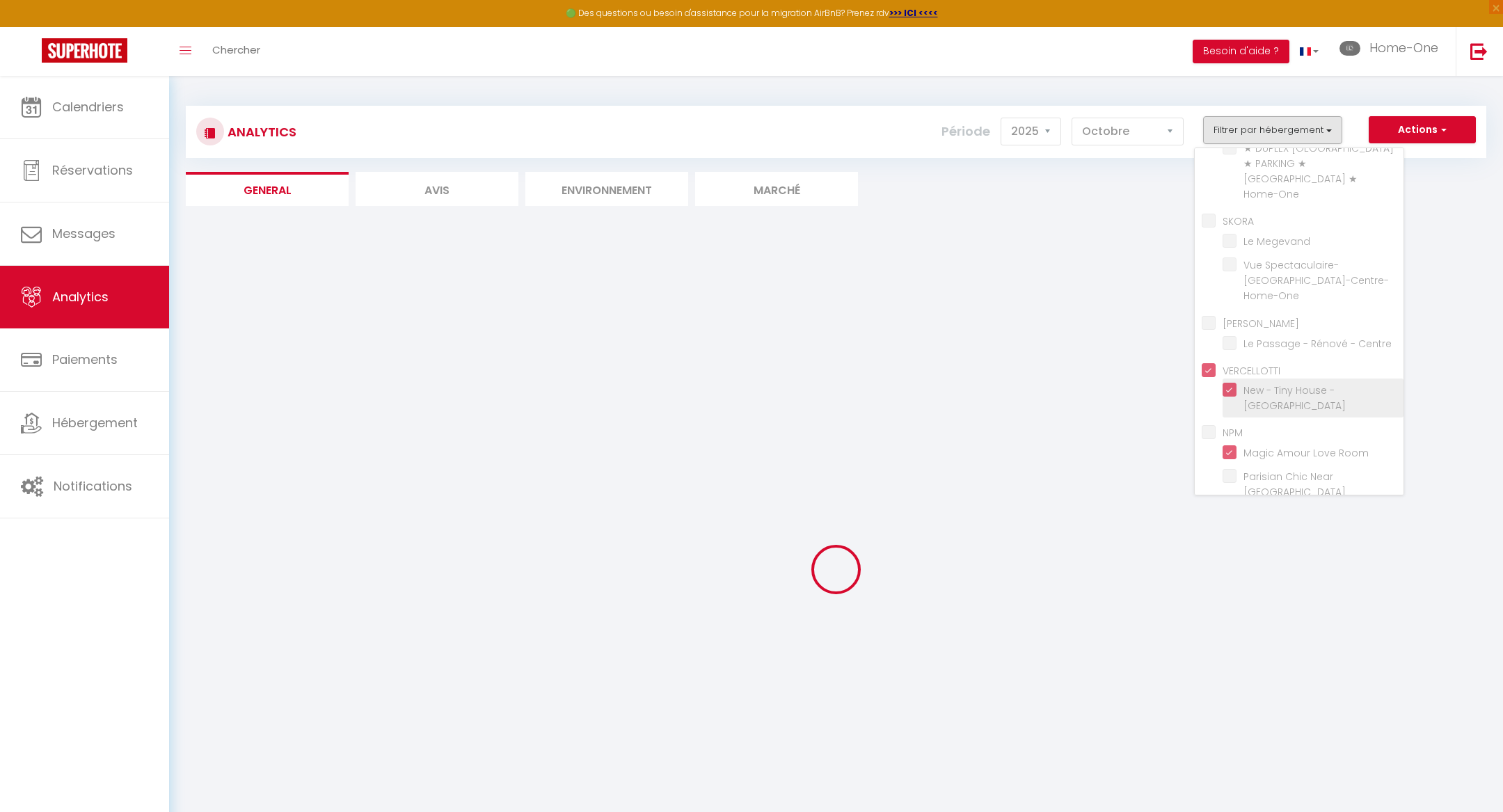
checkbox Louvre "false"
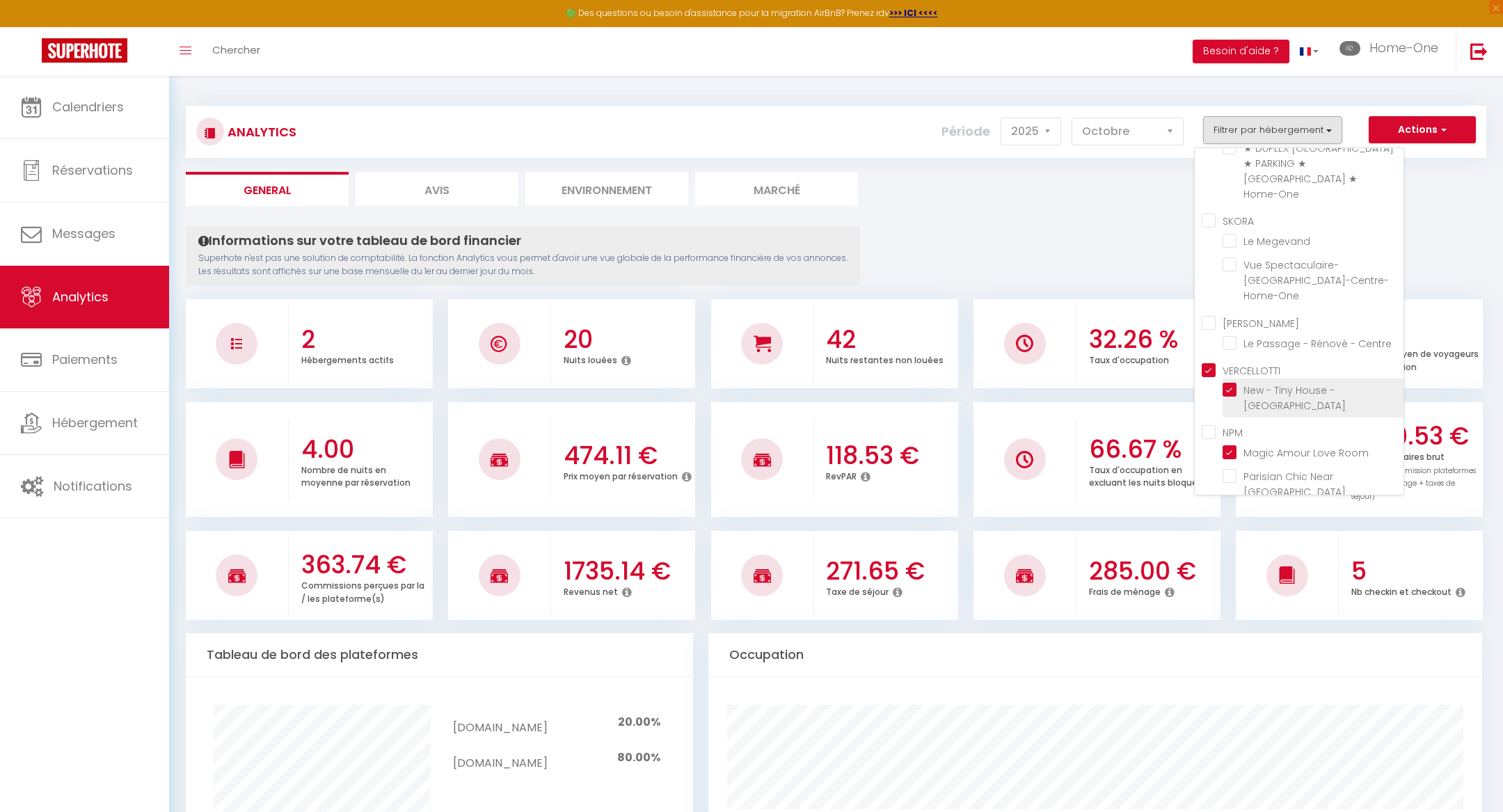
click at [1234, 383] on Besançon "checkbox" at bounding box center [1313, 390] width 181 height 14
checkbox Besançon "false"
checkbox input "false"
checkbox Louvre "false"
checkbox Besançon "false"
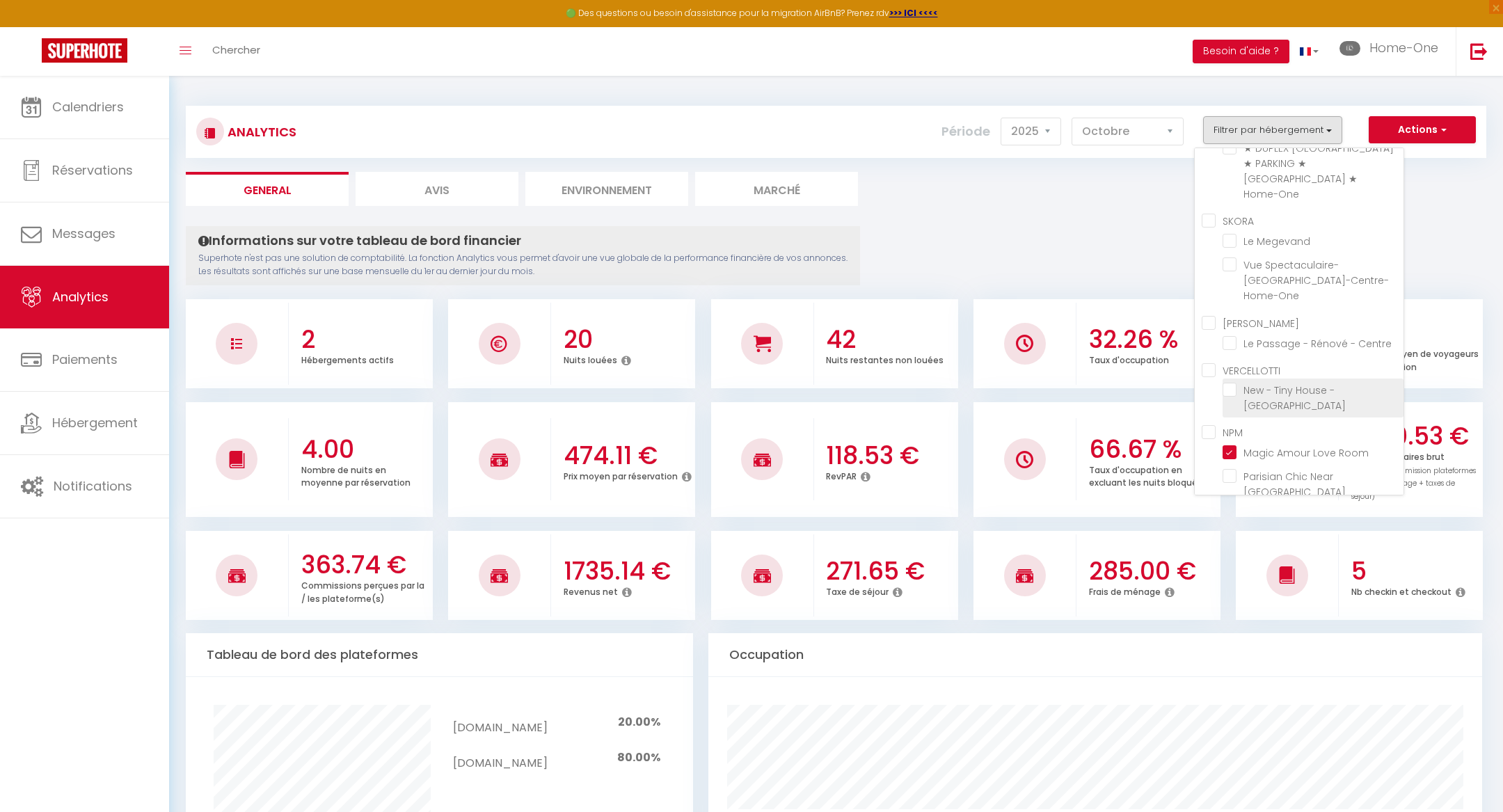
checkbox Louvre "false"
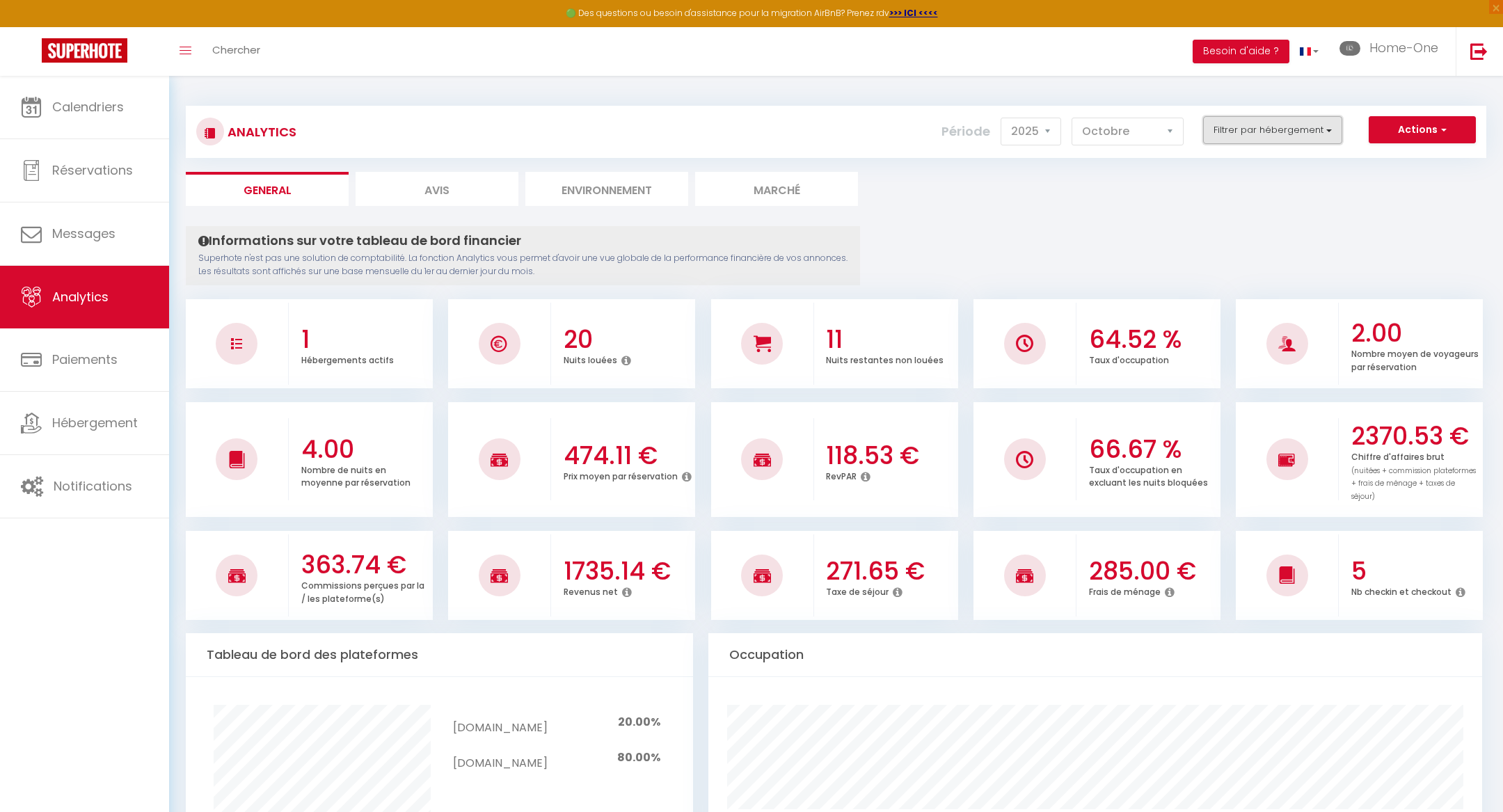
click at [1238, 134] on button "Filtrer par hébergement" at bounding box center [1273, 130] width 139 height 28
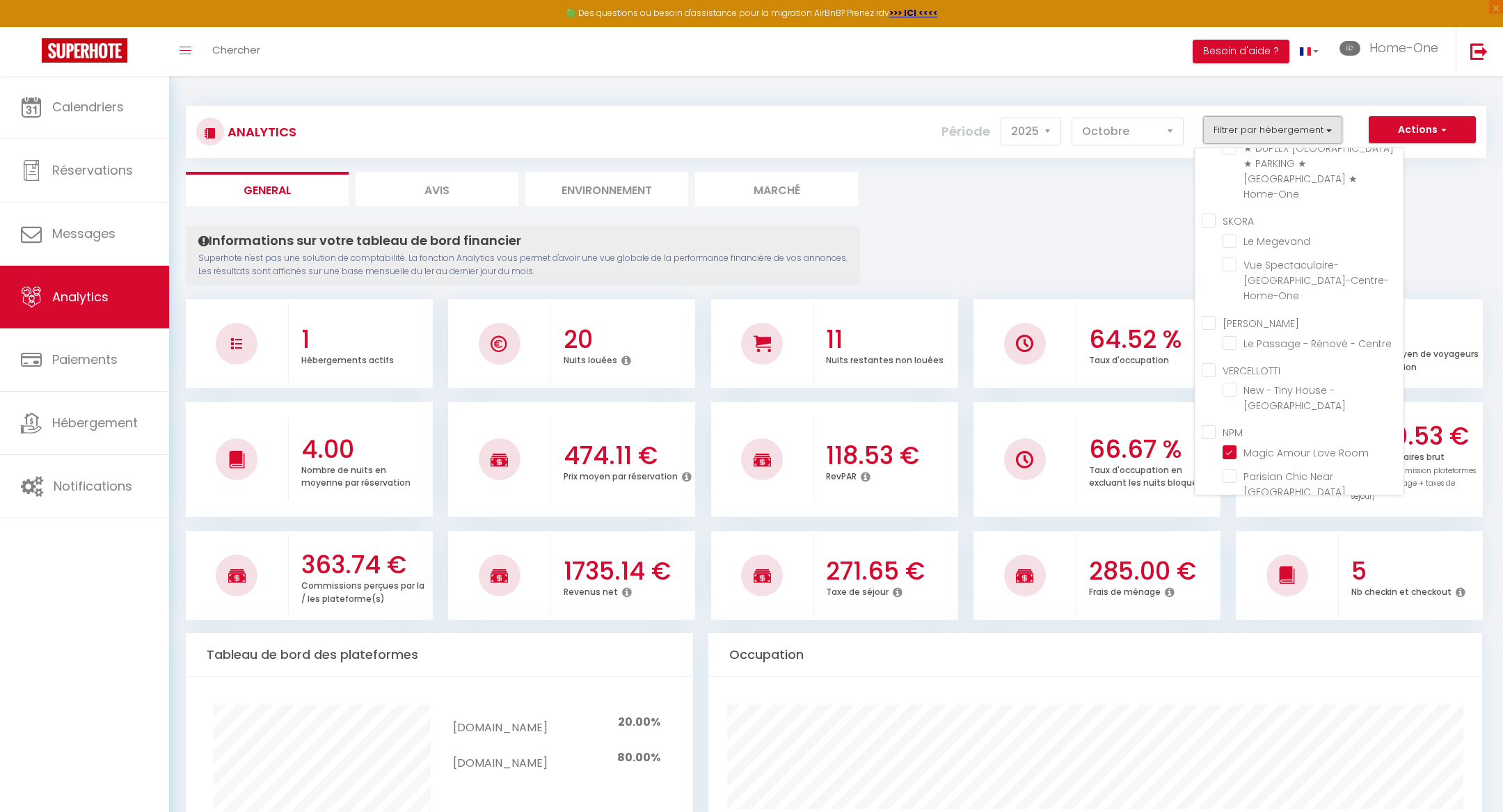
scroll to position [130, 0]
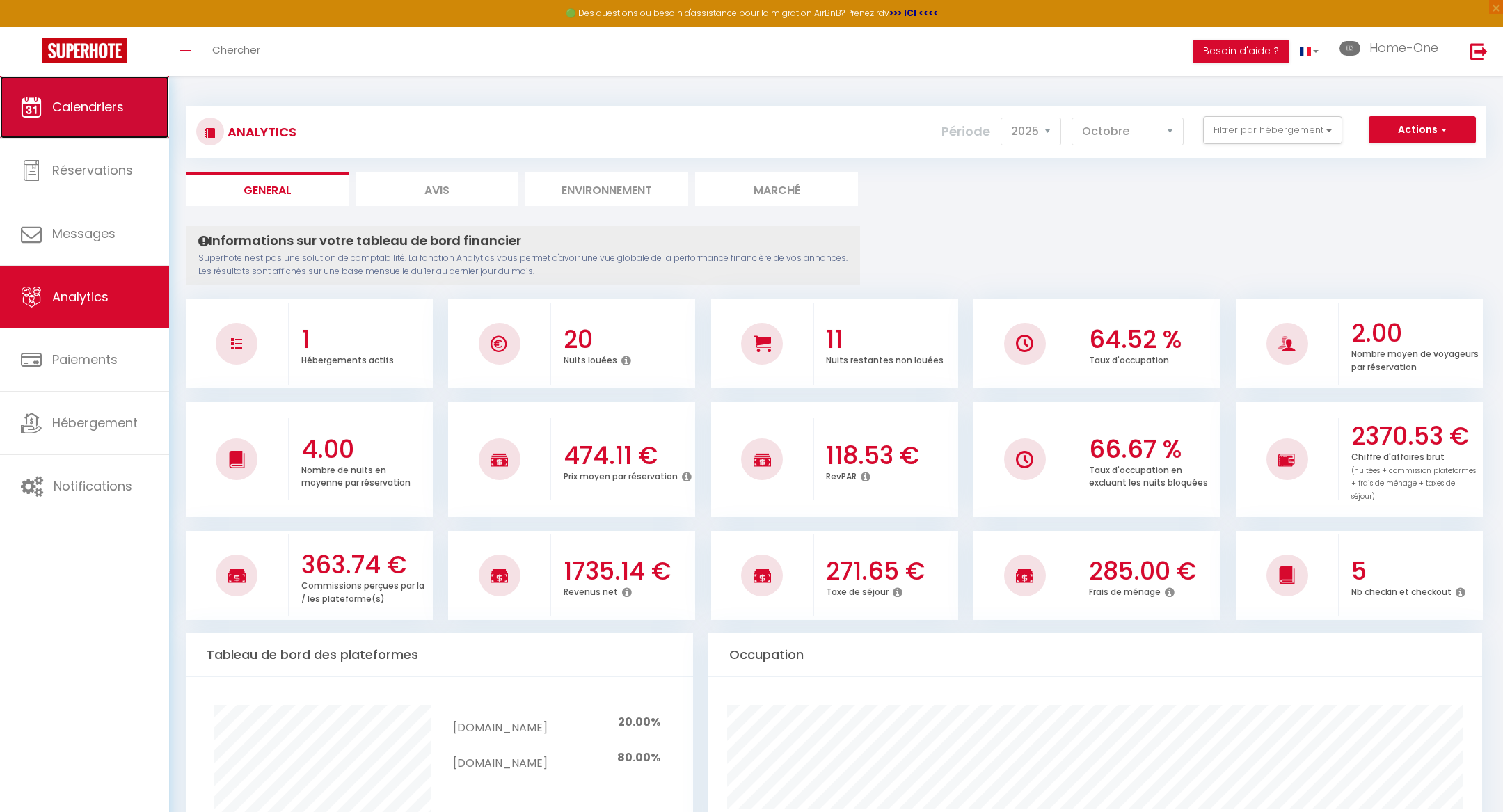
click at [128, 123] on link "Calendriers" at bounding box center [84, 107] width 169 height 63
